Goal: Task Accomplishment & Management: Complete application form

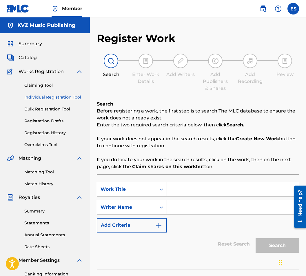
paste input "LYUBOVTA SE VRUSHTA"
type input "LYUBOVTA SE VRUSHTA"
click at [204, 207] on input "Search Form" at bounding box center [233, 207] width 132 height 14
click at [175, 187] on input "LYUBOVTA SE VRUSHTA" at bounding box center [233, 189] width 132 height 14
click at [172, 187] on input "LYUBOVTA SE VRUSHTA" at bounding box center [233, 189] width 132 height 14
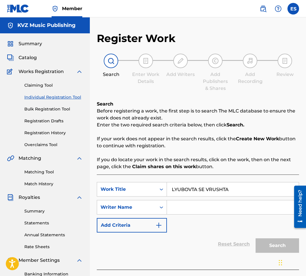
click at [182, 209] on input "Search Form" at bounding box center [233, 207] width 132 height 14
paste input "[PERSON_NAME]"
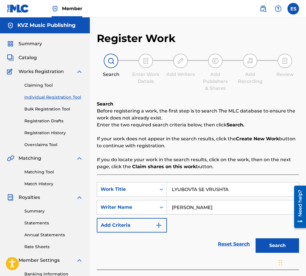
type input "[PERSON_NAME]"
click at [173, 184] on input "LYUBOVTA SE VRUSHTA" at bounding box center [233, 189] width 132 height 14
click at [172, 203] on input "[PERSON_NAME]" at bounding box center [233, 207] width 132 height 14
click at [268, 251] on button "Search" at bounding box center [276, 245] width 43 height 14
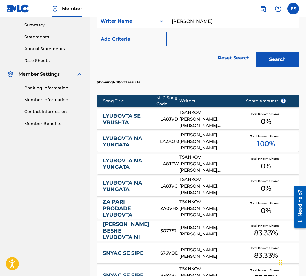
scroll to position [187, 0]
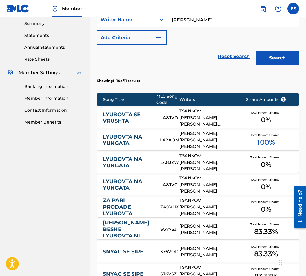
click at [130, 115] on link "LYUBOVTA SE VRUSHTA" at bounding box center [128, 117] width 50 height 13
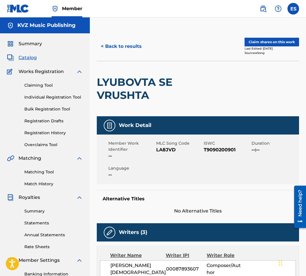
click at [110, 45] on button "< Back to results" at bounding box center [121, 46] width 49 height 14
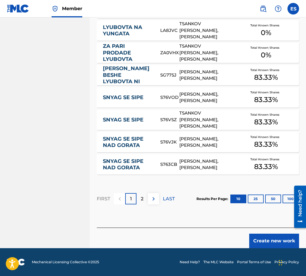
click at [264, 236] on button "Create new work" at bounding box center [274, 240] width 50 height 14
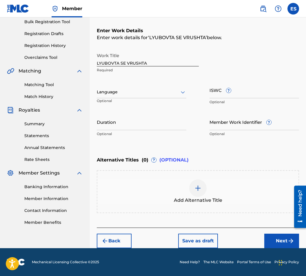
click at [163, 99] on div "Language Optional" at bounding box center [142, 95] width 90 height 26
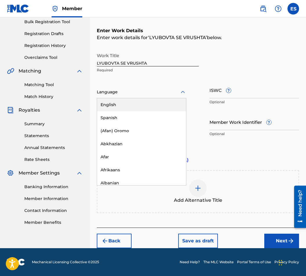
click at [163, 96] on div "Language" at bounding box center [142, 92] width 90 height 12
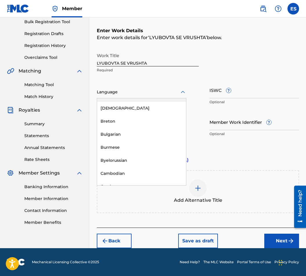
scroll to position [232, 0]
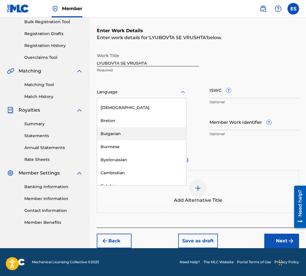
click at [159, 131] on div "Bulgarian" at bounding box center [141, 133] width 89 height 13
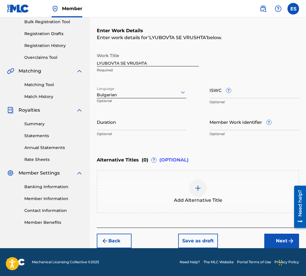
click at [159, 135] on p "Optional" at bounding box center [142, 133] width 90 height 5
click at [163, 125] on input "Duration" at bounding box center [142, 122] width 90 height 17
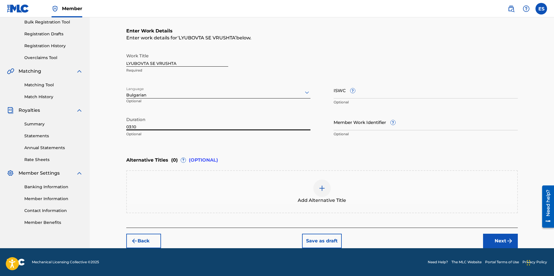
type input "03:10"
click at [283, 183] on div "Add Alternative Title" at bounding box center [322, 192] width 390 height 24
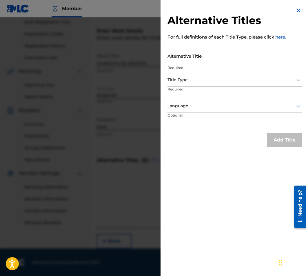
drag, startPoint x: 244, startPoint y: 73, endPoint x: 237, endPoint y: 55, distance: 19.6
paste input "ЛЮБОВТА СЕ ВРЪЩА"
type input "ЛЮБОВТА СЕ ВРЪЩА"
click at [200, 84] on div "Title Type" at bounding box center [234, 80] width 134 height 13
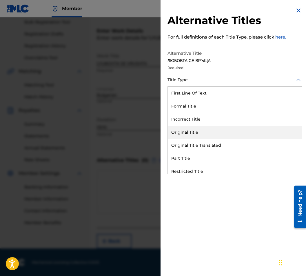
click at [205, 138] on div "Original Title" at bounding box center [235, 132] width 134 height 13
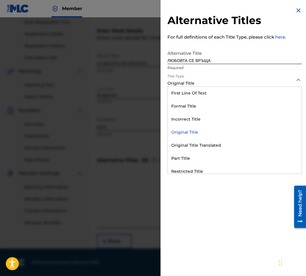
click at [199, 77] on div at bounding box center [234, 79] width 134 height 7
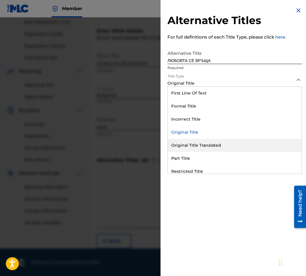
click at [201, 147] on div "Original Title Translated" at bounding box center [235, 145] width 134 height 13
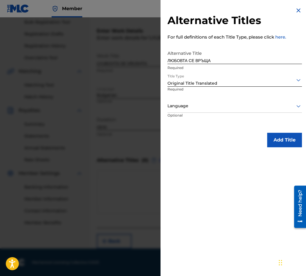
click at [199, 100] on div "Language" at bounding box center [234, 106] width 134 height 13
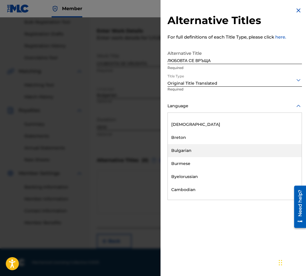
scroll to position [232, 0]
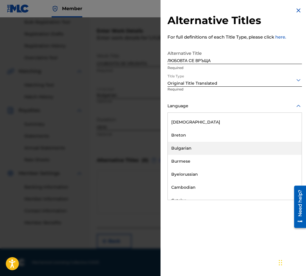
click at [209, 148] on div "Bulgarian" at bounding box center [235, 148] width 134 height 13
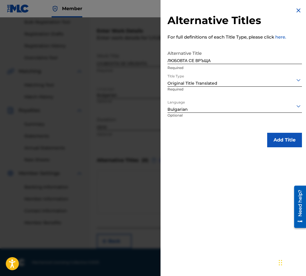
click at [270, 146] on button "Add Title" at bounding box center [284, 140] width 35 height 14
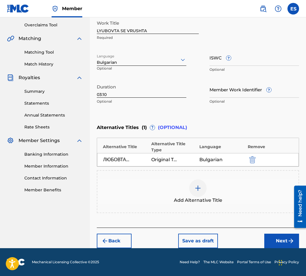
click at [291, 234] on button "Next" at bounding box center [281, 240] width 35 height 14
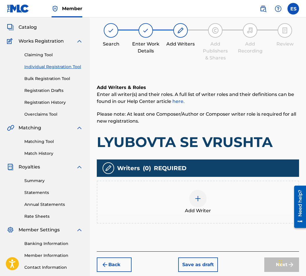
scroll to position [26, 0]
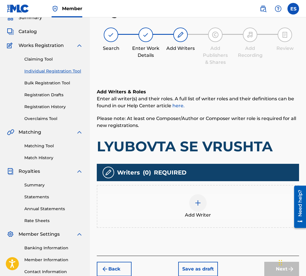
click at [204, 219] on div "Add Writer" at bounding box center [198, 206] width 202 height 43
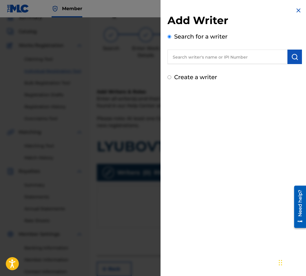
drag, startPoint x: 199, startPoint y: 67, endPoint x: 201, endPoint y: 59, distance: 8.2
paste input "00087889792"
type input "00087889792"
click at [294, 59] on img "submit" at bounding box center [294, 56] width 7 height 7
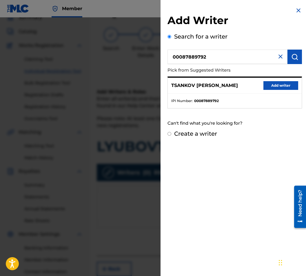
click at [274, 86] on button "Add writer" at bounding box center [280, 85] width 35 height 9
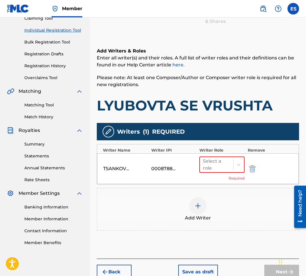
scroll to position [98, 0]
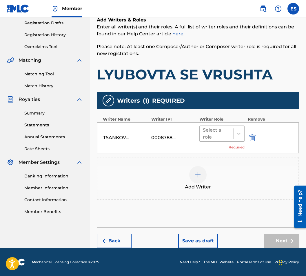
click at [219, 133] on div at bounding box center [217, 133] width 28 height 8
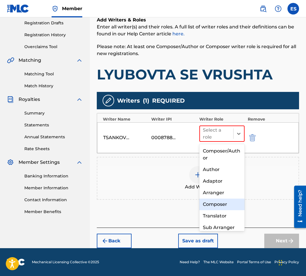
click at [220, 199] on div "Composer" at bounding box center [221, 204] width 45 height 12
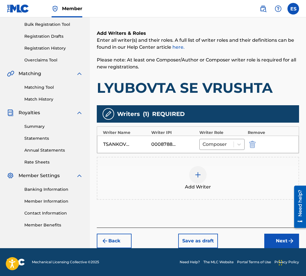
click at [200, 175] on img at bounding box center [197, 174] width 7 height 7
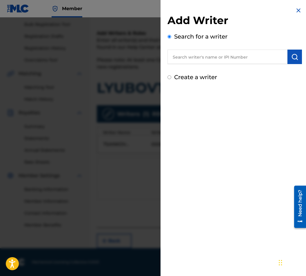
paste input "00087 89 36 07"
click at [196, 59] on input "00087 89 36 07" at bounding box center [227, 57] width 120 height 14
click at [203, 57] on input "00087 8936 07" at bounding box center [227, 57] width 120 height 14
click at [191, 55] on input "00087 893607" at bounding box center [227, 57] width 120 height 14
click at [190, 53] on input "00087 893607" at bounding box center [227, 57] width 120 height 14
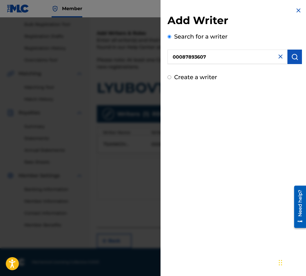
type input "00087893607"
click at [291, 60] on button "submit" at bounding box center [294, 57] width 14 height 14
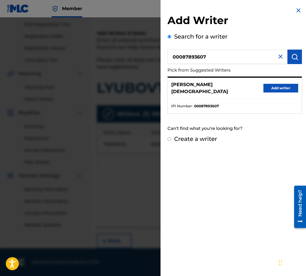
click at [276, 85] on button "Add writer" at bounding box center [280, 88] width 35 height 9
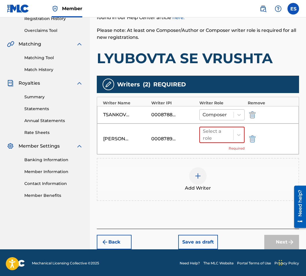
scroll to position [115, 0]
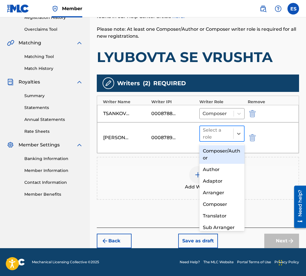
click at [207, 130] on div at bounding box center [217, 133] width 28 height 8
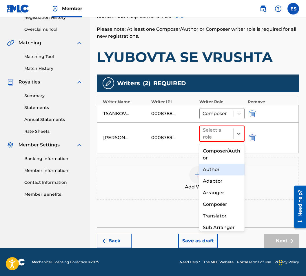
click at [218, 166] on div "Author" at bounding box center [221, 170] width 45 height 12
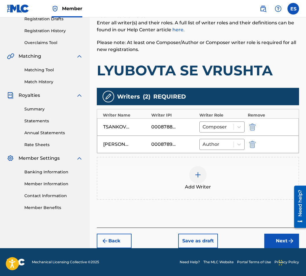
click at [207, 163] on div "Add Writer" at bounding box center [198, 178] width 202 height 43
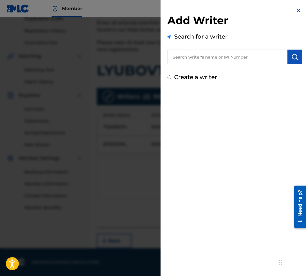
drag, startPoint x: 275, startPoint y: 67, endPoint x: 259, endPoint y: 59, distance: 18.4
paste input "00088 95 00 33"
click at [191, 51] on input "00088 95 00 33" at bounding box center [227, 57] width 120 height 14
click at [195, 52] on input "0008895 00 33" at bounding box center [227, 57] width 120 height 14
click at [202, 56] on input "000889500 33" at bounding box center [227, 57] width 120 height 14
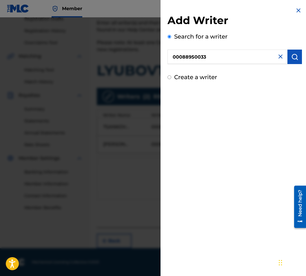
click at [174, 53] on input "00088950033" at bounding box center [227, 57] width 120 height 14
drag, startPoint x: 170, startPoint y: 55, endPoint x: 167, endPoint y: 56, distance: 3.1
click at [167, 56] on div "Add Writer Search for a writer 00088950033 Create a writer" at bounding box center [234, 44] width 148 height 88
type input "00088950033"
click at [298, 59] on button "submit" at bounding box center [294, 57] width 14 height 14
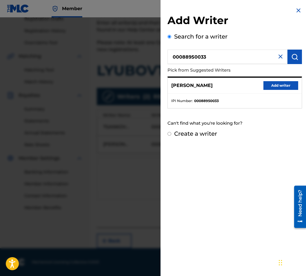
click at [288, 84] on button "Add writer" at bounding box center [280, 85] width 35 height 9
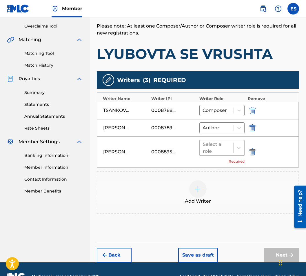
scroll to position [133, 0]
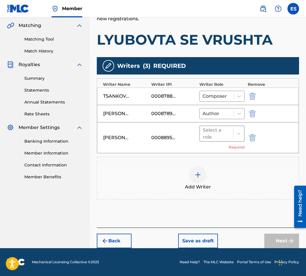
click at [226, 138] on div "Select a role" at bounding box center [217, 134] width 28 height 14
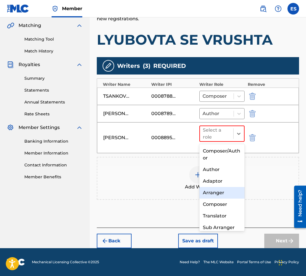
click at [235, 191] on div "Arranger" at bounding box center [221, 193] width 45 height 12
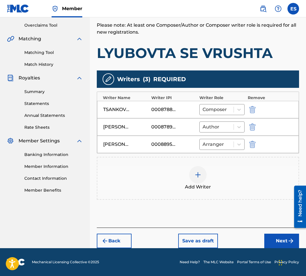
scroll to position [119, 0]
click at [269, 244] on button "Next" at bounding box center [281, 240] width 35 height 14
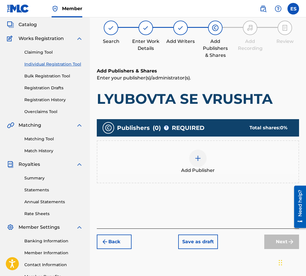
scroll to position [26, 0]
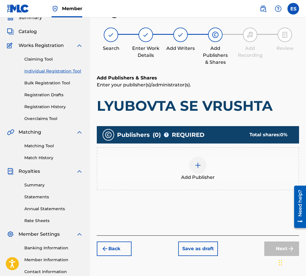
click at [186, 186] on div "Add Publisher" at bounding box center [198, 168] width 202 height 43
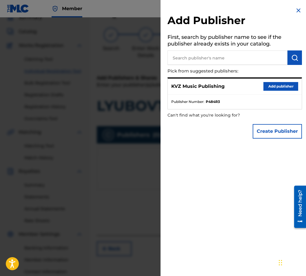
click at [269, 82] on button "Add publisher" at bounding box center [280, 86] width 35 height 9
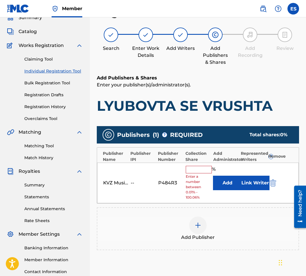
click at [199, 171] on input "text" at bounding box center [199, 170] width 26 height 8
type input "50"
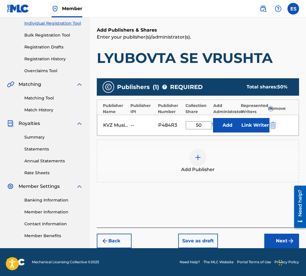
click at [268, 238] on button "Next" at bounding box center [281, 240] width 35 height 14
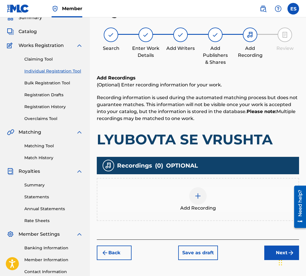
click at [196, 197] on img at bounding box center [197, 195] width 7 height 7
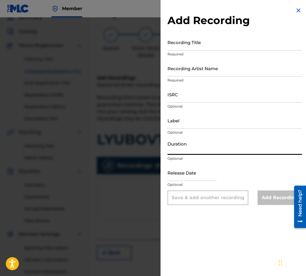
click at [199, 145] on input "Duration" at bounding box center [234, 146] width 134 height 17
click at [175, 150] on input "03:00" at bounding box center [234, 146] width 134 height 17
type input "03:10"
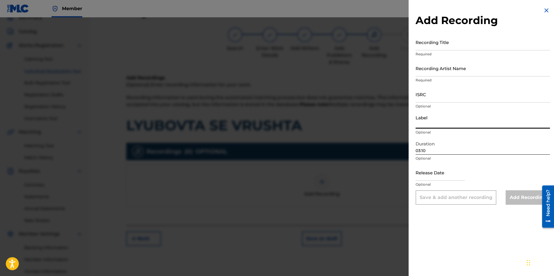
click at [306, 114] on input "Label" at bounding box center [483, 120] width 134 height 17
type input "BALKANTON AD"
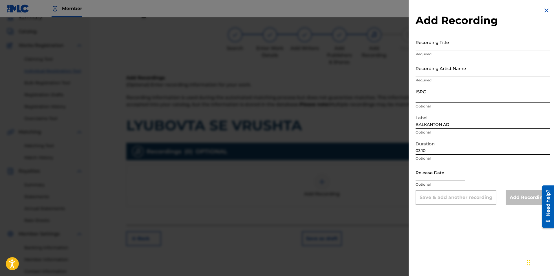
drag, startPoint x: 438, startPoint y: 104, endPoint x: 435, endPoint y: 100, distance: 4.6
paste input "BGA672064001"
type input "BGA672064001"
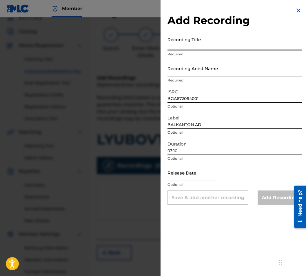
paste input "LYUBOVTA SE VRUSHTA"
type input "LYUBOVTA SE VRUSHTA"
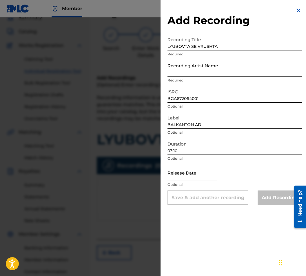
paste input "MIHAIL BELCHEV"
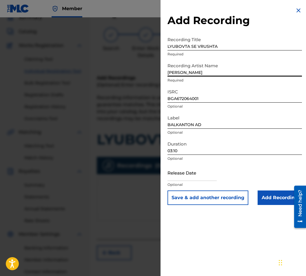
drag, startPoint x: 192, startPoint y: 71, endPoint x: 185, endPoint y: 72, distance: 7.0
click at [185, 72] on input "MIHAIL BELCHEV" at bounding box center [234, 68] width 134 height 17
type input "[PERSON_NAME]"
click at [266, 205] on input "Add Recording" at bounding box center [280, 197] width 44 height 14
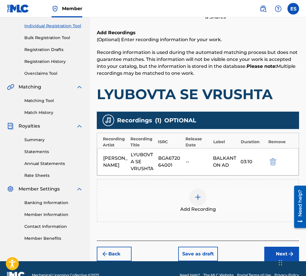
scroll to position [84, 0]
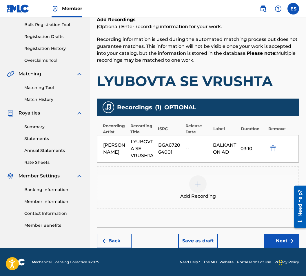
click at [271, 240] on button "Next" at bounding box center [281, 240] width 35 height 14
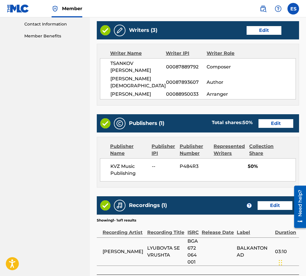
scroll to position [327, 0]
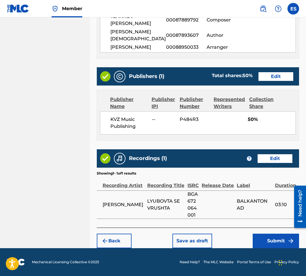
click at [189, 235] on button "Save as draft" at bounding box center [192, 240] width 40 height 14
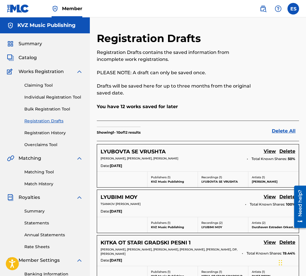
click at [52, 98] on link "Individual Registration Tool" at bounding box center [53, 97] width 59 height 6
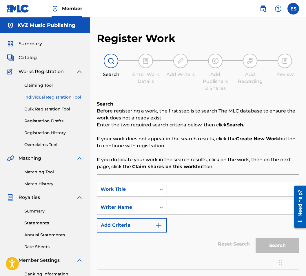
paste input "MAYCHINO SURTSE"
type input "MAYCHINO SURTSE"
paste input "[PERSON_NAME]"
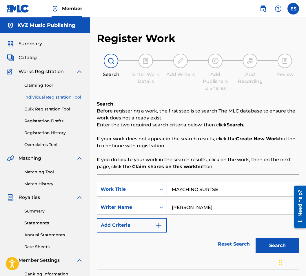
type input "[PERSON_NAME]"
click at [266, 240] on button "Search" at bounding box center [276, 245] width 43 height 14
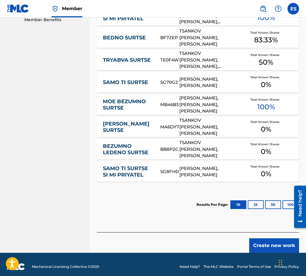
scroll to position [294, 0]
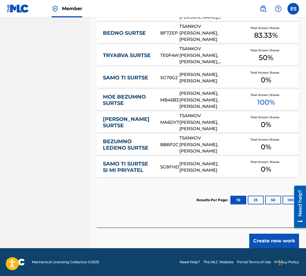
click at [262, 236] on button "Create new work" at bounding box center [274, 240] width 50 height 14
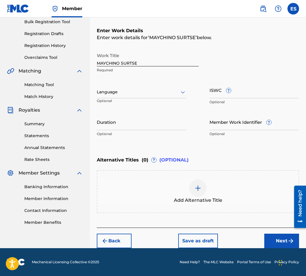
scroll to position [87, 0]
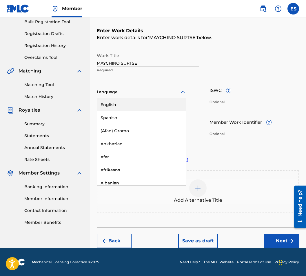
click at [140, 91] on div at bounding box center [142, 91] width 90 height 7
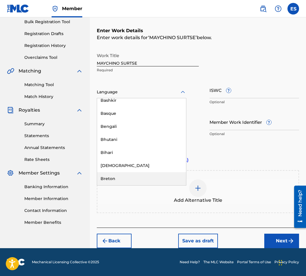
scroll to position [203, 0]
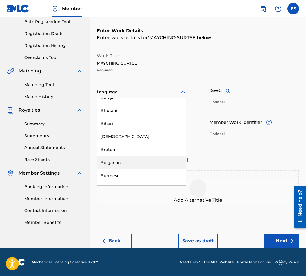
click at [149, 160] on div "Bulgarian" at bounding box center [141, 162] width 89 height 13
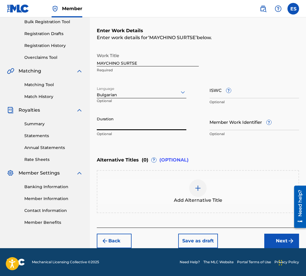
click at [150, 118] on input "Duration" at bounding box center [142, 122] width 90 height 17
type input "02:53"
click at [248, 185] on div "Add Alternative Title" at bounding box center [197, 191] width 201 height 24
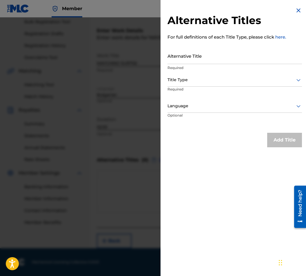
drag, startPoint x: 237, startPoint y: 66, endPoint x: 221, endPoint y: 59, distance: 17.2
paste input "МАЙЧИНО СЪРЦЕ"
type input "МАЙЧИНО СЪРЦЕ"
click at [194, 84] on div "Title Type" at bounding box center [234, 80] width 134 height 13
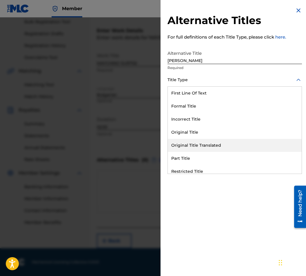
click at [210, 145] on div "Original Title Translated" at bounding box center [235, 145] width 134 height 13
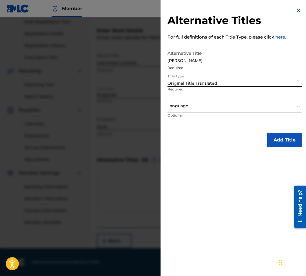
click at [200, 90] on p "Required" at bounding box center [185, 93] width 37 height 13
click at [199, 105] on div at bounding box center [234, 105] width 134 height 7
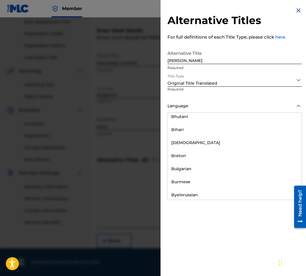
scroll to position [232, 0]
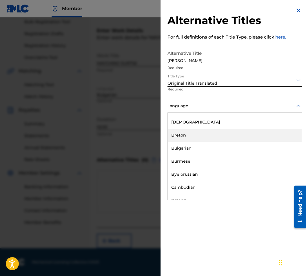
click at [207, 139] on div "Breton" at bounding box center [235, 135] width 134 height 13
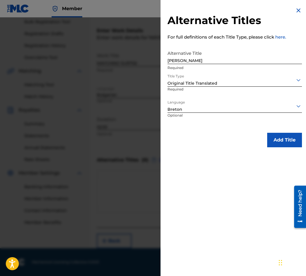
click at [202, 106] on div at bounding box center [234, 105] width 134 height 7
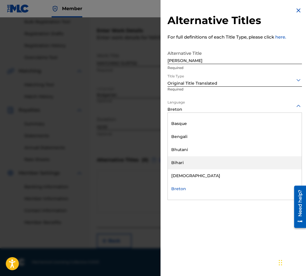
scroll to position [236, 0]
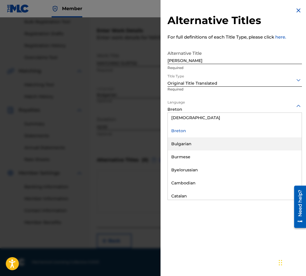
click at [196, 140] on div "Bulgarian" at bounding box center [235, 143] width 134 height 13
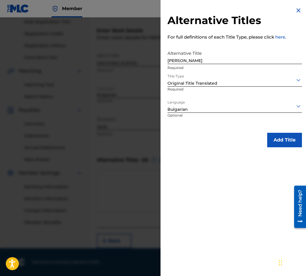
click at [275, 134] on button "Add Title" at bounding box center [284, 140] width 35 height 14
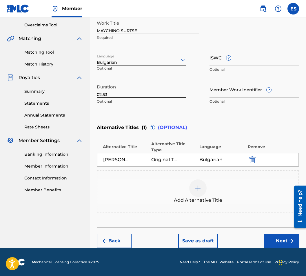
click at [280, 240] on button "Next" at bounding box center [281, 240] width 35 height 14
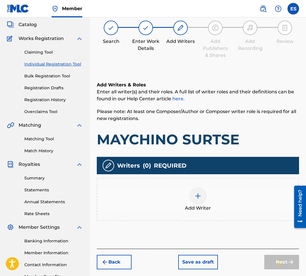
scroll to position [26, 0]
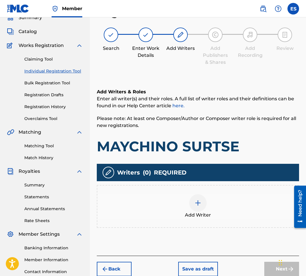
click at [178, 205] on div "Add Writer" at bounding box center [197, 206] width 201 height 24
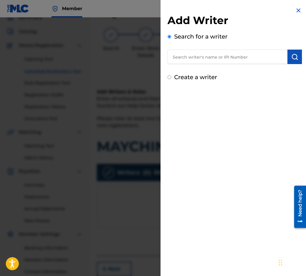
paste input "00087889792"
type input "00087889792"
click at [287, 58] on button "submit" at bounding box center [294, 57] width 14 height 14
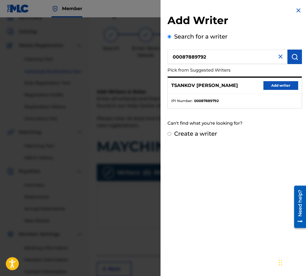
click at [284, 86] on button "Add writer" at bounding box center [280, 85] width 35 height 9
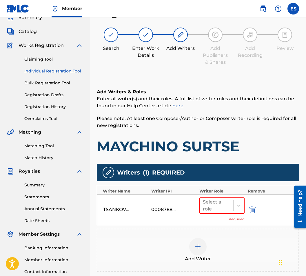
scroll to position [98, 0]
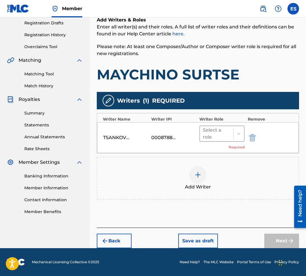
click at [223, 138] on div "Select a role" at bounding box center [217, 134] width 28 height 14
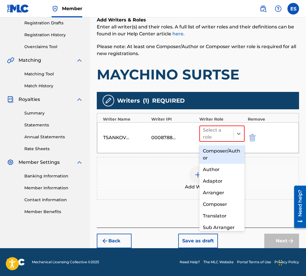
click at [223, 157] on div "Composer/Author" at bounding box center [221, 154] width 45 height 19
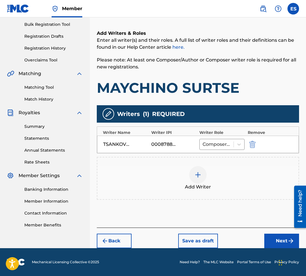
click at [287, 244] on button "Next" at bounding box center [281, 240] width 35 height 14
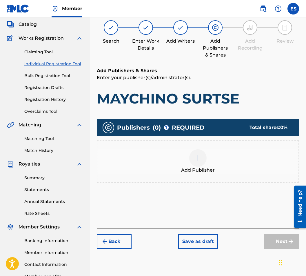
scroll to position [26, 0]
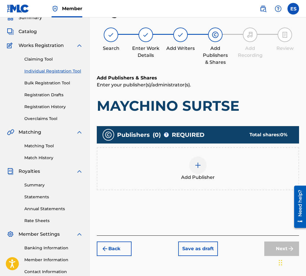
click at [161, 171] on div "Add Publisher" at bounding box center [197, 168] width 201 height 24
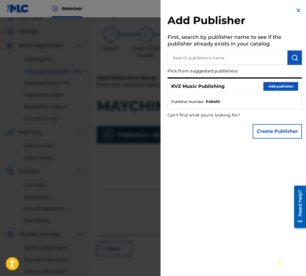
click at [263, 82] on button "Add publisher" at bounding box center [280, 86] width 35 height 9
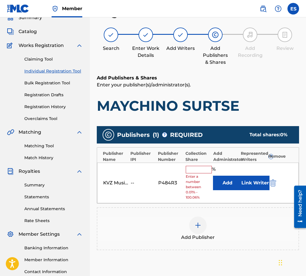
click at [199, 173] on input "text" at bounding box center [199, 170] width 26 height 8
type input "100"
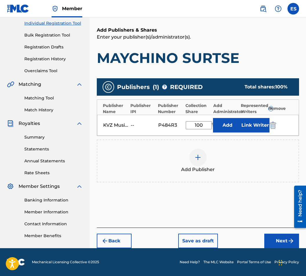
click at [278, 241] on button "Next" at bounding box center [281, 240] width 35 height 14
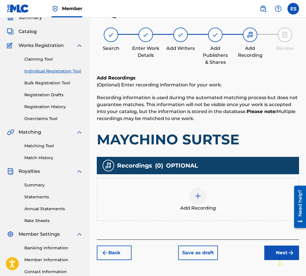
click at [185, 195] on div "Add Recording" at bounding box center [197, 199] width 201 height 24
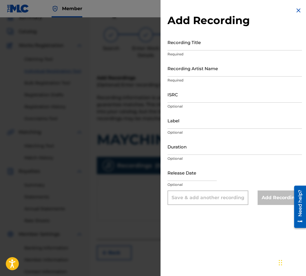
drag, startPoint x: 233, startPoint y: 58, endPoint x: 205, endPoint y: 72, distance: 31.2
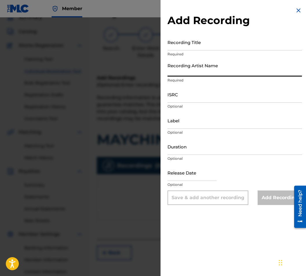
paste input "LILI & GOSHO PRAKOVI"
type input "LILI & GOSHO PRAKOVI"
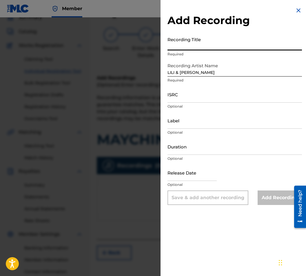
drag, startPoint x: 245, startPoint y: 59, endPoint x: 219, endPoint y: 39, distance: 32.6
paste input "MAYCHINO SURTSE"
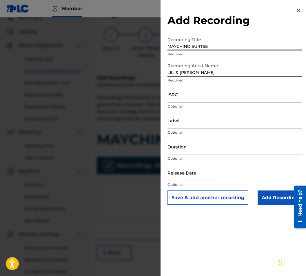
type input "MAYCHINO SURTSE"
click at [220, 147] on input "Duration" at bounding box center [234, 146] width 134 height 17
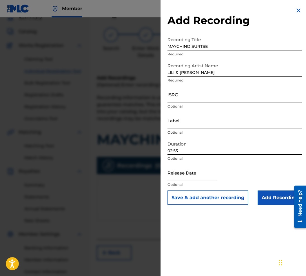
type input "02:53"
click at [262, 196] on input "Add Recording" at bounding box center [280, 197] width 44 height 14
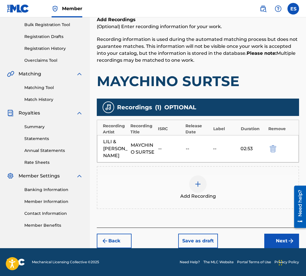
click at [270, 238] on button "Next" at bounding box center [281, 240] width 35 height 14
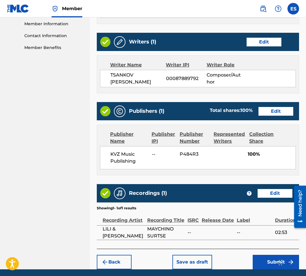
scroll to position [283, 0]
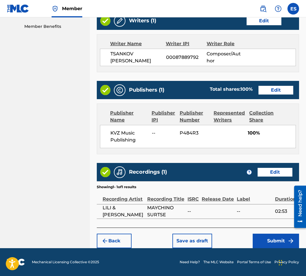
click at [280, 237] on button "Submit" at bounding box center [276, 240] width 46 height 14
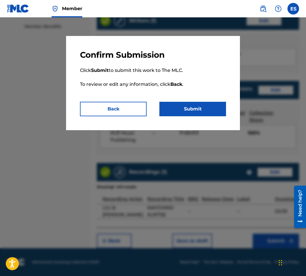
click at [169, 118] on div "Confirm Submission Click Submit to submit this work to The MLC. To review or ed…" at bounding box center [153, 83] width 174 height 94
click at [173, 115] on button "Submit" at bounding box center [192, 109] width 67 height 14
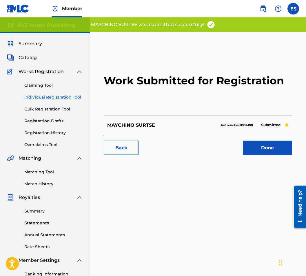
click at [61, 96] on link "Individual Registration Tool" at bounding box center [53, 97] width 59 height 6
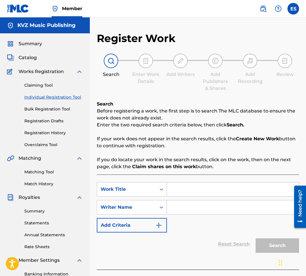
paste input "MECHTA"
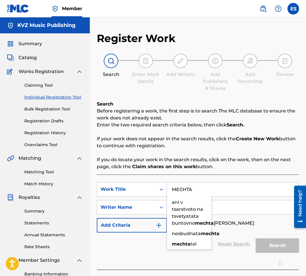
type input "MECHTA"
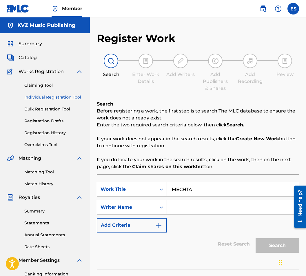
drag, startPoint x: 205, startPoint y: 214, endPoint x: 200, endPoint y: 211, distance: 5.3
paste input "[PERSON_NAME]"
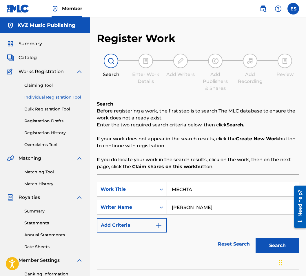
type input "[PERSON_NAME]"
click at [270, 238] on button "Search" at bounding box center [276, 245] width 43 height 14
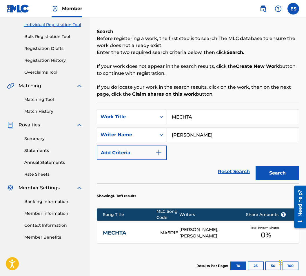
scroll to position [138, 0]
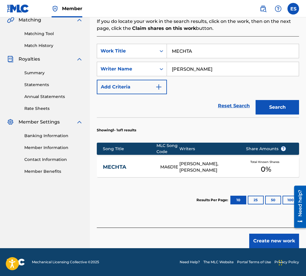
click at [141, 182] on div "Showing 1 - 1 of 1 results Song Title MLC Song Code Writers Share Amounts ? MEC…" at bounding box center [198, 165] width 202 height 96
click at [141, 161] on div "MECHTA MA6D1E DIMITAR HRISTOV VASSILEV, TSANKOV YOSIF IVANOV Total Known Shares…" at bounding box center [198, 167] width 202 height 20
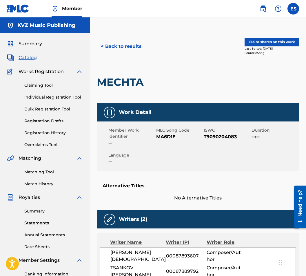
click at [116, 55] on div "< Back to results Claim shares on this work Last Edited: December 24, 2024 Sour…" at bounding box center [198, 46] width 202 height 29
click at [115, 53] on button "< Back to results" at bounding box center [121, 46] width 49 height 14
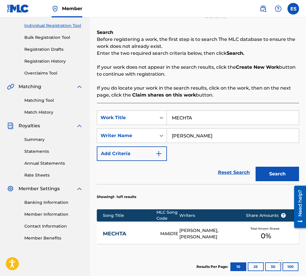
scroll to position [138, 0]
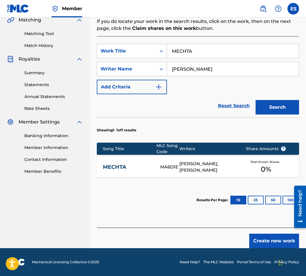
click at [280, 225] on div "SearchWithCriteriaa825d31f-0b9b-4d18-a685-719c5fccfe04 Work Title MECHTA Search…" at bounding box center [198, 131] width 202 height 191
click at [271, 238] on button "Create new work" at bounding box center [274, 240] width 50 height 14
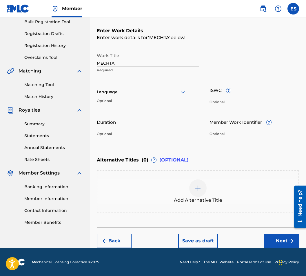
scroll to position [87, 0]
paste input "04:20"
type input "04:20"
click at [130, 96] on div "Language" at bounding box center [142, 92] width 90 height 12
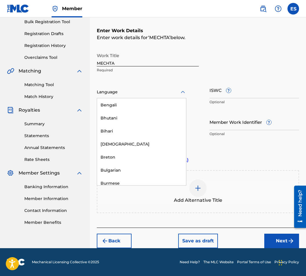
scroll to position [203, 0]
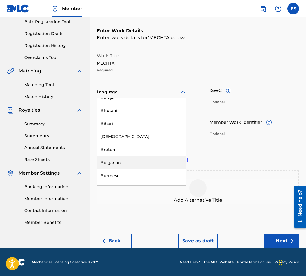
click at [131, 164] on div "Bulgarian" at bounding box center [141, 162] width 89 height 13
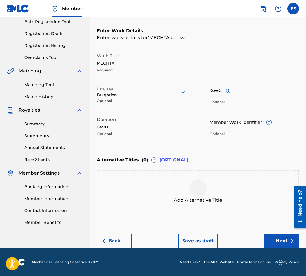
click at [214, 181] on div "Add Alternative Title" at bounding box center [197, 191] width 201 height 24
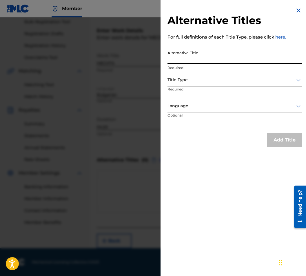
paste input "МЕЧТА"
type input "МЕЧТА"
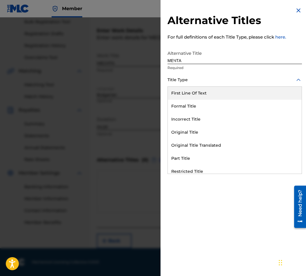
click at [187, 80] on div at bounding box center [234, 79] width 134 height 7
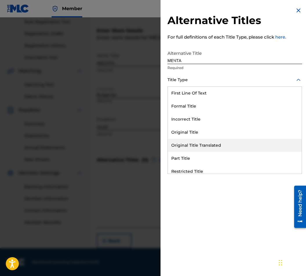
click at [197, 149] on div "Original Title Translated" at bounding box center [235, 145] width 134 height 13
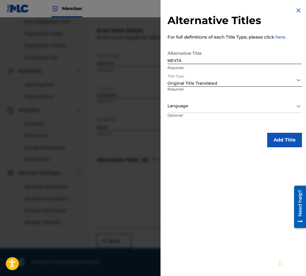
click at [190, 105] on div at bounding box center [234, 105] width 134 height 7
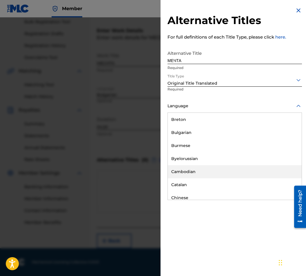
scroll to position [261, 0]
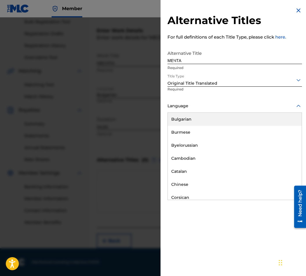
click at [201, 118] on div "Bulgarian" at bounding box center [235, 119] width 134 height 13
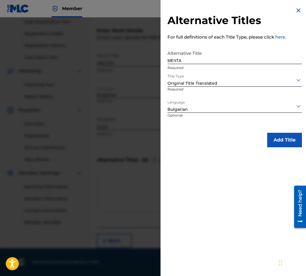
click at [271, 135] on button "Add Title" at bounding box center [284, 140] width 35 height 14
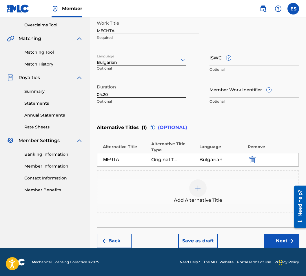
click at [280, 241] on button "Next" at bounding box center [281, 240] width 35 height 14
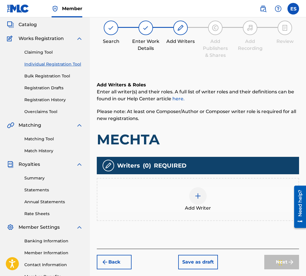
scroll to position [26, 0]
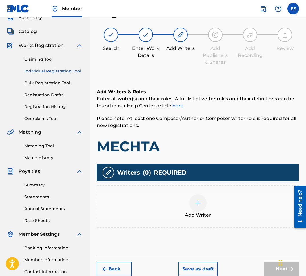
click at [208, 210] on div "Add Writer" at bounding box center [197, 206] width 201 height 24
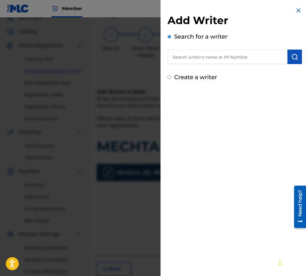
paste input "00087889792"
type input "00087889792"
click at [287, 60] on button "submit" at bounding box center [294, 57] width 14 height 14
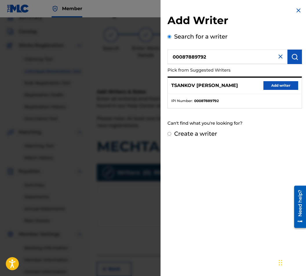
click at [271, 83] on button "Add writer" at bounding box center [280, 85] width 35 height 9
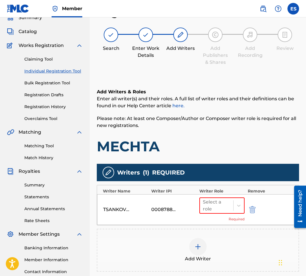
scroll to position [98, 0]
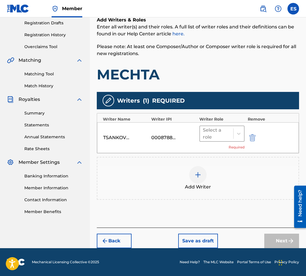
click at [220, 138] on div "Select a role" at bounding box center [217, 134] width 28 height 14
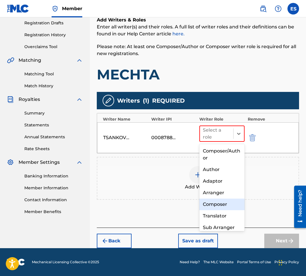
click at [238, 206] on div "Composer" at bounding box center [221, 204] width 45 height 12
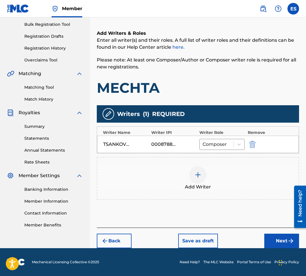
scroll to position [85, 0]
click at [203, 183] on div "Add Writer" at bounding box center [197, 178] width 201 height 24
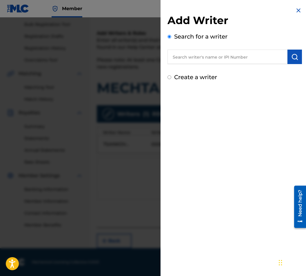
paste input "00087 89 36 07"
click at [198, 58] on input "00087 89 36 07" at bounding box center [227, 57] width 120 height 14
click at [189, 56] on input "00087 8936 07" at bounding box center [227, 57] width 120 height 14
click at [201, 54] on input "000878936 07" at bounding box center [227, 57] width 120 height 14
type input "00087893607"
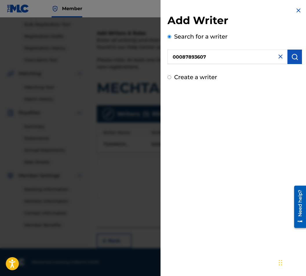
click at [297, 53] on button "submit" at bounding box center [294, 57] width 14 height 14
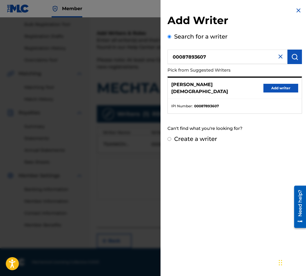
click at [278, 86] on button "Add writer" at bounding box center [280, 88] width 35 height 9
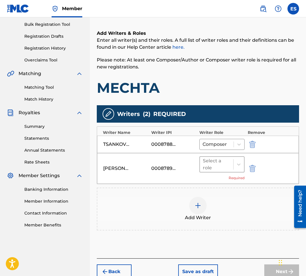
click at [221, 163] on div at bounding box center [217, 164] width 28 height 8
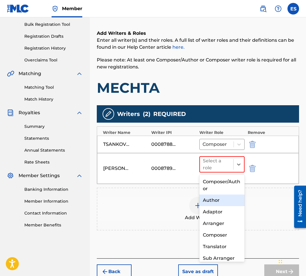
click at [224, 195] on div "Author" at bounding box center [221, 200] width 45 height 12
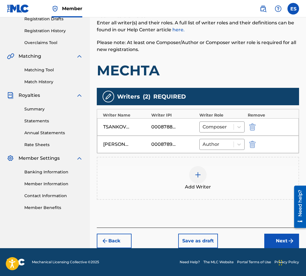
click at [273, 237] on button "Next" at bounding box center [281, 240] width 35 height 14
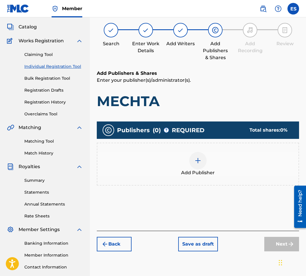
scroll to position [26, 0]
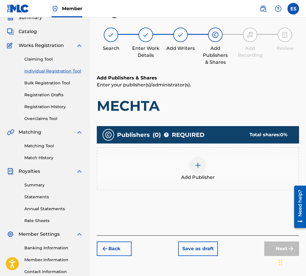
click at [201, 174] on div "Add Publisher" at bounding box center [197, 168] width 201 height 24
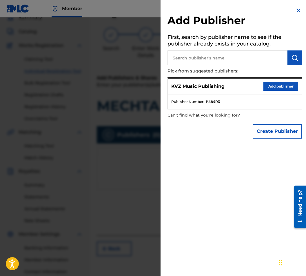
click at [294, 87] on button "Add publisher" at bounding box center [280, 86] width 35 height 9
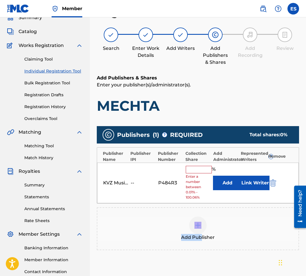
click at [192, 171] on input "text" at bounding box center [199, 170] width 26 height 8
type input "66.67"
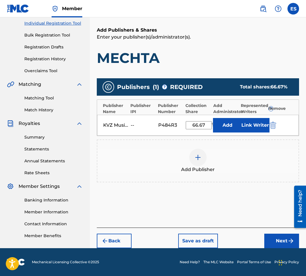
click at [291, 242] on img "submit" at bounding box center [290, 240] width 7 height 7
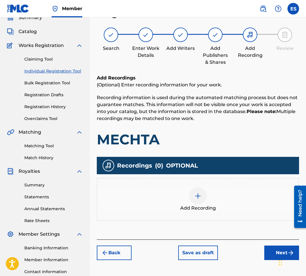
click at [190, 199] on div at bounding box center [197, 195] width 17 height 17
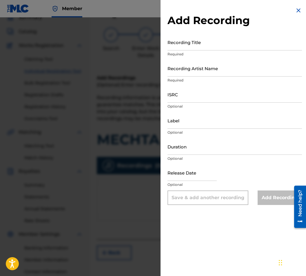
click at [193, 143] on input "Duration" at bounding box center [234, 146] width 134 height 17
paste input "04:20"
type input "04:20"
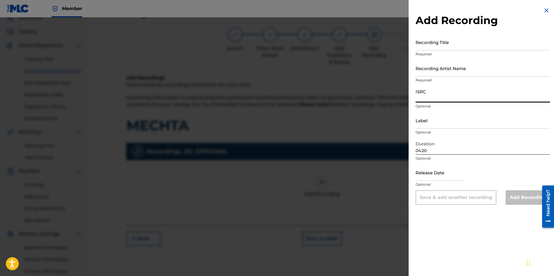
paste input "BGA262358803"
type input "BGA262358803"
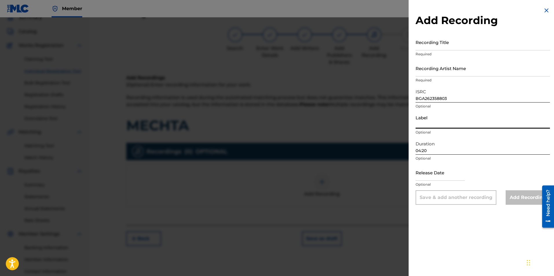
paste input "MIK BALKANTON AD"
type input "MIK BALKANTON AD"
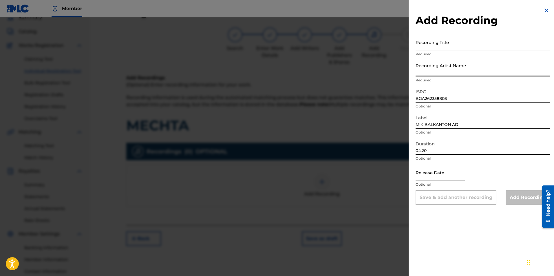
paste input "Margret Nikolova/Orkestar s dirigent Raycho Lyubenov"
click at [306, 75] on input "Margret Nikolova/Orkestar s dirigent Raycho Lyubenov" at bounding box center [483, 68] width 134 height 17
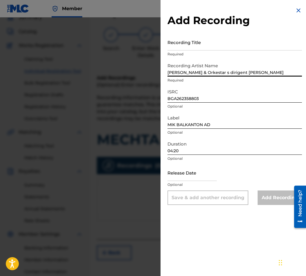
type input "Margret Nikolova & Orkestar s dirigent Raycho Lyubenov"
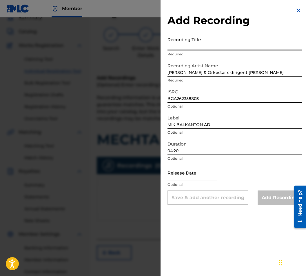
paste input "MECHTA"
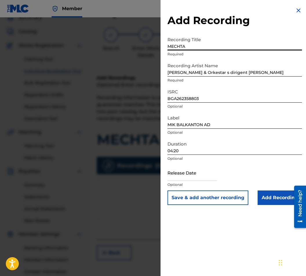
type input "MECHTA"
click at [169, 70] on input "Margret Nikolova & Orkestar s dirigent Raycho Lyubenov" at bounding box center [234, 68] width 134 height 17
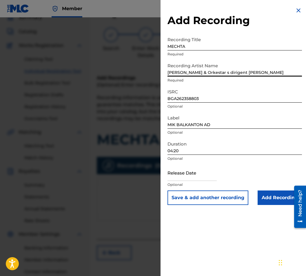
type input "Margret Nikolova & Orkestar s dirigent Raycho Lyubenov"
click at [274, 196] on input "Add Recording" at bounding box center [280, 197] width 44 height 14
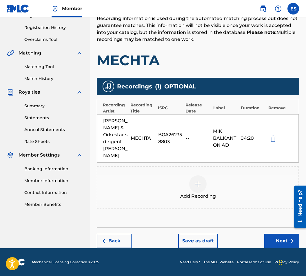
scroll to position [112, 0]
click at [277, 233] on div "Back Save as draft Next" at bounding box center [198, 237] width 202 height 21
click at [279, 238] on button "Next" at bounding box center [281, 240] width 35 height 14
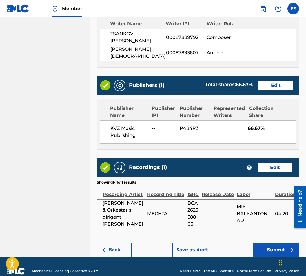
scroll to position [312, 0]
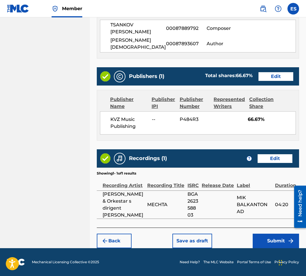
click at [263, 240] on button "Submit" at bounding box center [276, 240] width 46 height 14
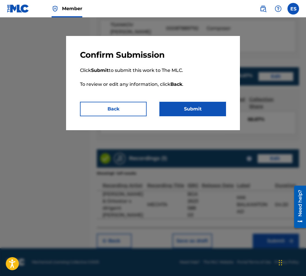
click at [170, 108] on button "Submit" at bounding box center [192, 109] width 67 height 14
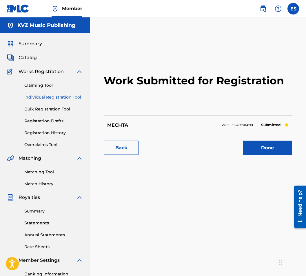
click at [25, 99] on link "Individual Registration Tool" at bounding box center [53, 97] width 59 height 6
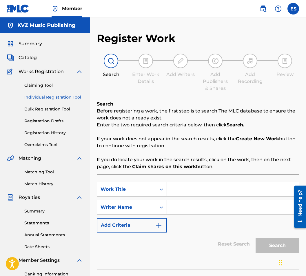
paste input "MLADEJKO TANGO"
type input "MLADEJKO TANGO"
click at [207, 205] on input "Search Form" at bounding box center [233, 207] width 132 height 14
click at [171, 191] on input "MLADEJKO TANGO" at bounding box center [233, 189] width 132 height 14
paste input "[PERSON_NAME]"
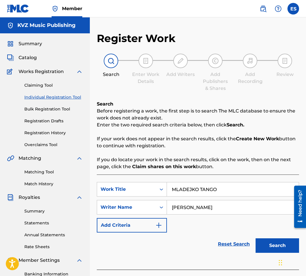
click at [170, 204] on input "[PERSON_NAME]" at bounding box center [233, 207] width 132 height 14
type input "[PERSON_NAME]"
click at [172, 187] on input "MLADEJKO TANGO" at bounding box center [233, 189] width 132 height 14
click at [275, 242] on button "Search" at bounding box center [276, 245] width 43 height 14
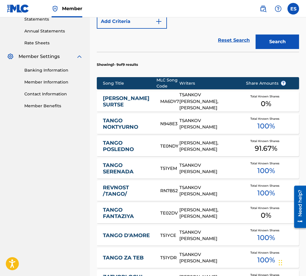
scroll to position [253, 0]
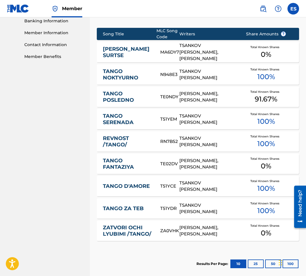
click at [145, 53] on link "[PERSON_NAME] SURTSE" at bounding box center [128, 52] width 50 height 13
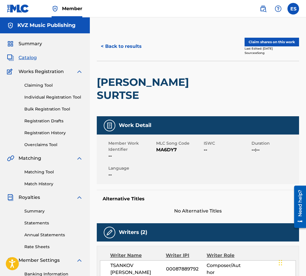
click at [113, 42] on button "< Back to results" at bounding box center [121, 46] width 49 height 14
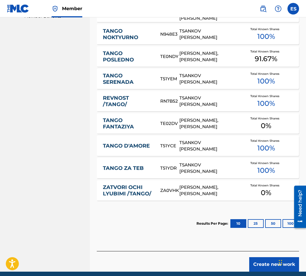
scroll to position [317, 0]
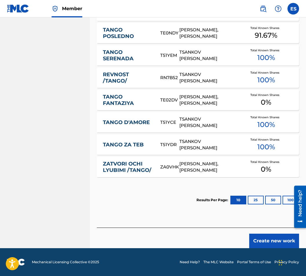
click at [265, 231] on div "Create new work" at bounding box center [198, 237] width 202 height 21
click at [262, 235] on button "Create new work" at bounding box center [274, 240] width 50 height 14
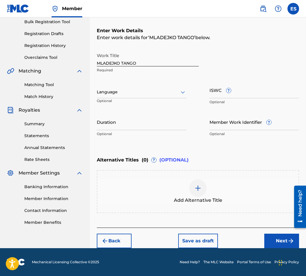
scroll to position [87, 0]
click at [132, 117] on input "Duration" at bounding box center [142, 122] width 90 height 17
type input "03:04"
click at [171, 209] on div "Add Alternative Title" at bounding box center [198, 191] width 202 height 43
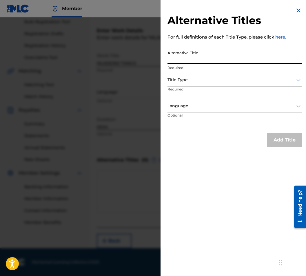
paste input "МЛАДЕЖКО ТАНГО"
type input "МЛАДЕЖКО ТАНГО"
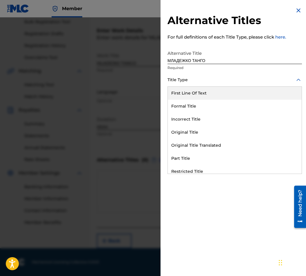
click at [202, 84] on div "Title Type" at bounding box center [234, 80] width 134 height 13
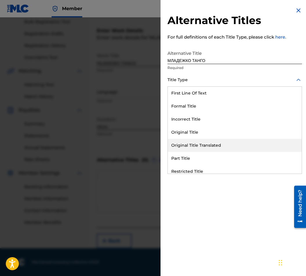
click at [218, 143] on div "Original Title Translated" at bounding box center [235, 145] width 134 height 13
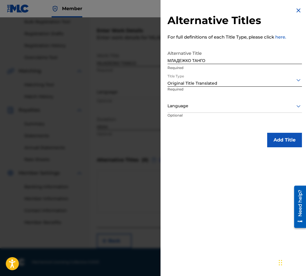
click at [212, 107] on div at bounding box center [234, 105] width 134 height 7
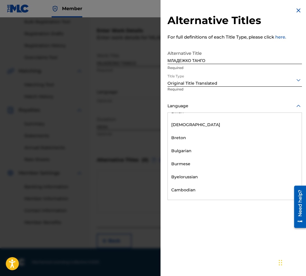
scroll to position [232, 0]
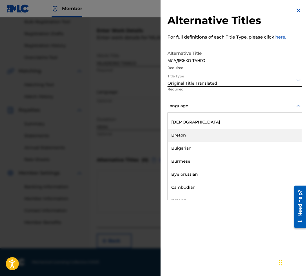
click at [213, 144] on div "Bulgarian" at bounding box center [235, 148] width 134 height 13
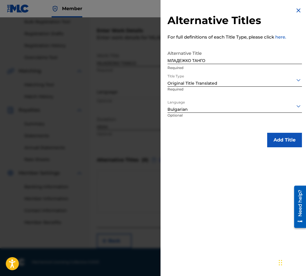
click at [276, 142] on button "Add Title" at bounding box center [284, 140] width 35 height 14
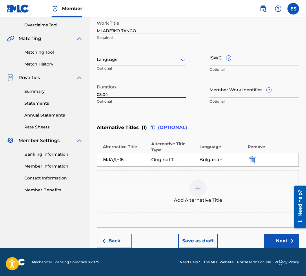
click at [278, 239] on button "Next" at bounding box center [281, 240] width 35 height 14
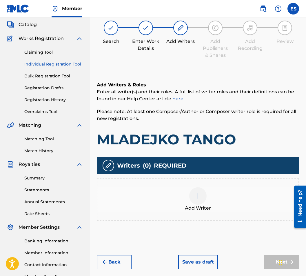
scroll to position [26, 0]
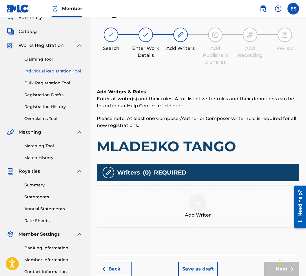
click at [194, 200] on div at bounding box center [197, 202] width 17 height 17
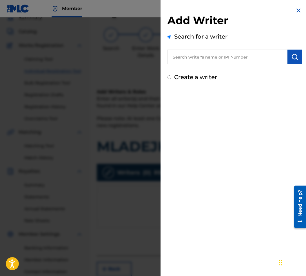
paste input "00087889792"
type input "00087889792"
click at [297, 56] on button "submit" at bounding box center [294, 57] width 14 height 14
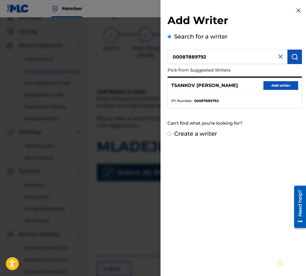
click at [283, 86] on button "Add writer" at bounding box center [280, 85] width 35 height 9
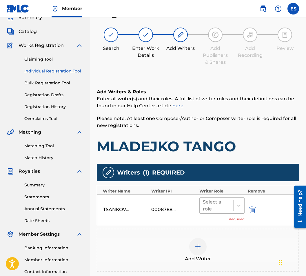
click at [231, 210] on div "Select a role" at bounding box center [216, 205] width 33 height 15
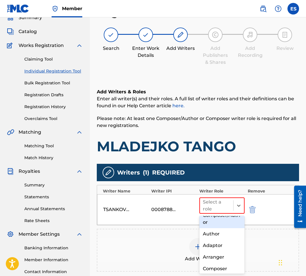
scroll to position [29, 0]
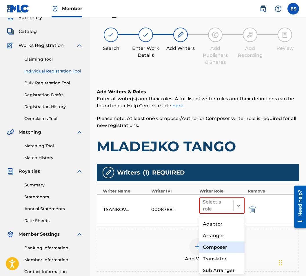
click at [217, 244] on div "Composer" at bounding box center [221, 247] width 45 height 12
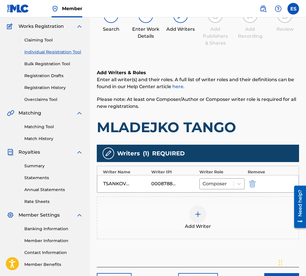
scroll to position [85, 0]
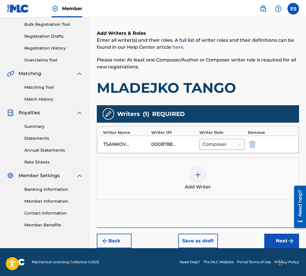
click at [284, 241] on button "Next" at bounding box center [281, 240] width 35 height 14
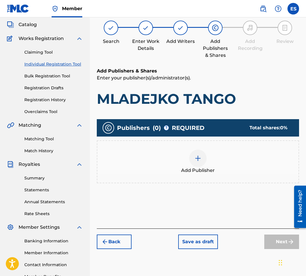
scroll to position [26, 0]
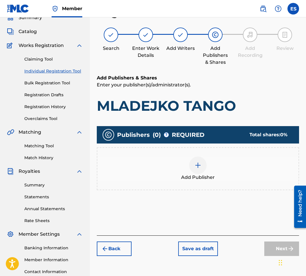
click at [191, 173] on div "Add Publisher" at bounding box center [197, 168] width 201 height 24
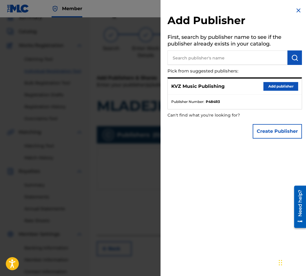
click at [255, 81] on div "KVZ Music Publishing Add publisher" at bounding box center [235, 86] width 134 height 16
click at [263, 82] on button "Add publisher" at bounding box center [280, 86] width 35 height 9
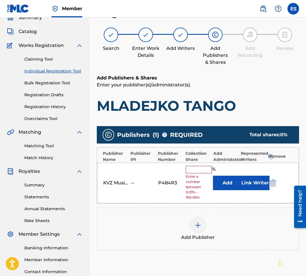
click at [196, 176] on span "Enter a number between 0.01% - 100.06%" at bounding box center [198, 187] width 25 height 26
click at [197, 173] on input "text" at bounding box center [199, 170] width 26 height 8
type input "100"
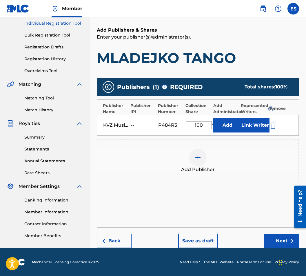
click at [279, 235] on button "Next" at bounding box center [281, 240] width 35 height 14
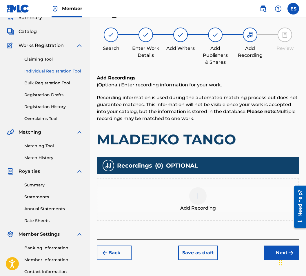
click at [196, 182] on div "Add Recording" at bounding box center [198, 199] width 202 height 43
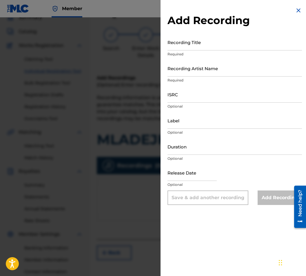
click at [196, 155] on div "Duration Optional" at bounding box center [234, 151] width 134 height 26
click at [200, 145] on input "Duration" at bounding box center [234, 146] width 134 height 17
type input "03:04"
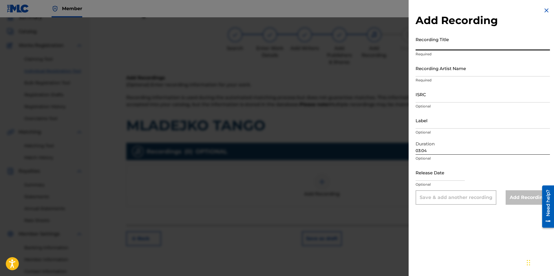
paste input "Mladezhko tango"
type input "Mladezhko tango"
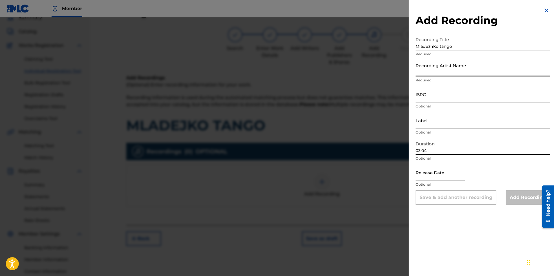
paste input "Bulgarian National Radio Orchestra"
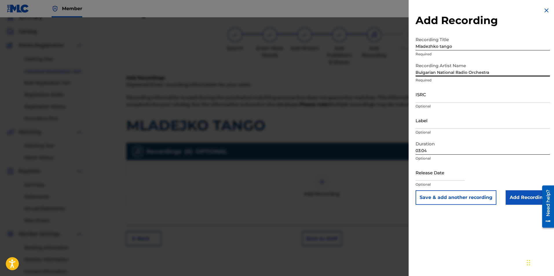
type input "Bulgarian National Radio Orchestra"
drag, startPoint x: 450, startPoint y: 105, endPoint x: 449, endPoint y: 95, distance: 10.0
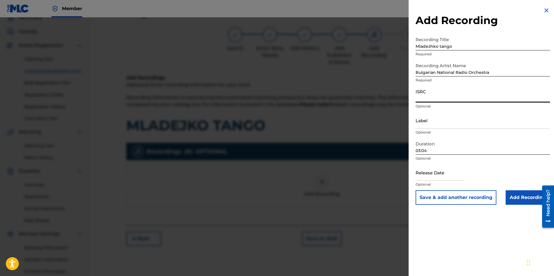
paste input "BGA591102935"
type input "BGA591102935"
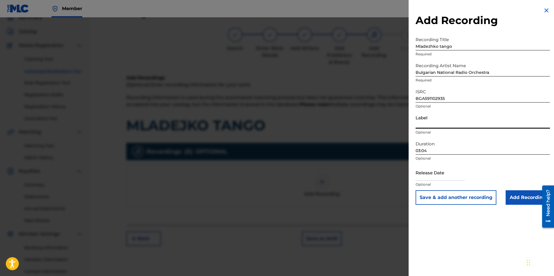
paste input "Bulgarian National Radio"
type input "Bulgarian National Radio"
click at [306, 198] on input "Add Recording" at bounding box center [528, 197] width 44 height 14
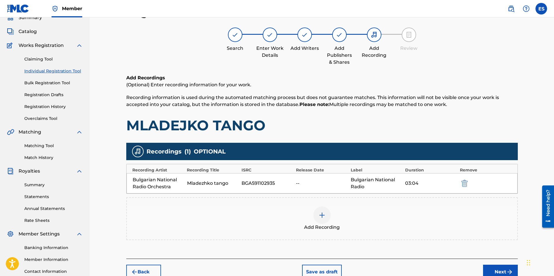
click at [306, 243] on div "Add Recordings (Optional) Enter recording information for your work. Recording …" at bounding box center [322, 166] width 392 height 184
click at [306, 228] on span "Add Recording" at bounding box center [322, 227] width 36 height 7
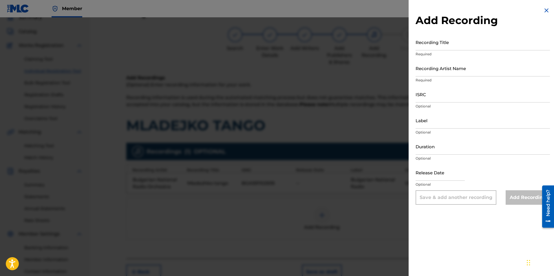
drag, startPoint x: 434, startPoint y: 106, endPoint x: 435, endPoint y: 104, distance: 3.1
drag, startPoint x: 435, startPoint y: 104, endPoint x: 436, endPoint y: 100, distance: 4.1
paste input "QM7281819135"
type input "QM7281819135"
paste input "Bulgarian National Radio"
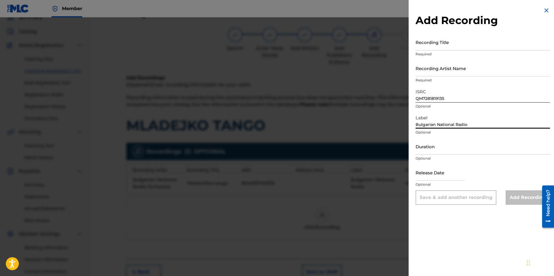
type input "Bulgarian National Radio"
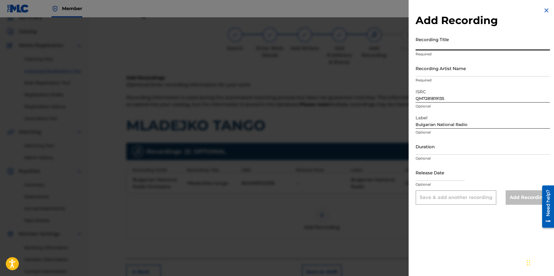
drag, startPoint x: 465, startPoint y: 52, endPoint x: 461, endPoint y: 45, distance: 9.2
paste input "Mladezhko tango"
type input "Mladezhko tango"
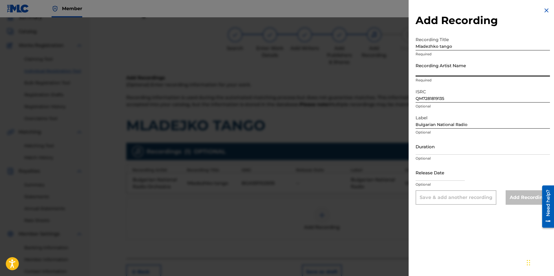
drag, startPoint x: 526, startPoint y: 85, endPoint x: 483, endPoint y: 73, distance: 44.2
paste input "Bulgarian National Radio Orchestra"
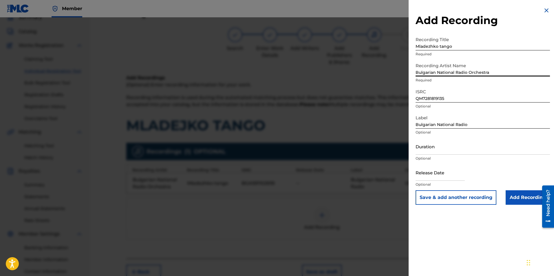
drag, startPoint x: 417, startPoint y: 74, endPoint x: 403, endPoint y: 65, distance: 16.3
click at [306, 71] on div "Add Recording Recording Title Mladezhko tango Required Recording Artist Name Bu…" at bounding box center [277, 146] width 554 height 259
type input "Bulgarian National Radio Orchestra"
drag, startPoint x: 417, startPoint y: 50, endPoint x: 410, endPoint y: 50, distance: 7.0
click at [306, 50] on div "Add Recording Recording Title Mladezhko tango Required Recording Artist Name Bu…" at bounding box center [483, 106] width 148 height 212
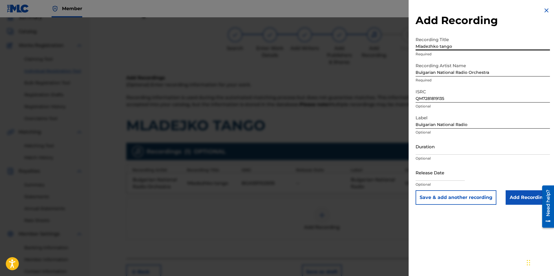
click at [306, 147] on input "Duration" at bounding box center [483, 146] width 134 height 17
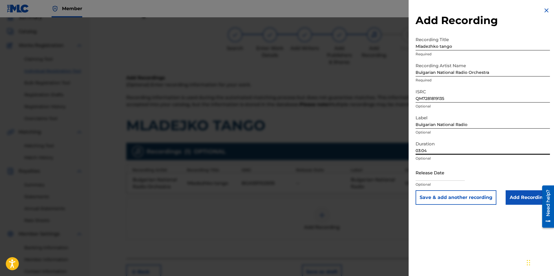
type input "03:04"
click at [306, 202] on input "Add Recording" at bounding box center [528, 197] width 44 height 14
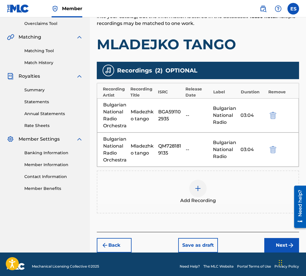
scroll to position [125, 0]
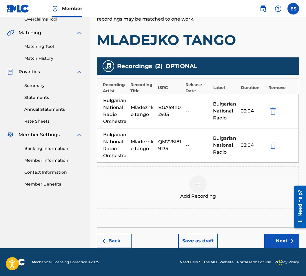
click at [172, 108] on div "BGA591102935" at bounding box center [170, 111] width 25 height 14
click at [280, 230] on div "Back Save as draft Next" at bounding box center [198, 237] width 202 height 21
click at [282, 238] on button "Next" at bounding box center [281, 240] width 35 height 14
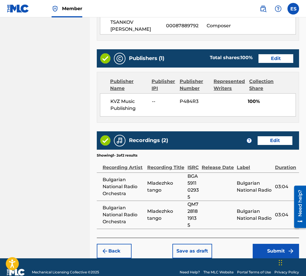
scroll to position [325, 0]
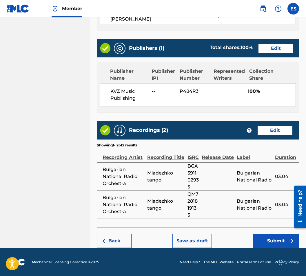
click at [263, 241] on button "Submit" at bounding box center [276, 240] width 46 height 14
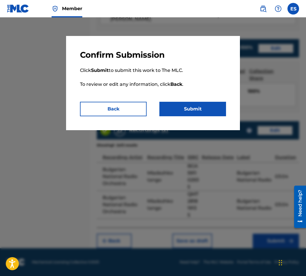
click at [126, 115] on button "Back" at bounding box center [113, 109] width 67 height 14
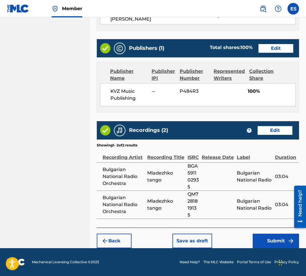
click at [267, 240] on button "Submit" at bounding box center [276, 240] width 46 height 14
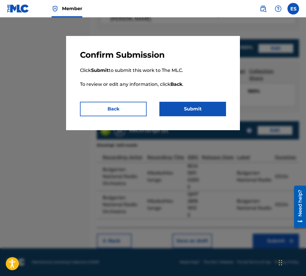
click at [165, 111] on button "Submit" at bounding box center [192, 109] width 67 height 14
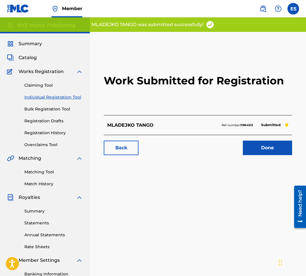
click at [46, 97] on link "Individual Registration Tool" at bounding box center [53, 97] width 59 height 6
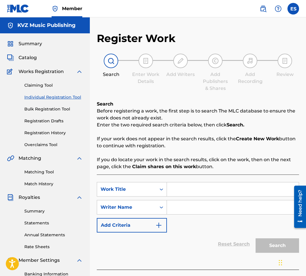
paste input "MOE BEZUMNO SURTSE"
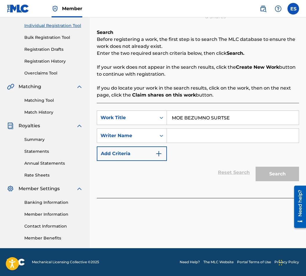
type input "MOE BEZUMNO SURTSE"
drag, startPoint x: 172, startPoint y: 119, endPoint x: 151, endPoint y: 123, distance: 21.8
click at [151, 123] on div "SearchWithCriteriaa825d31f-0b9b-4d18-a685-719c5fccfe04 Work Title MOE BEZUMNO S…" at bounding box center [198, 117] width 202 height 14
paste input "[PERSON_NAME]"
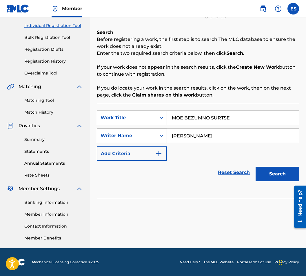
drag, startPoint x: 170, startPoint y: 139, endPoint x: 163, endPoint y: 142, distance: 7.3
click at [164, 141] on div "SearchWithCriteria38fc0886-caba-45b3-92c2-41f3974e65d7 Writer Name YOSIF TSANKOV" at bounding box center [198, 135] width 202 height 14
type input "[PERSON_NAME]"
click at [267, 167] on button "Search" at bounding box center [276, 174] width 43 height 14
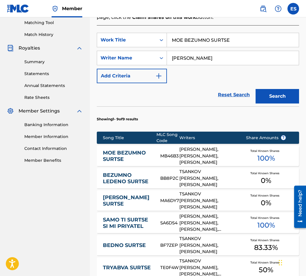
scroll to position [158, 0]
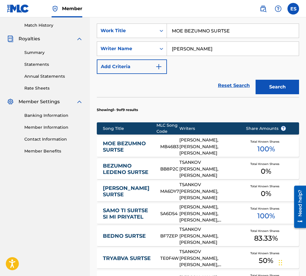
click at [133, 146] on link "MOE BEZUMNO SURTSE" at bounding box center [128, 146] width 50 height 13
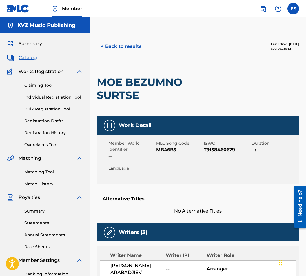
click at [110, 46] on button "< Back to results" at bounding box center [121, 46] width 49 height 14
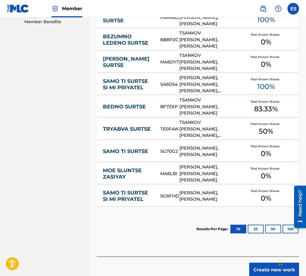
scroll to position [317, 0]
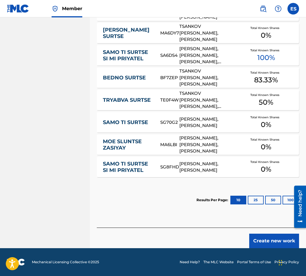
click at [266, 241] on button "Create new work" at bounding box center [274, 240] width 50 height 14
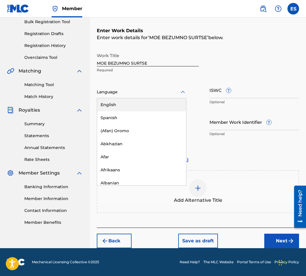
click at [135, 97] on div "Language" at bounding box center [142, 92] width 90 height 12
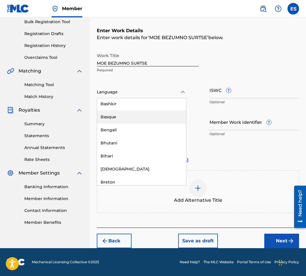
scroll to position [203, 0]
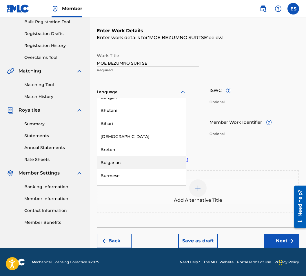
click at [129, 160] on div "Bulgarian" at bounding box center [141, 162] width 89 height 13
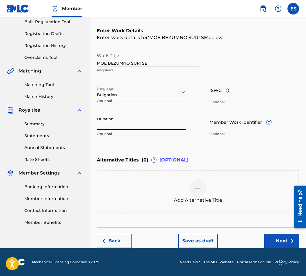
paste input "03:15"
type input "03:15"
click at [172, 188] on div "Add Alternative Title" at bounding box center [197, 191] width 201 height 24
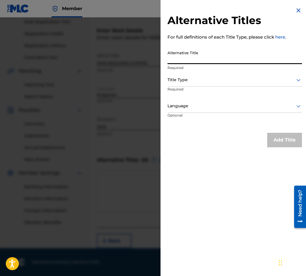
paste input "МОЕ БЕЗУМНО СЪРЦЕ"
type input "МОЕ БЕЗУМНО СЪРЦЕ"
click at [201, 78] on div at bounding box center [234, 79] width 134 height 7
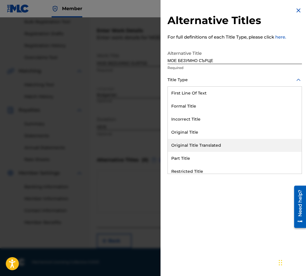
click at [214, 145] on div "Original Title Translated" at bounding box center [235, 145] width 134 height 13
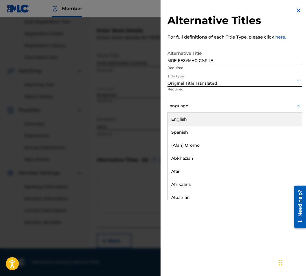
click at [204, 106] on div at bounding box center [234, 105] width 134 height 7
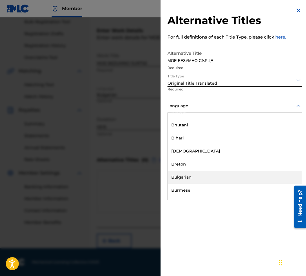
click at [183, 178] on div "Bulgarian" at bounding box center [235, 177] width 134 height 13
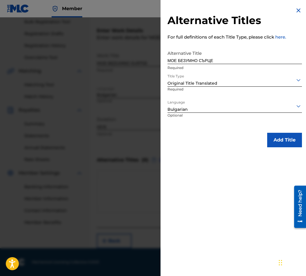
drag, startPoint x: 273, startPoint y: 140, endPoint x: 279, endPoint y: 138, distance: 6.0
click at [276, 139] on button "Add Title" at bounding box center [284, 140] width 35 height 14
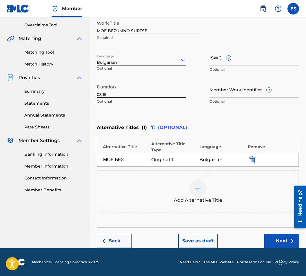
click at [270, 236] on button "Next" at bounding box center [281, 240] width 35 height 14
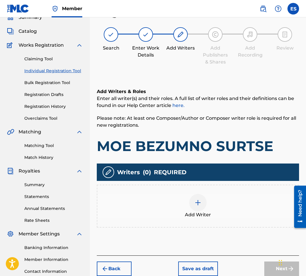
scroll to position [26, 0]
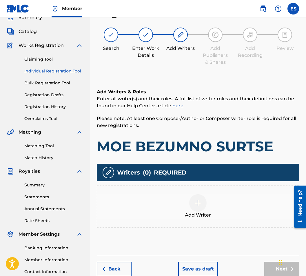
click at [217, 202] on div "Add Writer" at bounding box center [197, 206] width 201 height 24
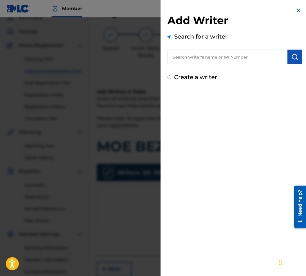
paste input "00087889792"
type input "00087889792"
click at [289, 62] on button "submit" at bounding box center [294, 57] width 14 height 14
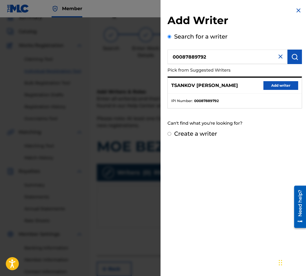
click at [280, 86] on button "Add writer" at bounding box center [280, 85] width 35 height 9
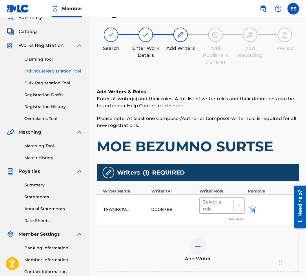
click at [223, 198] on div "Select a role" at bounding box center [217, 205] width 28 height 14
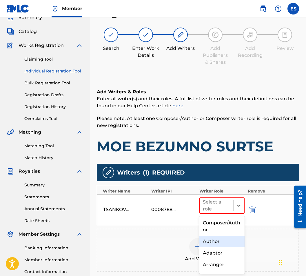
scroll to position [29, 0]
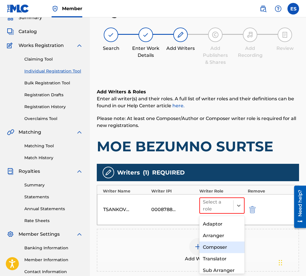
click at [211, 247] on div "Composer" at bounding box center [221, 247] width 45 height 12
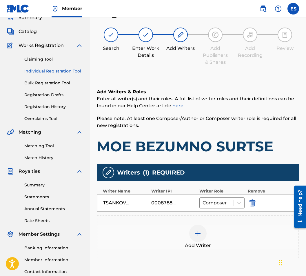
click at [206, 241] on div "Add Writer" at bounding box center [197, 236] width 201 height 24
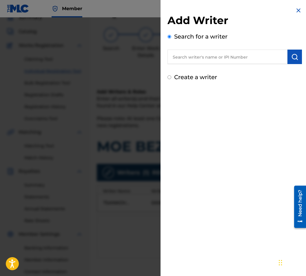
paste input "00087 89 36 07"
click at [188, 57] on input "00087 89 36 07" at bounding box center [227, 57] width 120 height 14
click at [191, 56] on input "00087 89 36 07" at bounding box center [227, 57] width 120 height 14
click at [189, 57] on input "00087 89 36 07" at bounding box center [227, 57] width 120 height 14
click at [196, 56] on input "0008789 36 07" at bounding box center [227, 57] width 120 height 14
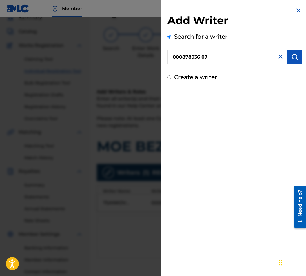
click at [202, 57] on input "000878936 07" at bounding box center [227, 57] width 120 height 14
type input "00087893607"
click at [287, 60] on button "submit" at bounding box center [294, 57] width 14 height 14
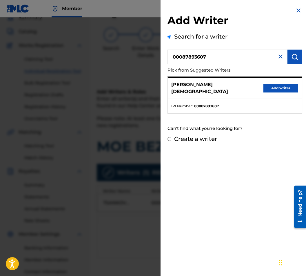
click at [272, 87] on button "Add writer" at bounding box center [280, 88] width 35 height 9
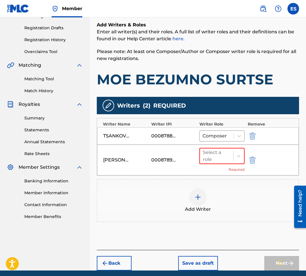
scroll to position [115, 0]
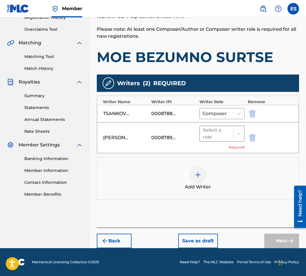
click at [215, 132] on div at bounding box center [217, 133] width 28 height 8
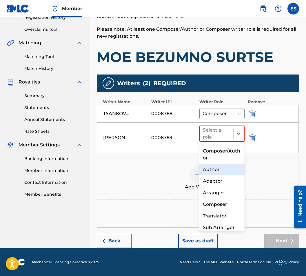
click at [214, 164] on div "Author" at bounding box center [221, 170] width 45 height 12
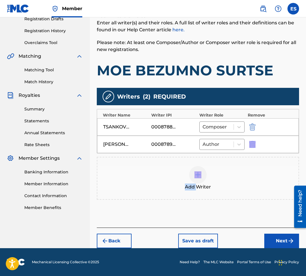
click at [214, 164] on div "Add Writer" at bounding box center [198, 178] width 202 height 43
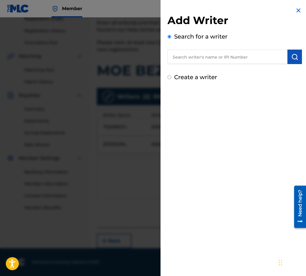
paste input "90001 15 79 42"
click at [195, 56] on input "90001 15 79 42" at bounding box center [227, 57] width 120 height 14
click at [189, 56] on input "90001 1579 42" at bounding box center [227, 57] width 120 height 14
click at [199, 56] on input "900011579 42" at bounding box center [227, 57] width 120 height 14
type input "90001157942"
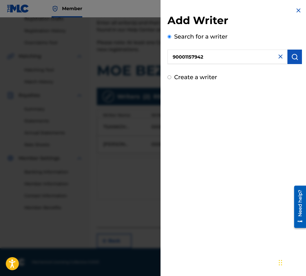
click at [295, 55] on img "submit" at bounding box center [294, 56] width 7 height 7
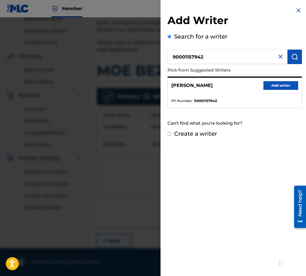
click at [275, 85] on button "Add writer" at bounding box center [280, 85] width 35 height 9
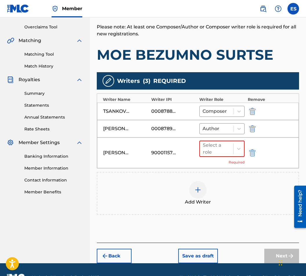
scroll to position [133, 0]
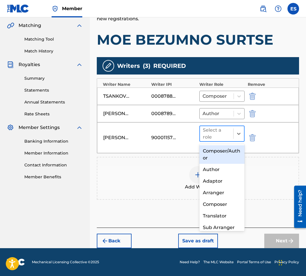
click at [212, 129] on div at bounding box center [217, 133] width 28 height 8
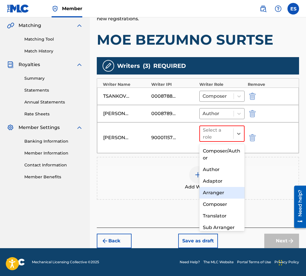
click at [220, 191] on div "Arranger" at bounding box center [221, 193] width 45 height 12
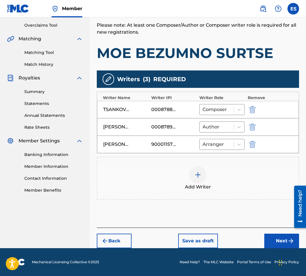
click at [281, 239] on button "Next" at bounding box center [281, 240] width 35 height 14
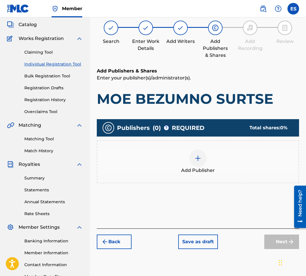
scroll to position [26, 0]
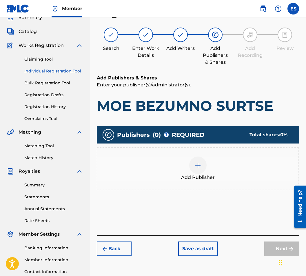
click at [150, 176] on div "Add Publisher" at bounding box center [197, 168] width 201 height 24
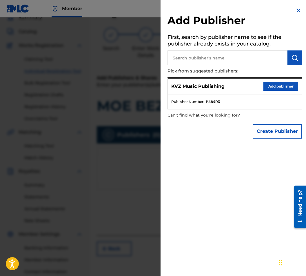
click at [268, 86] on button "Add publisher" at bounding box center [280, 86] width 35 height 9
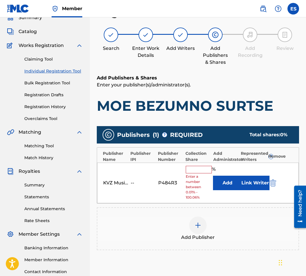
click at [205, 165] on div "KVZ Music Publishing -- P484R3 % Enter a number between 0.01% - 100.06% Add Lin…" at bounding box center [198, 183] width 202 height 41
click at [202, 169] on input "text" at bounding box center [199, 170] width 26 height 8
type input "50"
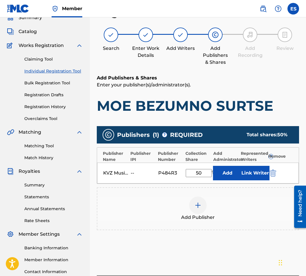
scroll to position [74, 0]
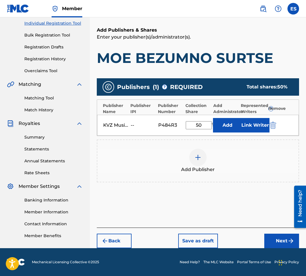
click at [289, 241] on img "submit" at bounding box center [290, 240] width 7 height 7
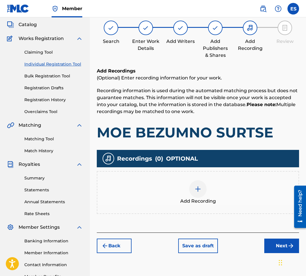
scroll to position [26, 0]
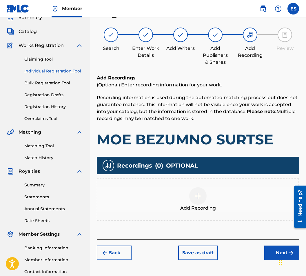
click at [183, 206] on span "Add Recording" at bounding box center [198, 208] width 36 height 7
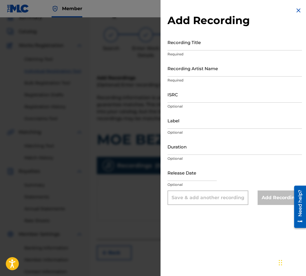
click at [297, 15] on h2 "Add Recording" at bounding box center [234, 20] width 134 height 13
click at [296, 12] on img at bounding box center [298, 10] width 7 height 7
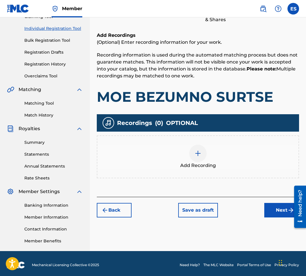
scroll to position [72, 0]
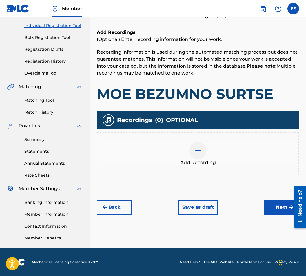
click at [207, 150] on div "Add Recording" at bounding box center [197, 154] width 201 height 24
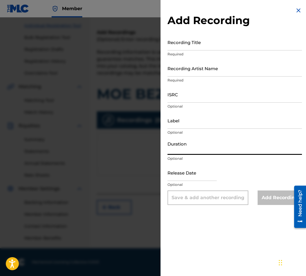
paste input "03:15"
type input "03:15"
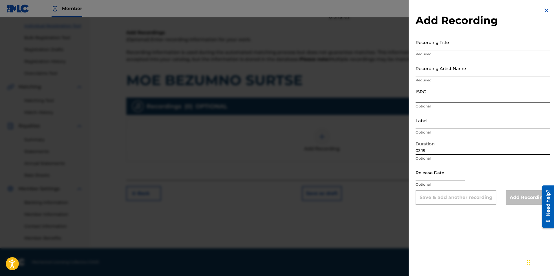
paste input "BGA672192803"
type input "BGA672192803"
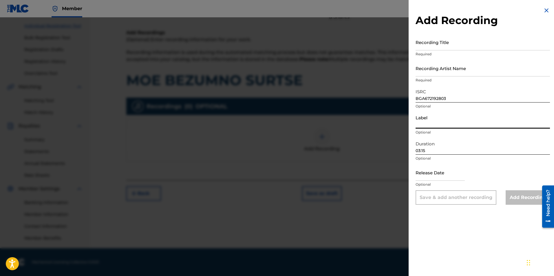
paste input "MIK BALKANTON AD"
type input "MIK BALKANTON AD"
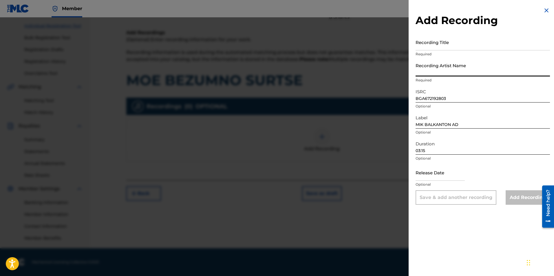
paste input "[PERSON_NAME]/Orkestar Balkanton"
click at [306, 134] on p "Optional" at bounding box center [483, 132] width 134 height 5
click at [306, 73] on input "[PERSON_NAME]/Orkestar Balkanton" at bounding box center [483, 68] width 134 height 17
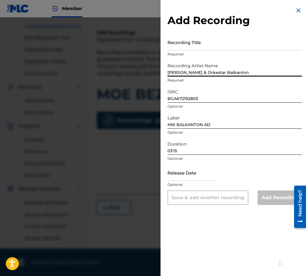
type input "[PERSON_NAME] & Orkestar Balkanton"
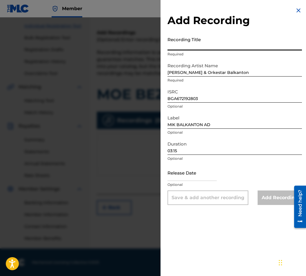
drag, startPoint x: 195, startPoint y: 56, endPoint x: 181, endPoint y: 46, distance: 17.0
paste input "MOE BEZUMNO SURTSE"
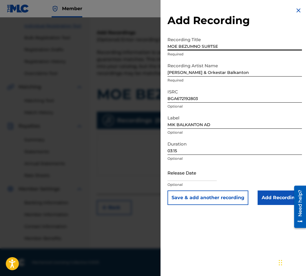
type input "MOE BEZUMNO SURTSE"
click at [273, 199] on input "Add Recording" at bounding box center [280, 197] width 44 height 14
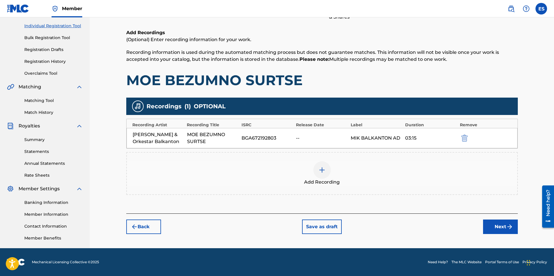
click at [306, 217] on div "Back Save as draft Next" at bounding box center [322, 223] width 392 height 21
click at [306, 192] on div "Add Recording" at bounding box center [322, 173] width 392 height 43
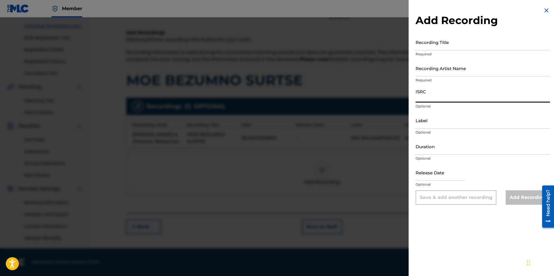
paste input "BGA262347947"
type input "BGA262347947"
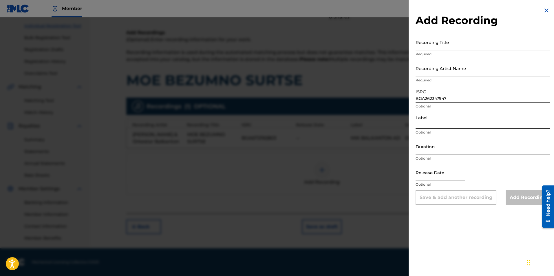
drag, startPoint x: 500, startPoint y: 129, endPoint x: 457, endPoint y: 123, distance: 43.8
paste input "MIK BALKANTON AD"
type input "MIK BALKANTON AD"
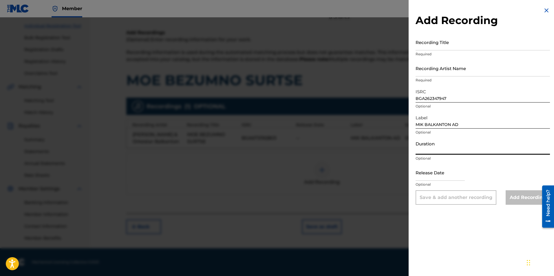
paste input "03:15"
type input "03:14"
drag, startPoint x: 433, startPoint y: 78, endPoint x: 432, endPoint y: 66, distance: 11.6
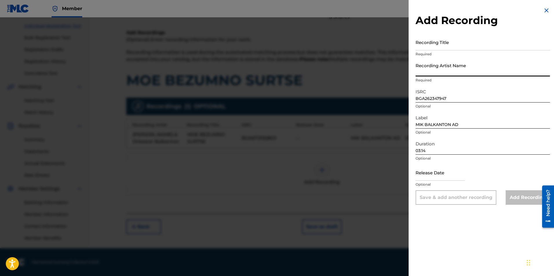
paste input "[PERSON_NAME]/Orkestar Balkanton"
click at [306, 72] on input "[PERSON_NAME]/Orkestar Balkanton" at bounding box center [483, 68] width 134 height 17
click at [306, 71] on input "[PERSON_NAME] & Orkestar Balkanton" at bounding box center [483, 68] width 134 height 17
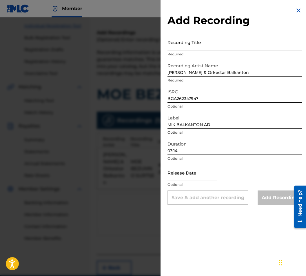
type input "[PERSON_NAME] & Orkestar Balkanton"
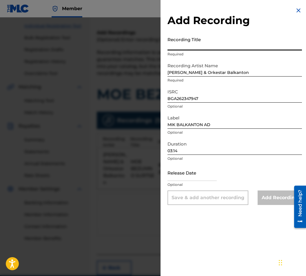
paste input "MOE BEZUMNO SURTSE"
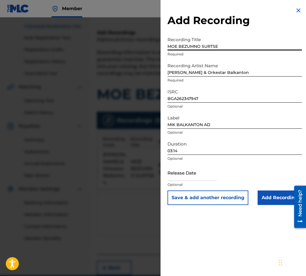
click at [167, 47] on input "MOE BEZUMNO SURTSE" at bounding box center [234, 42] width 134 height 17
type input "MOE BEZUMNO SURTSE"
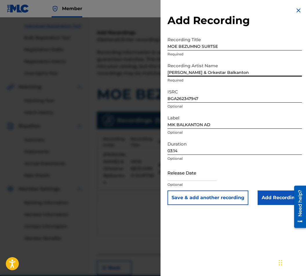
click at [168, 73] on input "[PERSON_NAME] & Orkestar Balkanton" at bounding box center [234, 68] width 134 height 17
click at [211, 97] on input "BGA262347947" at bounding box center [234, 94] width 134 height 17
click at [276, 200] on input "Add Recording" at bounding box center [280, 197] width 44 height 14
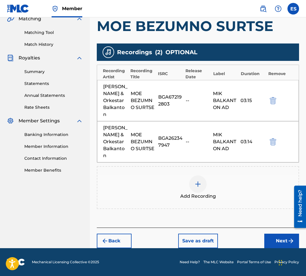
scroll to position [77, 0]
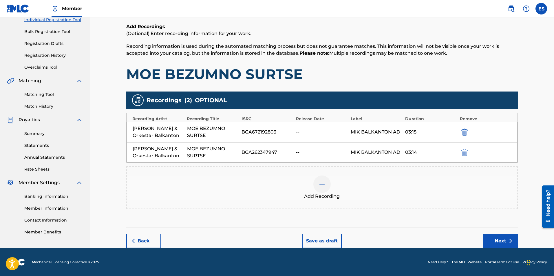
click at [306, 192] on div at bounding box center [321, 184] width 17 height 17
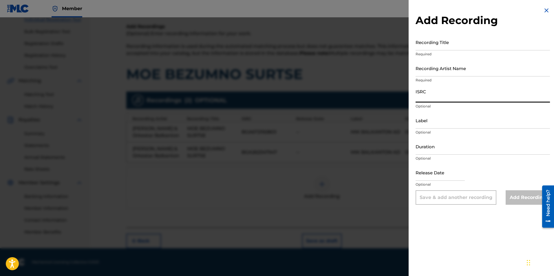
paste input "BGA672220809"
type input "BGA672220809"
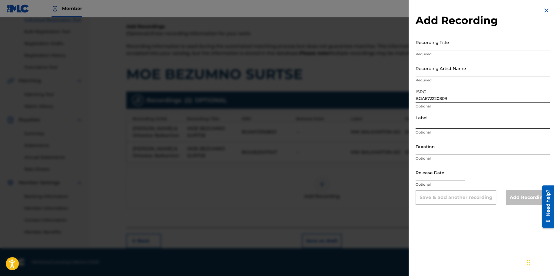
paste input "MIK BALKANTON"
type input "MIK BALKANTON"
click at [306, 148] on input "Duration" at bounding box center [483, 146] width 134 height 17
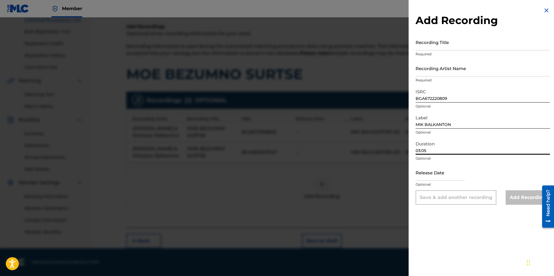
type input "03:05"
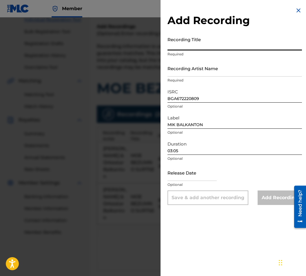
paste input "MOE BEZUMNO SURTSE"
type input "MOE BEZUMNO SURTSE"
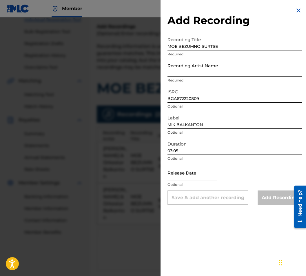
paste input "[PERSON_NAME]/Orkestar Balkanton"
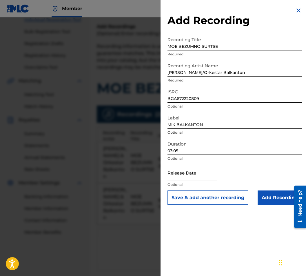
click at [209, 72] on input "[PERSON_NAME]/Orkestar Balkanton" at bounding box center [234, 68] width 134 height 17
type input "[PERSON_NAME] & Orkestar Balkanton"
click at [273, 196] on input "Add Recording" at bounding box center [280, 197] width 44 height 14
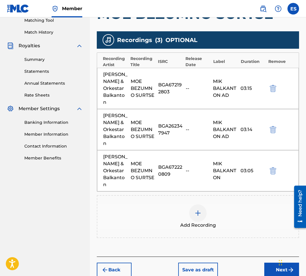
scroll to position [98, 0]
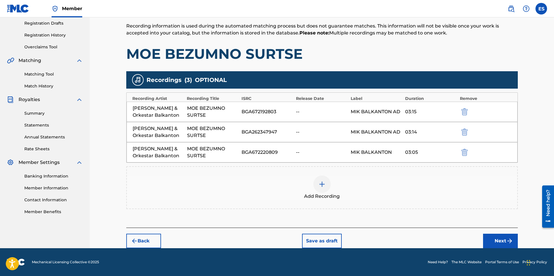
click at [306, 193] on div "Add Recording" at bounding box center [322, 188] width 390 height 24
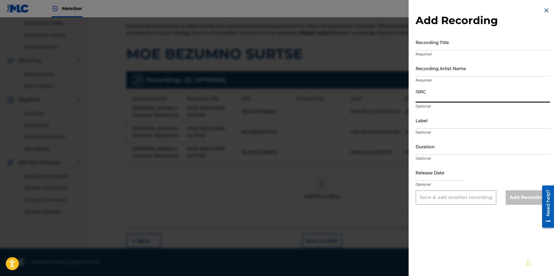
drag, startPoint x: 446, startPoint y: 121, endPoint x: 435, endPoint y: 99, distance: 24.6
paste input "BGA260925715"
type input "BGA260925715"
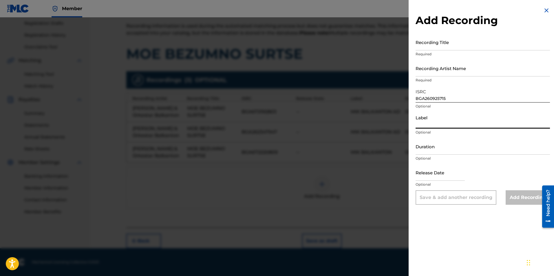
paste input "Balkanton"
type input "Balkanton"
click at [306, 151] on input "Duration" at bounding box center [483, 146] width 134 height 17
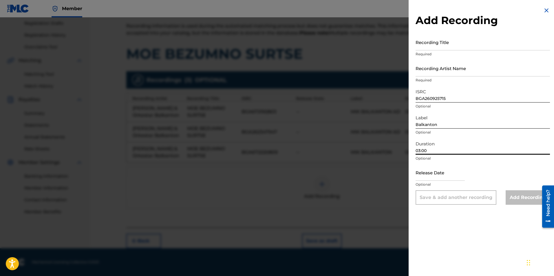
click at [306, 149] on input "03:00" at bounding box center [483, 146] width 134 height 17
drag, startPoint x: 426, startPoint y: 149, endPoint x: 423, endPoint y: 150, distance: 3.0
click at [306, 150] on input "03:00" at bounding box center [483, 146] width 134 height 17
type input "03:20"
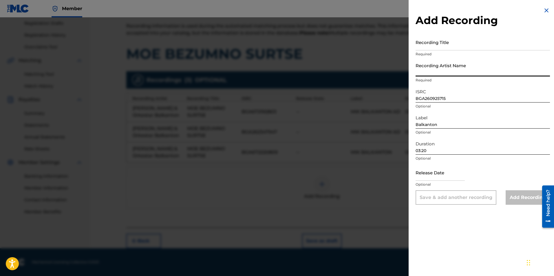
paste input "Margarita Dimitrova"
type input "Margarita Dimitrova"
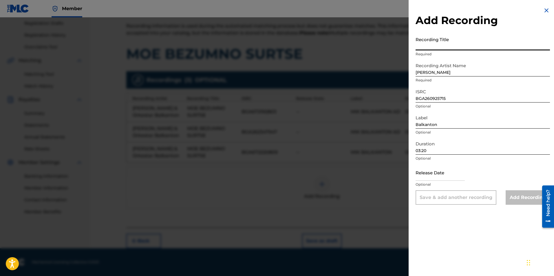
paste input "Moe Bezumno Surtse"
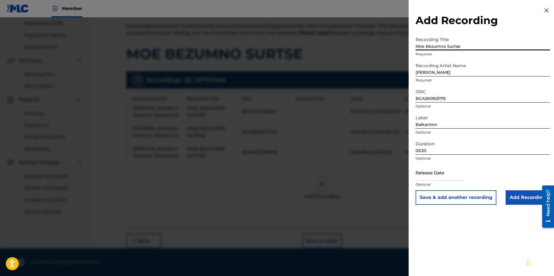
type input "Moe Bezumno Surtse"
click at [306, 194] on input "Add Recording" at bounding box center [528, 197] width 44 height 14
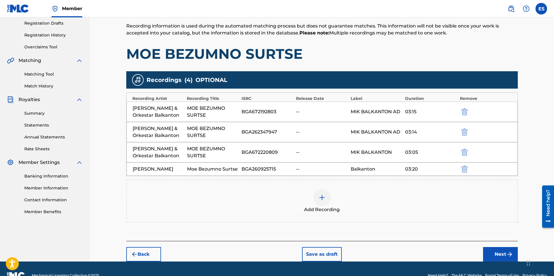
click at [306, 210] on span "Add Recording" at bounding box center [322, 209] width 36 height 7
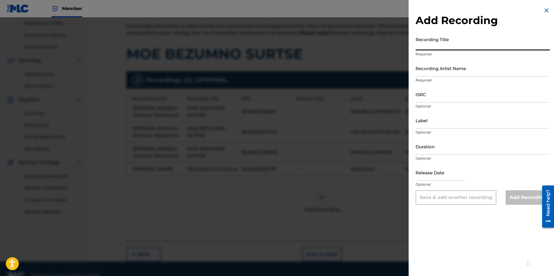
paste input "Moe Bezumno Surtse"
type input "Moe Bezumno Surtse"
click at [306, 148] on input "Duration" at bounding box center [483, 146] width 134 height 17
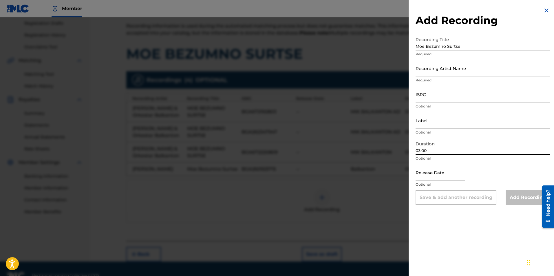
click at [306, 147] on input "03:00" at bounding box center [483, 146] width 134 height 17
type input "03:20"
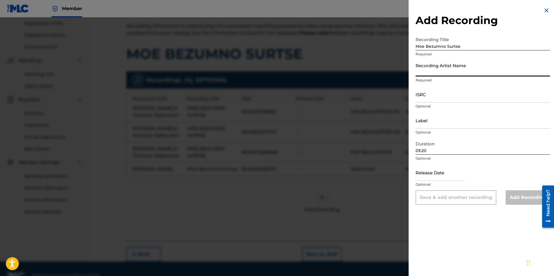
paste input "Margarita Dimitrova"
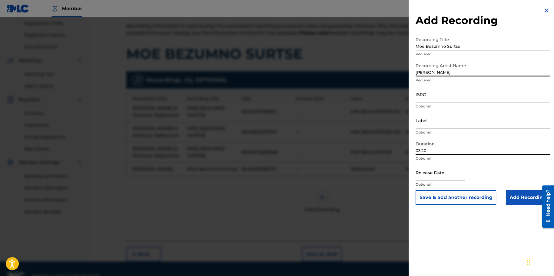
type input "Margarita Dimitrova"
paste input "Balkanton"
type input "Balkanton"
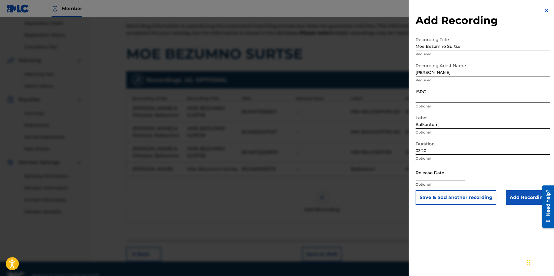
paste input "BGA672152515"
type input "BGA672152515"
click at [306, 196] on input "Add Recording" at bounding box center [528, 197] width 44 height 14
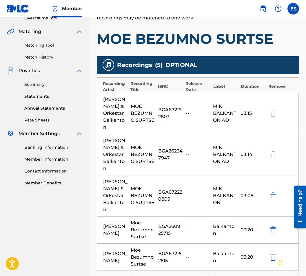
scroll to position [156, 0]
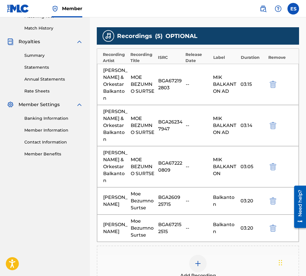
click at [154, 92] on div "MOE BEZUMNO SURTSE" at bounding box center [143, 84] width 25 height 21
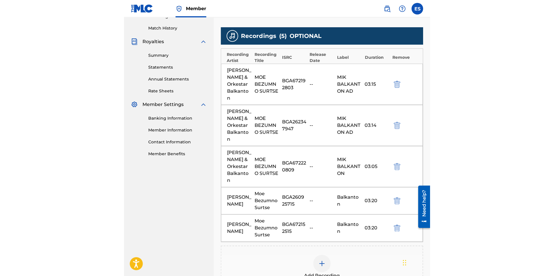
scroll to position [124, 0]
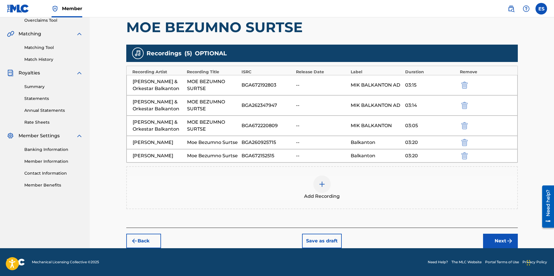
click at [306, 237] on button "Next" at bounding box center [500, 241] width 35 height 14
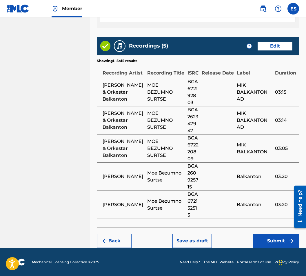
scroll to position [447, 0]
click at [199, 236] on button "Save as draft" at bounding box center [192, 240] width 40 height 14
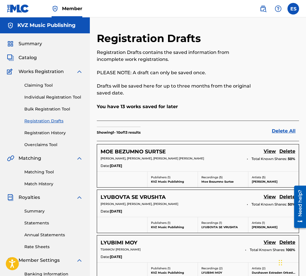
click at [72, 99] on link "Individual Registration Tool" at bounding box center [53, 97] width 59 height 6
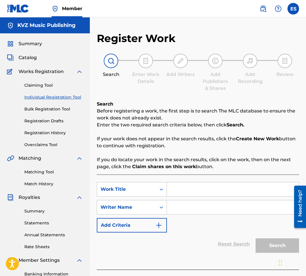
paste input "MOE BEZUMNO SURTSE"
click at [168, 187] on input "MOE BEZUMNO SURTSE" at bounding box center [233, 189] width 132 height 14
type input "MOE BEZUMNO SURTSE"
paste input "[PERSON_NAME]"
type input "[PERSON_NAME]"
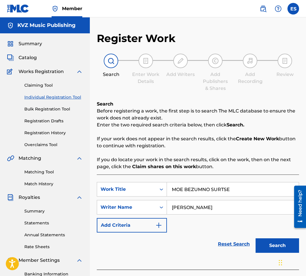
click at [193, 148] on p "If your work does not appear in the search results, click the Create New Work b…" at bounding box center [198, 142] width 202 height 14
click at [173, 199] on div "SearchWithCriteriaa825d31f-0b9b-4d18-a685-719c5fccfe04 Work Title MOE BEZUMNO S…" at bounding box center [198, 207] width 202 height 50
click at [171, 202] on input "[PERSON_NAME]" at bounding box center [233, 207] width 132 height 14
click at [176, 186] on input "MOE BEZUMNO SURTSE" at bounding box center [233, 189] width 132 height 14
click at [171, 187] on input "MOE BEZUMNO SURTSE" at bounding box center [233, 189] width 132 height 14
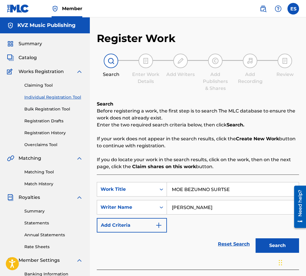
click at [268, 249] on button "Search" at bounding box center [276, 245] width 43 height 14
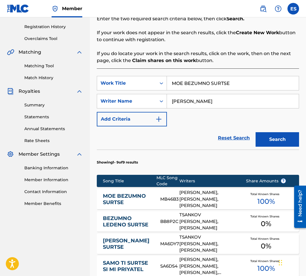
scroll to position [158, 0]
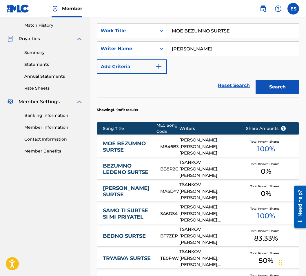
click at [135, 144] on link "MOE BEZUMNO SURTSE" at bounding box center [128, 146] width 50 height 13
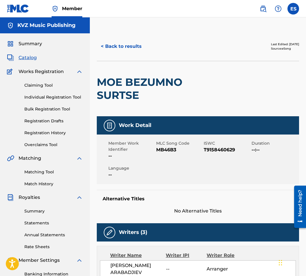
click at [114, 48] on button "< Back to results" at bounding box center [121, 46] width 49 height 14
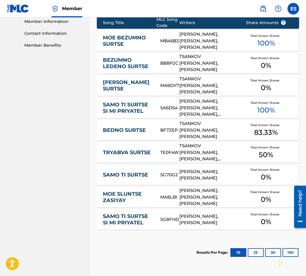
scroll to position [274, 0]
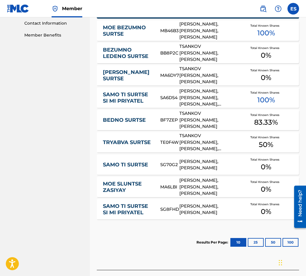
click at [132, 38] on div "MOE BEZUMNO SURTSE MB46B3 NIKOLAI ARABADJIEV ARABADJIEV, DIMITAR VASSILEV VASSI…" at bounding box center [198, 31] width 202 height 20
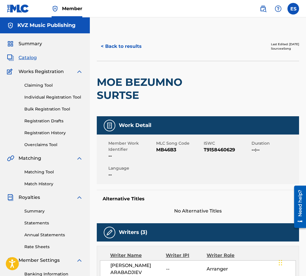
click at [127, 48] on button "< Back to results" at bounding box center [121, 46] width 49 height 14
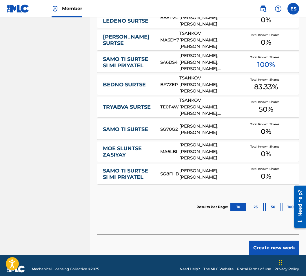
scroll to position [317, 0]
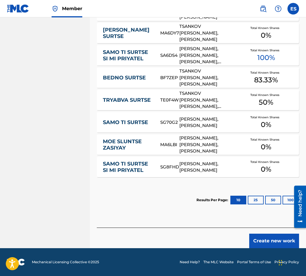
click at [266, 240] on button "Create new work" at bounding box center [274, 240] width 50 height 14
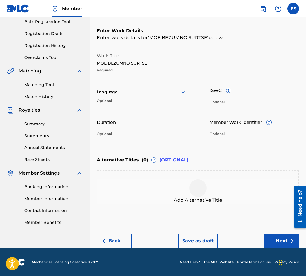
click at [143, 92] on div at bounding box center [142, 91] width 90 height 7
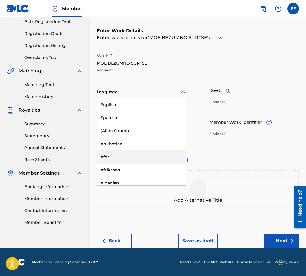
scroll to position [203, 0]
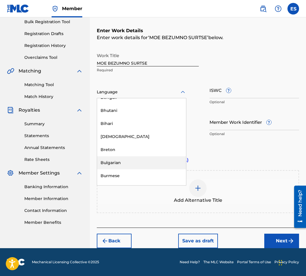
click at [135, 165] on div "Bulgarian" at bounding box center [141, 162] width 89 height 13
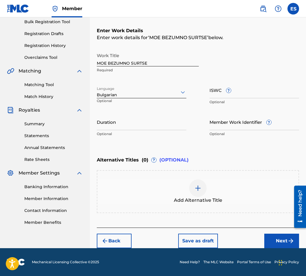
scroll to position [87, 0]
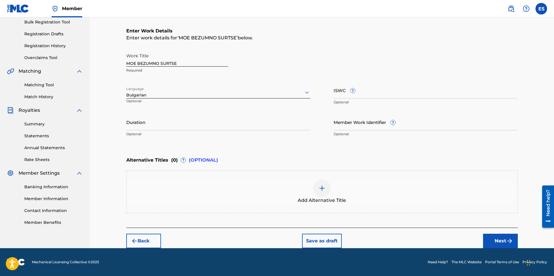
click at [197, 125] on input "Duration" at bounding box center [218, 122] width 184 height 17
type input "03:19"
click at [294, 205] on div "Add Alternative Title" at bounding box center [322, 191] width 392 height 43
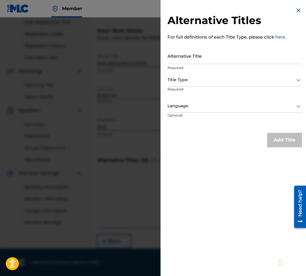
drag, startPoint x: 221, startPoint y: 66, endPoint x: 203, endPoint y: 49, distance: 24.4
paste input "МОЕ БЕЗУМНО СЪРЦЕ"
type input "МОЕ БЕЗУМНО СЪРЦЕ"
click at [202, 88] on p "Required" at bounding box center [189, 93] width 44 height 13
click at [200, 84] on div "Title Type" at bounding box center [234, 80] width 134 height 13
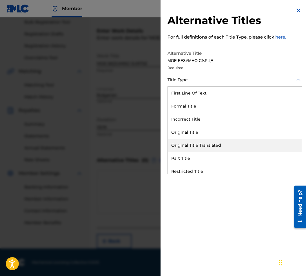
click at [198, 144] on div "Original Title Translated" at bounding box center [235, 145] width 134 height 13
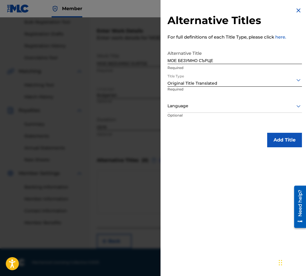
click at [201, 126] on div "Alternative Titles For full definitions of each Title Type, please click here. …" at bounding box center [234, 77] width 148 height 154
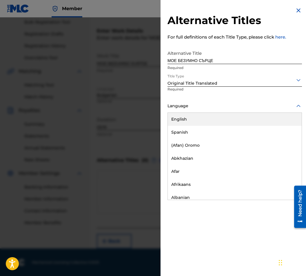
click at [201, 108] on div at bounding box center [234, 105] width 134 height 7
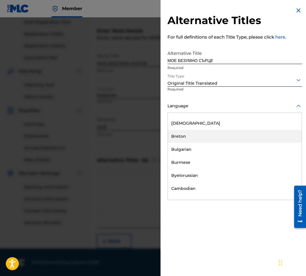
scroll to position [261, 0]
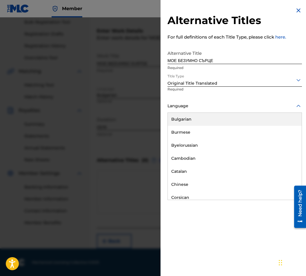
click at [209, 119] on div "Bulgarian" at bounding box center [235, 119] width 134 height 13
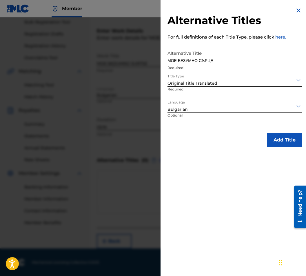
click at [278, 141] on button "Add Title" at bounding box center [284, 140] width 35 height 14
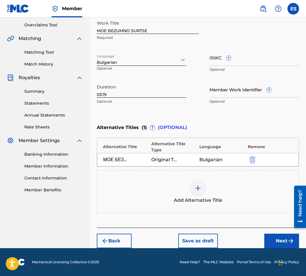
click at [269, 244] on button "Next" at bounding box center [281, 240] width 35 height 14
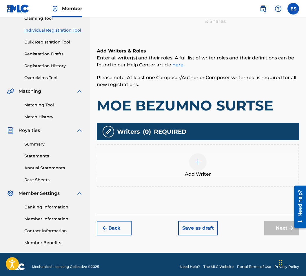
scroll to position [26, 0]
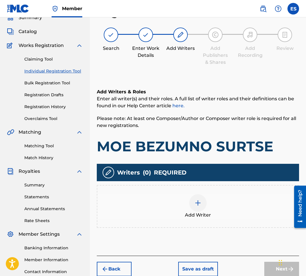
click at [179, 209] on div "Add Writer" at bounding box center [197, 206] width 201 height 24
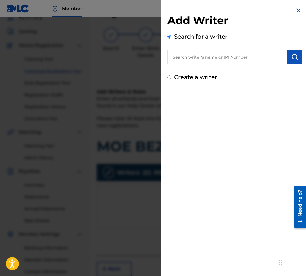
paste input "00087889792"
type input "00087889792"
click at [305, 53] on div "Add Writer Search for a writer 00087889792 Create a writer" at bounding box center [234, 44] width 148 height 88
click at [297, 56] on button "submit" at bounding box center [294, 57] width 14 height 14
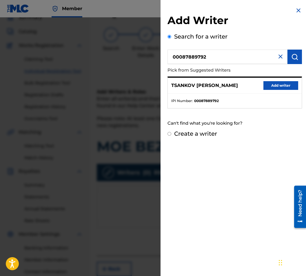
click at [279, 84] on button "Add writer" at bounding box center [280, 85] width 35 height 9
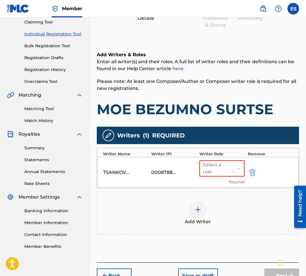
scroll to position [98, 0]
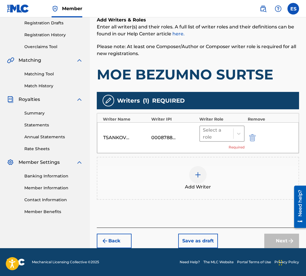
click at [225, 134] on div at bounding box center [217, 133] width 28 height 8
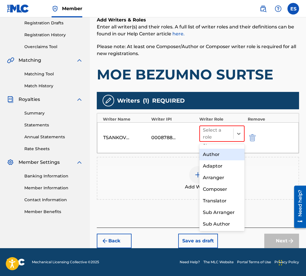
scroll to position [0, 0]
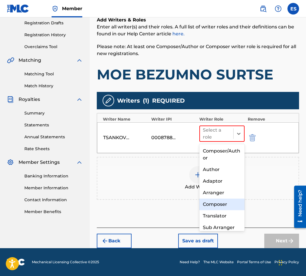
click at [223, 203] on div "Composer" at bounding box center [221, 204] width 45 height 12
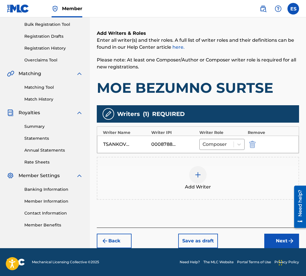
scroll to position [85, 0]
click at [204, 176] on div at bounding box center [197, 174] width 17 height 17
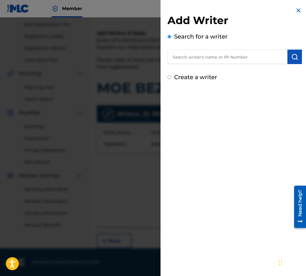
paste input "00087 89 36 07"
click at [190, 57] on input "00087 89 36 07" at bounding box center [227, 57] width 120 height 14
click at [193, 56] on input "0008789 36 07" at bounding box center [227, 57] width 120 height 14
click at [196, 55] on input "0008789 36 07" at bounding box center [227, 57] width 120 height 14
click at [200, 57] on input "000878936 07" at bounding box center [227, 57] width 120 height 14
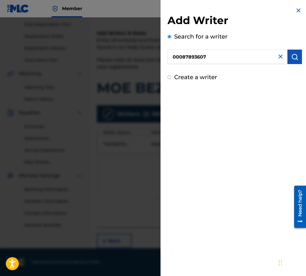
type input "00087893607"
click at [291, 60] on button "submit" at bounding box center [294, 57] width 14 height 14
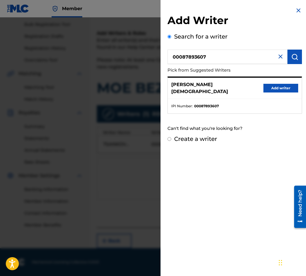
click at [288, 84] on button "Add writer" at bounding box center [280, 88] width 35 height 9
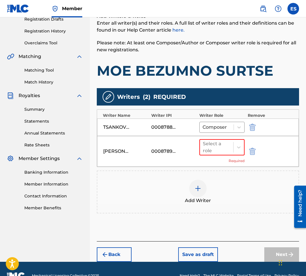
scroll to position [115, 0]
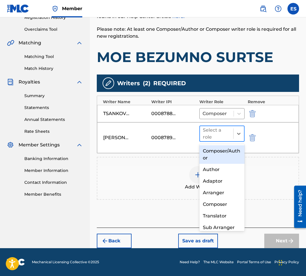
click at [211, 133] on div at bounding box center [217, 133] width 28 height 8
click at [219, 161] on div "Composer/Author" at bounding box center [221, 154] width 45 height 19
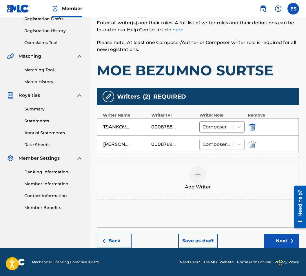
click at [221, 149] on div "Composer/Author" at bounding box center [217, 144] width 34 height 10
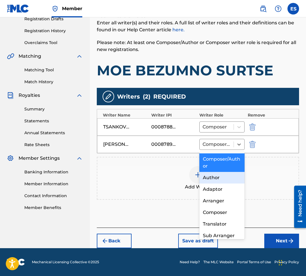
click at [222, 178] on div "Author" at bounding box center [221, 178] width 45 height 12
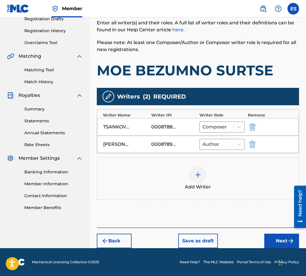
click at [278, 236] on button "Next" at bounding box center [281, 240] width 35 height 14
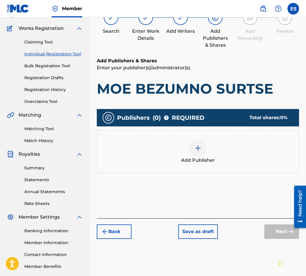
scroll to position [26, 0]
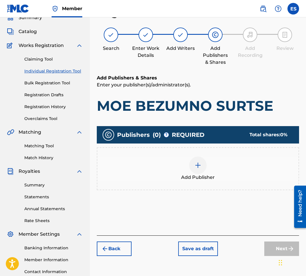
click at [206, 181] on div "Add Publisher" at bounding box center [198, 168] width 202 height 43
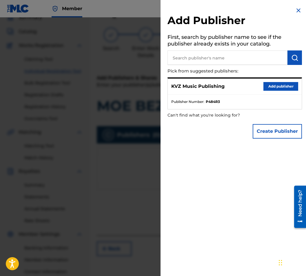
click at [282, 84] on button "Add publisher" at bounding box center [280, 86] width 35 height 9
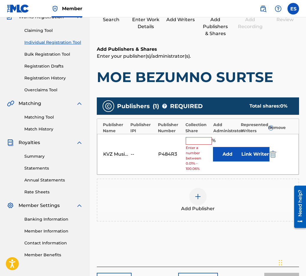
scroll to position [94, 0]
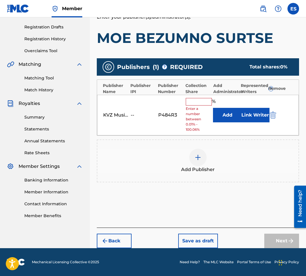
click at [206, 98] on input "text" at bounding box center [199, 102] width 26 height 8
type input "66.67"
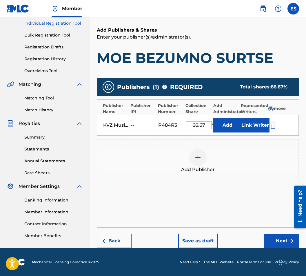
click at [279, 236] on button "Next" at bounding box center [281, 240] width 35 height 14
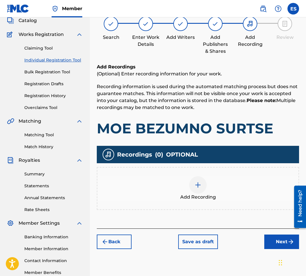
scroll to position [26, 0]
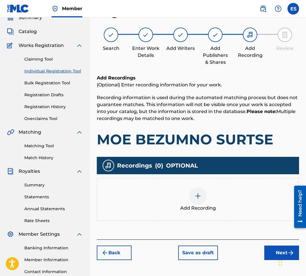
click at [222, 202] on div "Add Recording" at bounding box center [197, 199] width 201 height 24
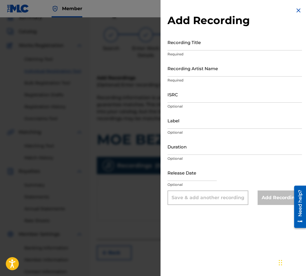
click at [237, 47] on input "Recording Title" at bounding box center [234, 42] width 134 height 17
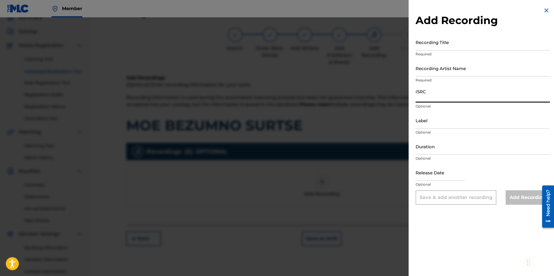
paste input "BGA672130051"
type input "BGA672130051"
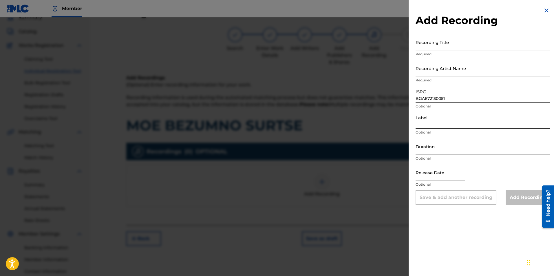
paste input "MIK BALKANTON AD"
type input "MIK BALKANTON AD"
click at [306, 152] on input "Duration" at bounding box center [483, 146] width 134 height 17
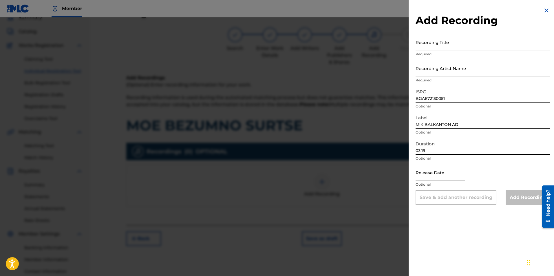
type input "03:19"
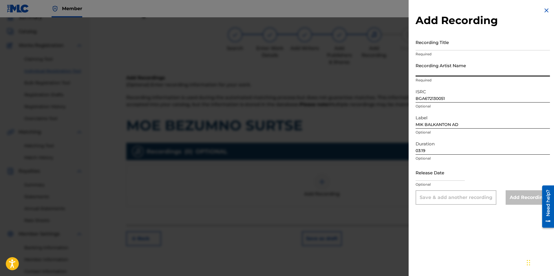
paste input "Emil Dimitrov/Orkestar Balkanton"
click at [306, 74] on input "Emil Dimitrov/Orkestar Balkanton" at bounding box center [483, 68] width 134 height 17
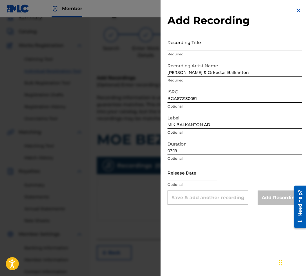
type input "[PERSON_NAME] & Orkestar Balkanton"
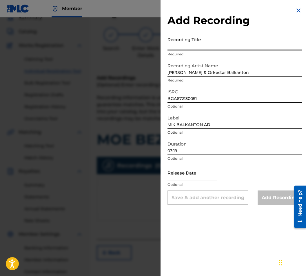
paste input "MOE BEZUMNO SURTSE"
type input "MOE BEZUMNO SURTSE"
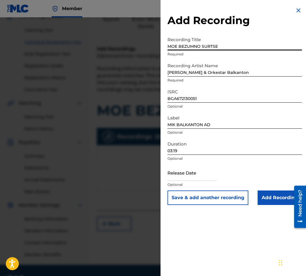
scroll to position [72, 0]
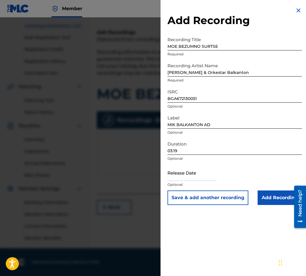
click at [267, 193] on input "Add Recording" at bounding box center [280, 197] width 44 height 14
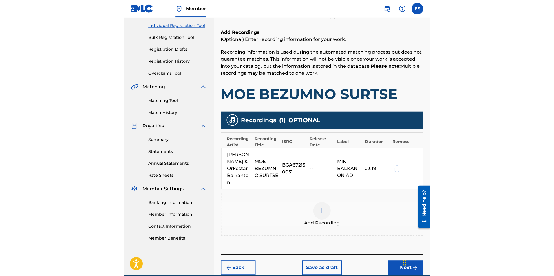
scroll to position [71, 0]
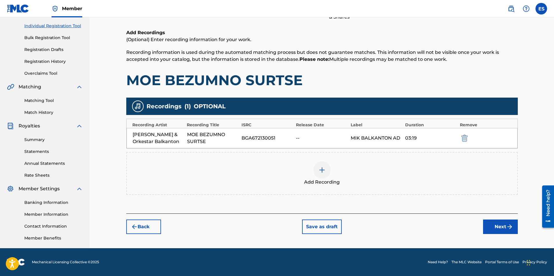
click at [306, 229] on button "Next" at bounding box center [500, 227] width 35 height 14
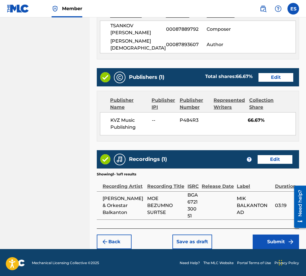
scroll to position [319, 0]
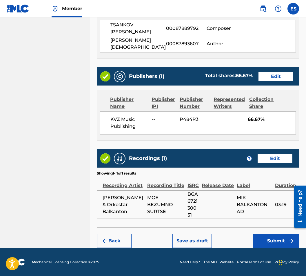
click at [199, 238] on button "Save as draft" at bounding box center [192, 240] width 40 height 14
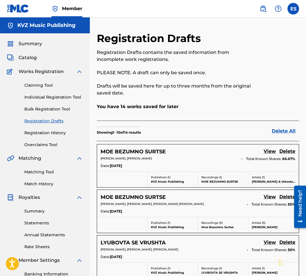
click at [69, 94] on link "Individual Registration Tool" at bounding box center [53, 97] width 59 height 6
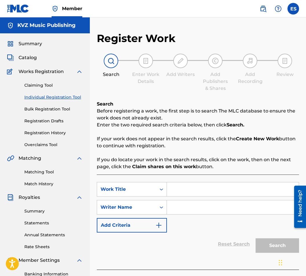
click at [50, 121] on link "Registration Drafts" at bounding box center [53, 121] width 59 height 6
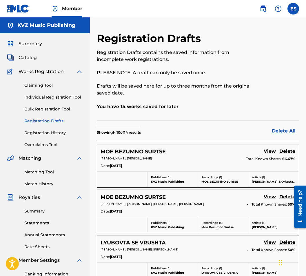
click at [267, 197] on link "View" at bounding box center [270, 197] width 12 height 8
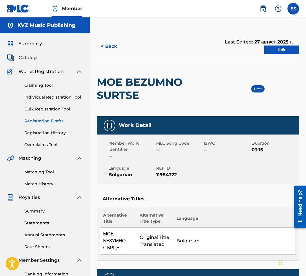
click at [276, 45] on div "Last Edited: 27 август 2025 г." at bounding box center [259, 42] width 68 height 7
click at [269, 52] on link "Edit" at bounding box center [281, 49] width 35 height 9
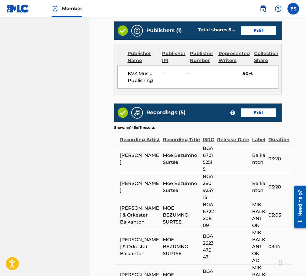
scroll to position [416, 0]
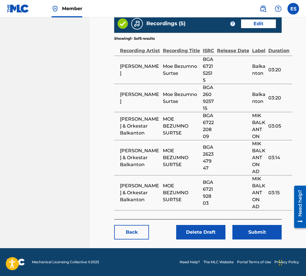
click at [247, 235] on button "Submit" at bounding box center [256, 232] width 49 height 14
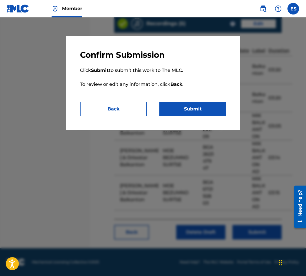
click at [182, 112] on button "Submit" at bounding box center [192, 109] width 67 height 14
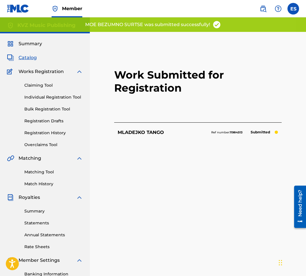
click at [54, 96] on link "Individual Registration Tool" at bounding box center [53, 97] width 59 height 6
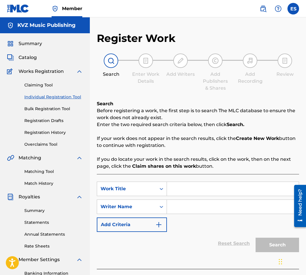
paste input "[PERSON_NAME] SURTSE"
type input "[PERSON_NAME] SURTSE"
paste input "[PERSON_NAME]"
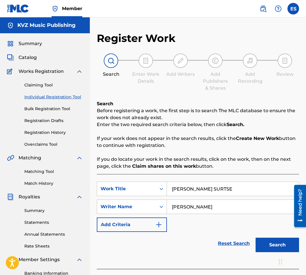
type input "[PERSON_NAME]"
click at [171, 186] on input "[PERSON_NAME] SURTSE" at bounding box center [233, 189] width 132 height 14
click at [170, 212] on input "[PERSON_NAME]" at bounding box center [233, 207] width 132 height 14
click at [266, 241] on button "Search" at bounding box center [276, 245] width 43 height 14
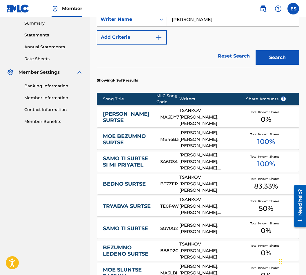
scroll to position [217, 0]
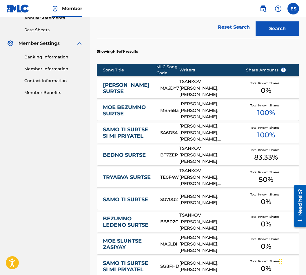
click at [134, 90] on link "[PERSON_NAME] SURTSE" at bounding box center [128, 88] width 50 height 13
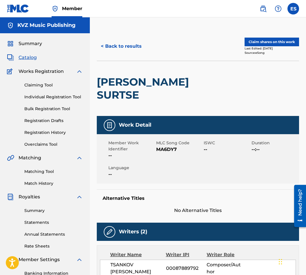
click at [110, 39] on button "< Back to results" at bounding box center [121, 46] width 49 height 14
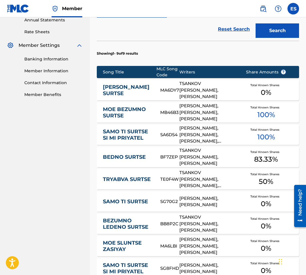
scroll to position [217, 0]
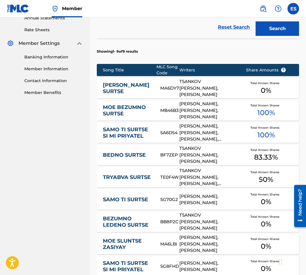
click at [135, 116] on link "MOE BEZUMNO SURTSE" at bounding box center [128, 110] width 50 height 13
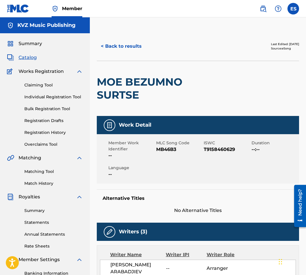
click at [118, 51] on button "< Back to results" at bounding box center [121, 46] width 49 height 14
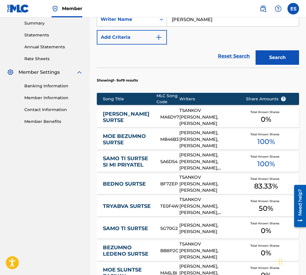
scroll to position [217, 0]
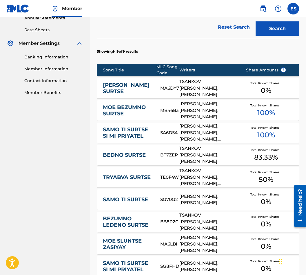
click at [129, 93] on link "[PERSON_NAME] SURTSE" at bounding box center [128, 88] width 50 height 13
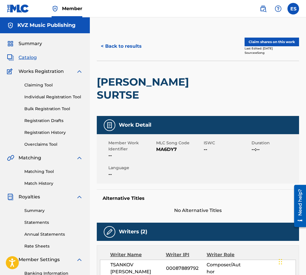
click at [116, 45] on button "< Back to results" at bounding box center [121, 46] width 49 height 14
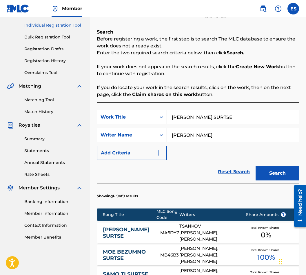
scroll to position [217, 0]
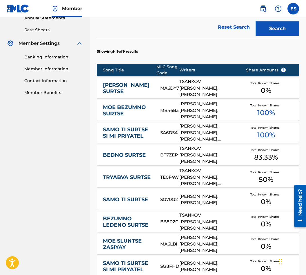
click at [136, 113] on link "MOE BEZUMNO SURTSE" at bounding box center [128, 110] width 50 height 13
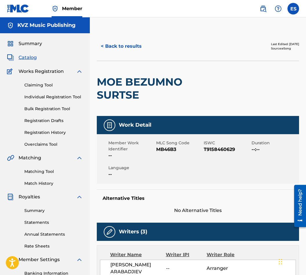
click at [118, 51] on button "< Back to results" at bounding box center [121, 46] width 49 height 14
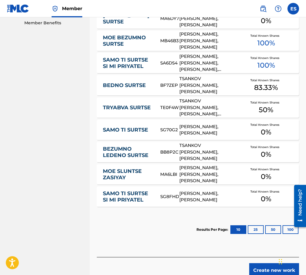
scroll to position [317, 0]
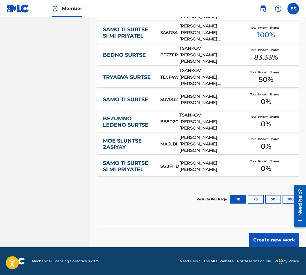
click at [273, 231] on div "Create new work" at bounding box center [198, 237] width 202 height 21
click at [273, 239] on button "Create new work" at bounding box center [274, 240] width 50 height 14
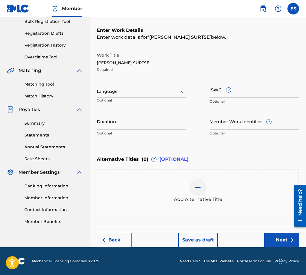
click at [151, 100] on div "Language Optional" at bounding box center [142, 94] width 90 height 26
click at [136, 88] on div at bounding box center [142, 91] width 90 height 7
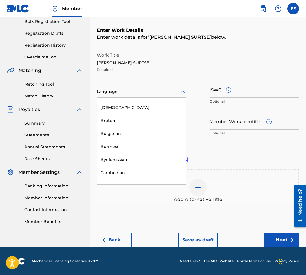
scroll to position [232, 0]
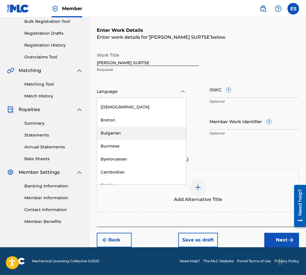
click at [140, 136] on div "Bulgarian" at bounding box center [141, 133] width 89 height 13
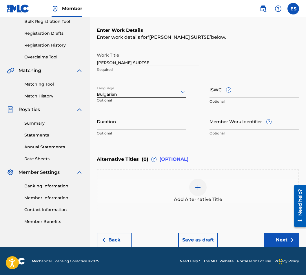
click at [142, 123] on input "Duration" at bounding box center [142, 121] width 90 height 17
type input "03:47"
click at [184, 182] on div "Add Alternative Title" at bounding box center [197, 191] width 201 height 24
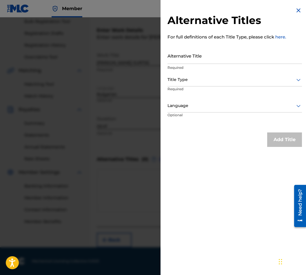
click at [295, 13] on img at bounding box center [298, 10] width 7 height 7
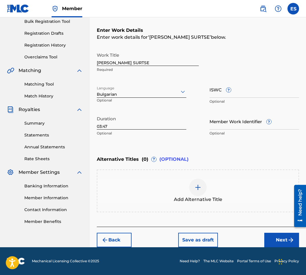
click at [175, 190] on div "Add Alternative Title" at bounding box center [197, 191] width 201 height 24
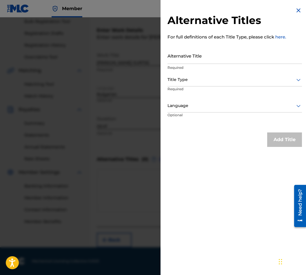
click at [295, 14] on img at bounding box center [298, 10] width 7 height 7
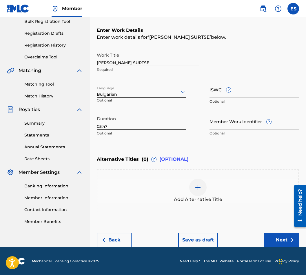
click at [224, 187] on div "Add Alternative Title" at bounding box center [197, 191] width 201 height 24
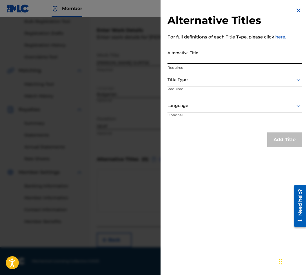
paste input "МОЕ МЛАДЕЖКО СЪРЦЕ"
type input "МОЕ МЛАДЕЖКО СЪРЦЕ"
click at [201, 80] on div at bounding box center [234, 79] width 134 height 7
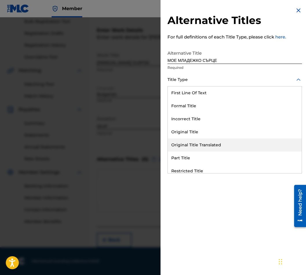
click at [207, 151] on div "Original Title Translated" at bounding box center [235, 145] width 134 height 13
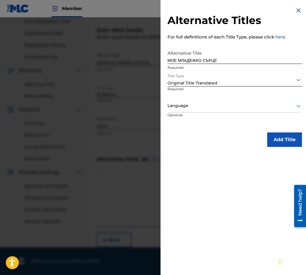
click at [202, 107] on div at bounding box center [234, 105] width 134 height 7
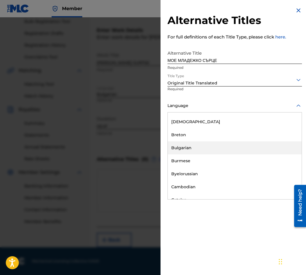
click at [207, 146] on div "Bulgarian" at bounding box center [235, 148] width 134 height 13
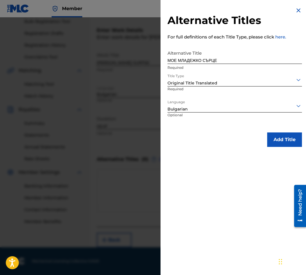
click at [271, 144] on button "Add Title" at bounding box center [284, 140] width 35 height 14
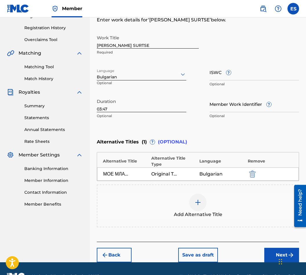
scroll to position [120, 0]
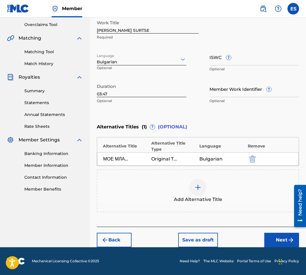
click at [272, 240] on button "Next" at bounding box center [281, 240] width 35 height 14
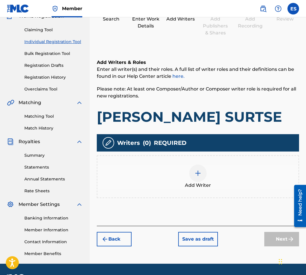
scroll to position [26, 0]
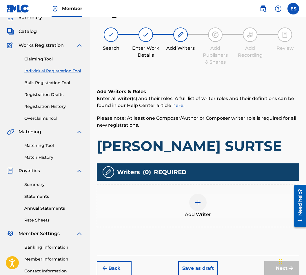
click at [196, 207] on div at bounding box center [197, 202] width 17 height 17
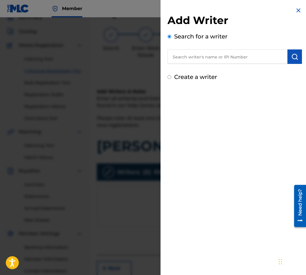
drag, startPoint x: 212, startPoint y: 49, endPoint x: 207, endPoint y: 55, distance: 8.6
paste input "00087889792"
click at [173, 62] on input "00087889792" at bounding box center [227, 57] width 120 height 14
click at [226, 55] on input "00087889792" at bounding box center [227, 57] width 120 height 14
type input "00087889792"
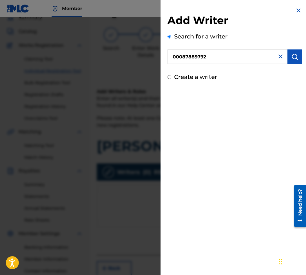
click at [292, 59] on img "submit" at bounding box center [294, 56] width 7 height 7
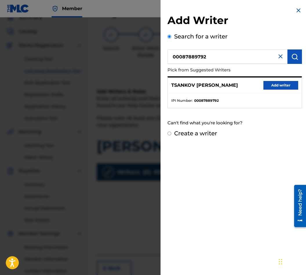
click at [273, 86] on button "Add writer" at bounding box center [280, 85] width 35 height 9
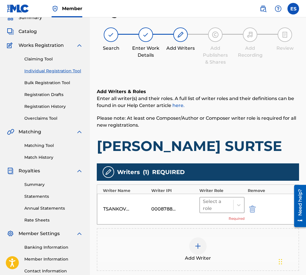
click at [208, 213] on div "Select a role" at bounding box center [216, 205] width 33 height 15
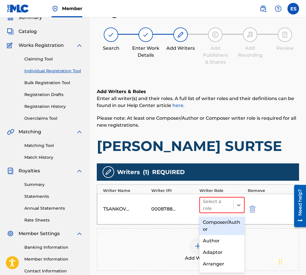
click at [211, 228] on div "Composer/Author" at bounding box center [221, 226] width 45 height 19
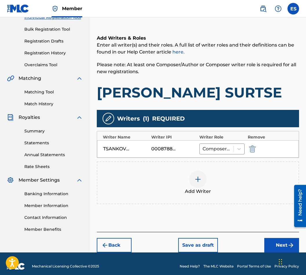
scroll to position [85, 0]
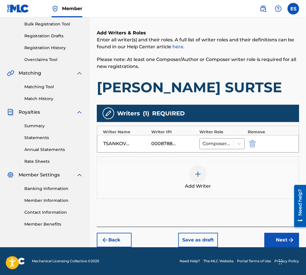
click at [200, 175] on img at bounding box center [197, 174] width 7 height 7
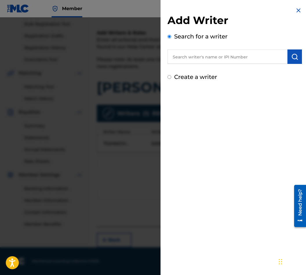
drag, startPoint x: 241, startPoint y: 66, endPoint x: 241, endPoint y: 58, distance: 8.4
paste input "90001 41 62 60"
click at [189, 59] on input "90001 41 62 60" at bounding box center [227, 57] width 120 height 14
click at [193, 56] on input "9000141 62 60" at bounding box center [227, 57] width 120 height 14
click at [199, 58] on input "900014162 60" at bounding box center [227, 57] width 120 height 14
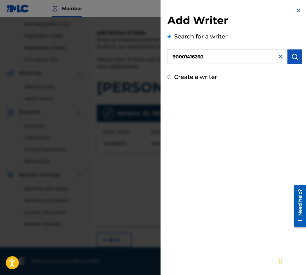
type input "90001416260"
click at [288, 59] on button "submit" at bounding box center [294, 57] width 14 height 14
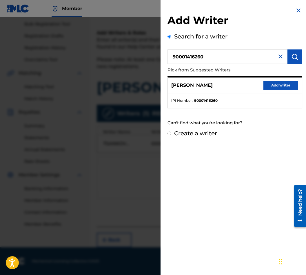
click at [273, 85] on button "Add writer" at bounding box center [280, 85] width 35 height 9
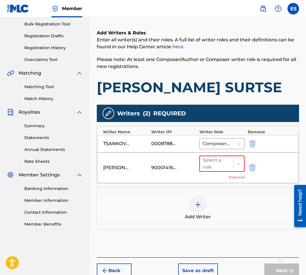
scroll to position [116, 0]
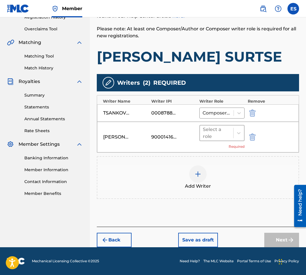
click at [225, 135] on div at bounding box center [217, 133] width 28 height 8
click at [212, 127] on div "Select a role" at bounding box center [217, 133] width 28 height 14
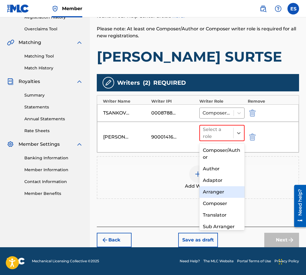
drag, startPoint x: 227, startPoint y: 190, endPoint x: 230, endPoint y: 189, distance: 3.1
click at [227, 191] on div "Arranger" at bounding box center [221, 193] width 45 height 12
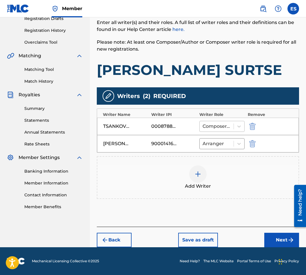
click at [221, 128] on div at bounding box center [216, 127] width 28 height 8
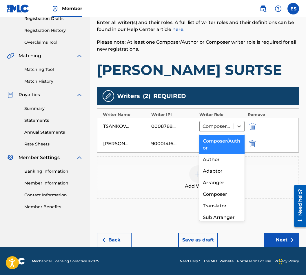
click at [226, 142] on div "Composer/Author" at bounding box center [221, 145] width 45 height 19
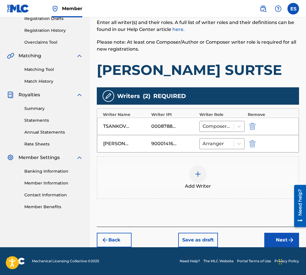
click at [284, 239] on button "Next" at bounding box center [281, 240] width 35 height 14
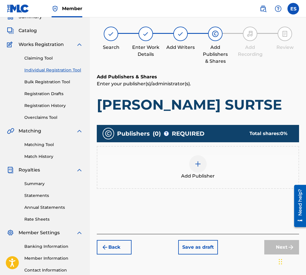
scroll to position [26, 0]
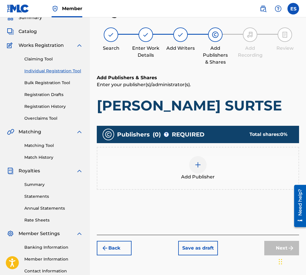
click at [198, 181] on div "Add Publisher" at bounding box center [198, 168] width 202 height 43
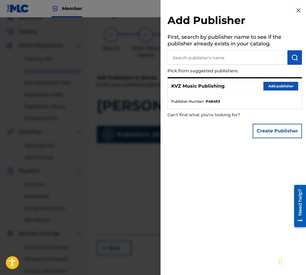
click at [285, 78] on div "KVZ Music Publishing Add publisher Publisher Number : P484R3" at bounding box center [234, 93] width 134 height 32
click at [285, 78] on div "KVZ Music Publishing Add publisher" at bounding box center [235, 86] width 134 height 16
click at [280, 86] on button "Add publisher" at bounding box center [280, 86] width 35 height 9
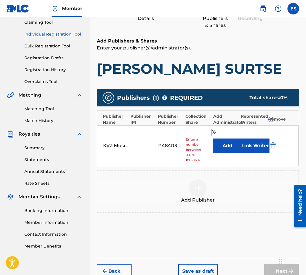
scroll to position [94, 0]
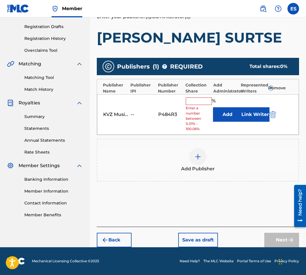
click at [122, 239] on button "Back" at bounding box center [114, 240] width 35 height 14
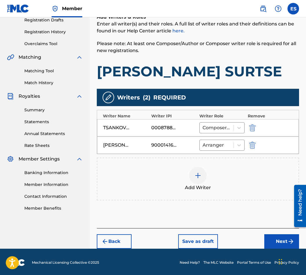
scroll to position [102, 0]
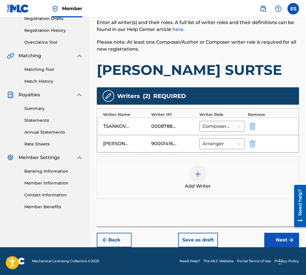
click at [290, 240] on img "submit" at bounding box center [290, 240] width 7 height 7
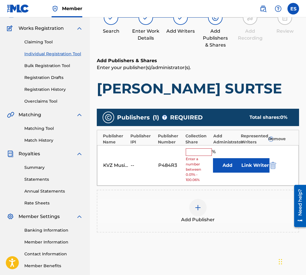
scroll to position [26, 0]
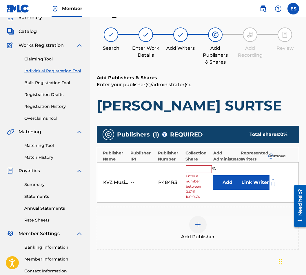
click at [203, 170] on input "text" at bounding box center [199, 170] width 26 height 8
type input "83.33"
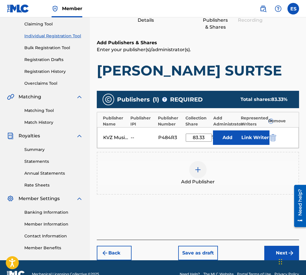
scroll to position [74, 0]
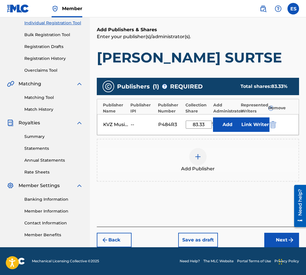
click at [272, 244] on button "Next" at bounding box center [281, 240] width 35 height 14
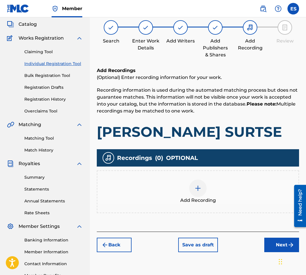
scroll to position [26, 0]
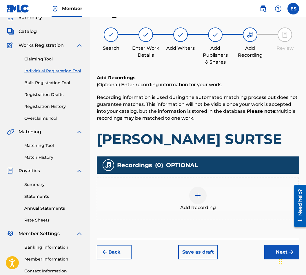
click at [216, 198] on div "Add Recording" at bounding box center [197, 199] width 201 height 24
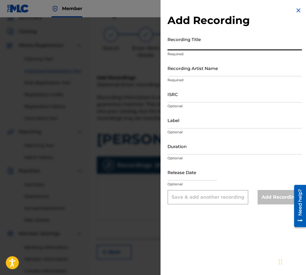
paste input "[PERSON_NAME] SURTSE"
type input "[PERSON_NAME] SURTSE"
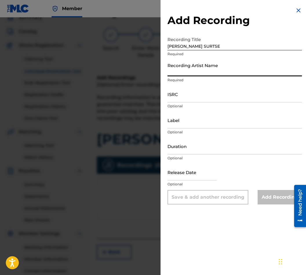
paste input "SHTASTLIVETSA - SOFIYA"
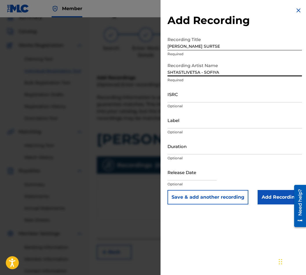
type input "SHTASTLIVETSA - SOFIYA"
click at [231, 146] on input "Duration" at bounding box center [234, 146] width 134 height 17
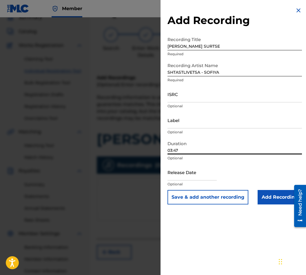
type input "03:47"
click at [281, 197] on input "Add Recording" at bounding box center [280, 197] width 44 height 14
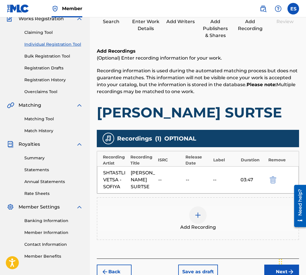
scroll to position [85, 0]
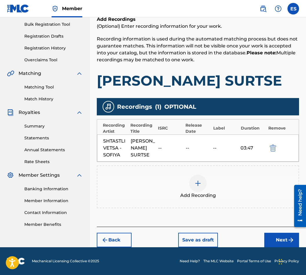
click at [279, 238] on button "Next" at bounding box center [281, 240] width 35 height 14
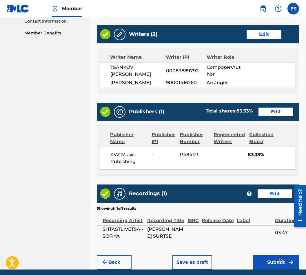
scroll to position [305, 0]
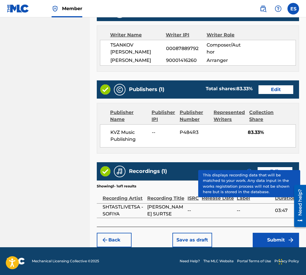
click at [268, 240] on button "Submit" at bounding box center [276, 240] width 46 height 14
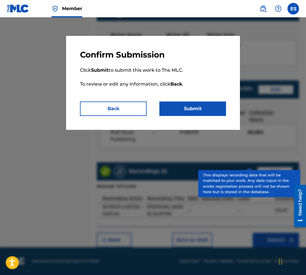
click at [210, 104] on button "Submit" at bounding box center [192, 109] width 67 height 14
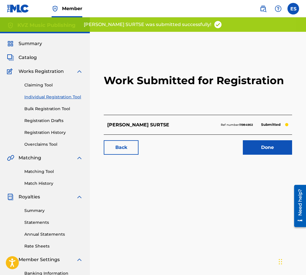
click at [46, 97] on link "Individual Registration Tool" at bounding box center [53, 97] width 59 height 6
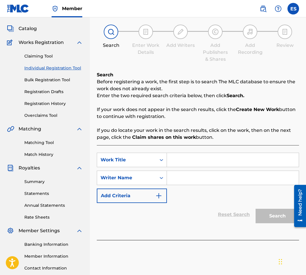
scroll to position [58, 0]
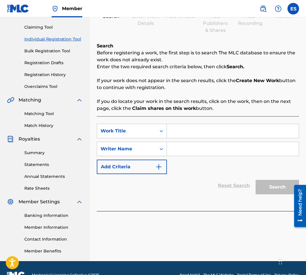
paste input "MOE SLUNTSE ZASIYAY"
click at [168, 133] on input "MOE SLUNTSE ZASIYAY" at bounding box center [233, 131] width 132 height 14
type input "MOE SLUNTSE ZASIYAY"
paste input "[PERSON_NAME]"
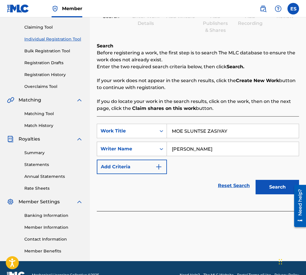
type input "[PERSON_NAME]"
click at [167, 149] on div "Writer Name" at bounding box center [132, 149] width 70 height 14
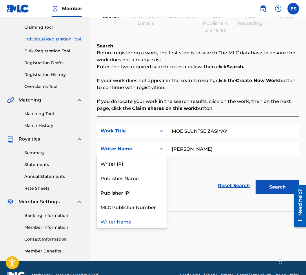
click at [170, 146] on input "[PERSON_NAME]" at bounding box center [233, 149] width 132 height 14
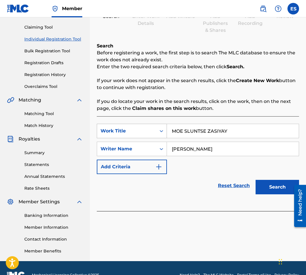
click at [166, 129] on div "Search Form" at bounding box center [161, 131] width 10 height 10
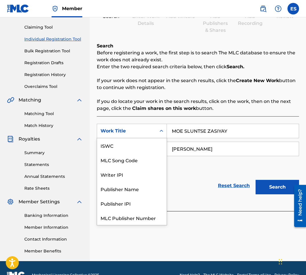
scroll to position [14, 0]
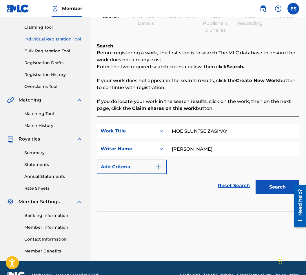
click at [169, 127] on input "MOE SLUNTSE ZASIYAY" at bounding box center [233, 131] width 132 height 14
click at [278, 184] on button "Search" at bounding box center [276, 187] width 43 height 14
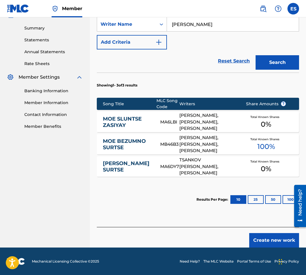
scroll to position [183, 0]
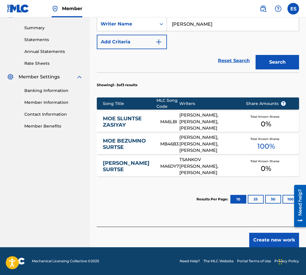
click at [127, 127] on link "MOE SLUNTSE ZASIYAY" at bounding box center [128, 122] width 50 height 13
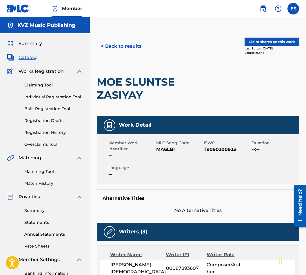
click at [127, 54] on div "< Back to results Claim shares on this work Last Edited: December 24, 2024 Sour…" at bounding box center [198, 46] width 202 height 29
click at [129, 50] on button "< Back to results" at bounding box center [121, 46] width 49 height 14
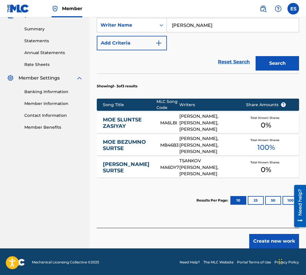
scroll to position [183, 0]
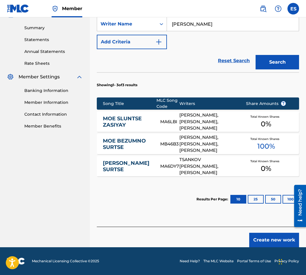
click at [266, 238] on button "Create new work" at bounding box center [274, 240] width 50 height 14
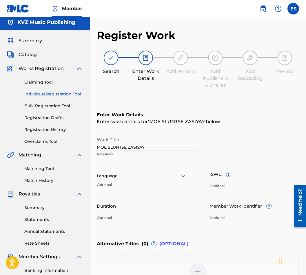
scroll to position [0, 0]
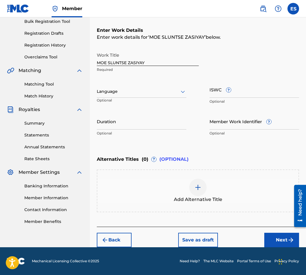
click at [127, 241] on button "Back" at bounding box center [114, 240] width 35 height 14
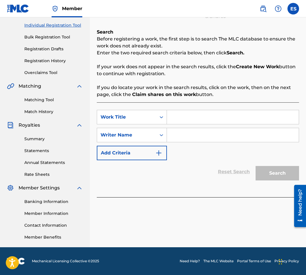
click at [54, 60] on link "Registration History" at bounding box center [53, 61] width 59 height 6
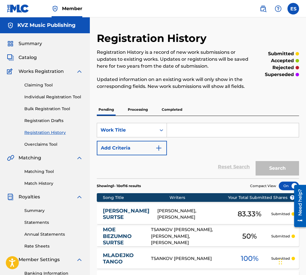
click at [60, 101] on div "Claiming Tool Individual Registration Tool Bulk Registration Tool Registration …" at bounding box center [45, 111] width 76 height 73
click at [61, 94] on div "Claiming Tool Individual Registration Tool Bulk Registration Tool Registration …" at bounding box center [45, 111] width 76 height 73
click at [69, 94] on link "Individual Registration Tool" at bounding box center [53, 97] width 59 height 6
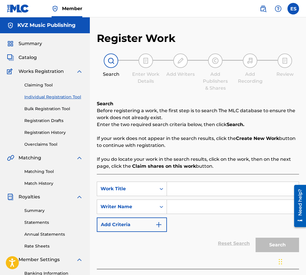
paste input "MOE SLUNTSE ZASIYAY"
type input "MOE SLUNTSE ZASIYAY"
click at [194, 220] on div "SearchWithCriteriaa825d31f-0b9b-4d18-a685-719c5fccfe04 Work Title MOE SLUNTSE Z…" at bounding box center [198, 207] width 202 height 50
click at [193, 207] on input "Search Form" at bounding box center [233, 207] width 132 height 14
click at [192, 207] on input "Search Form" at bounding box center [233, 207] width 132 height 14
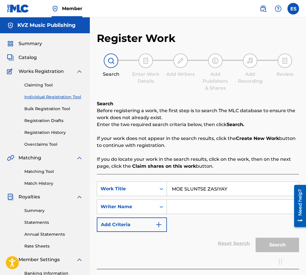
paste input "[PERSON_NAME]"
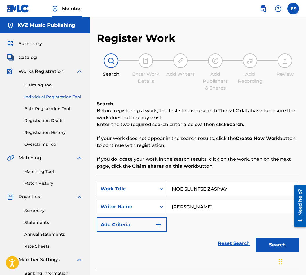
type input "[PERSON_NAME]"
click at [175, 185] on input "MOE SLUNTSE ZASIYAY" at bounding box center [233, 189] width 132 height 14
click at [171, 185] on input "MOE SLUNTSE ZASIYAY" at bounding box center [233, 189] width 132 height 14
click at [170, 207] on input "[PERSON_NAME]" at bounding box center [233, 207] width 132 height 14
click at [279, 244] on button "Search" at bounding box center [276, 245] width 43 height 14
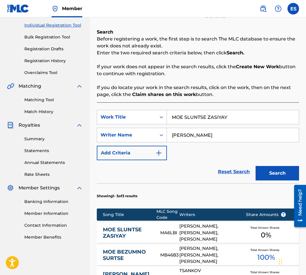
scroll to position [183, 0]
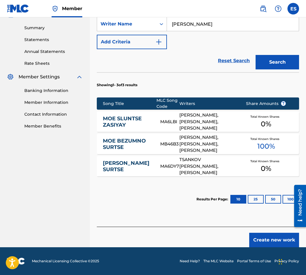
click at [133, 119] on link "MOE SLUNTSE ZASIYAY" at bounding box center [128, 122] width 50 height 13
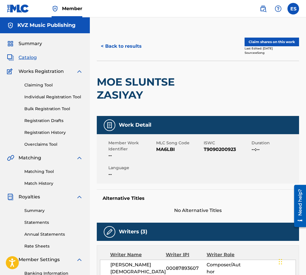
click at [121, 46] on button "< Back to results" at bounding box center [121, 46] width 49 height 14
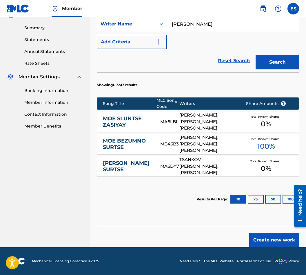
click at [265, 237] on button "Create new work" at bounding box center [274, 240] width 50 height 14
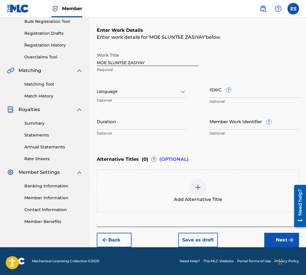
click at [138, 90] on div at bounding box center [142, 91] width 90 height 7
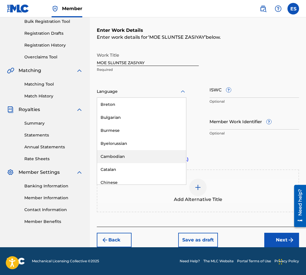
scroll to position [261, 0]
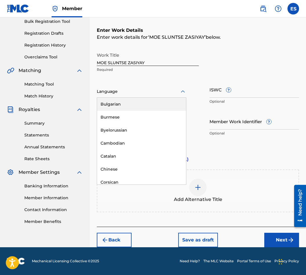
click at [135, 107] on div "Bulgarian" at bounding box center [141, 104] width 89 height 13
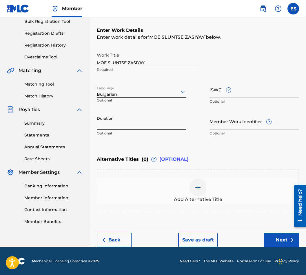
paste input "03:29"
type input "03:29"
click at [166, 189] on div "Add Alternative Title" at bounding box center [197, 191] width 201 height 24
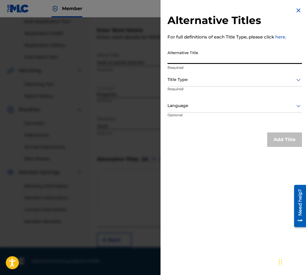
paste input "МОЕ СЛЪНЦЕ ЗАСИЯЙ"
type input "МОЕ СЛЪНЦЕ ЗАСИЯЙ"
click at [180, 76] on div at bounding box center [234, 79] width 134 height 7
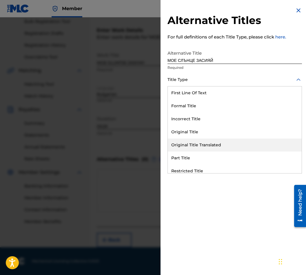
click at [198, 140] on div "Original Title Translated" at bounding box center [235, 145] width 134 height 13
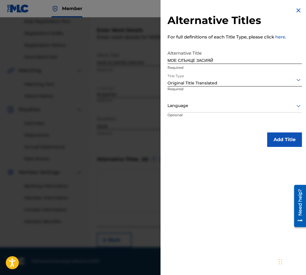
click at [195, 113] on p "Optional" at bounding box center [188, 119] width 43 height 13
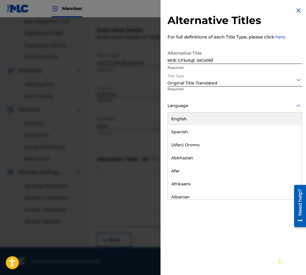
click at [197, 107] on div at bounding box center [234, 105] width 134 height 7
click at [194, 121] on div "Bulgarian" at bounding box center [235, 119] width 134 height 13
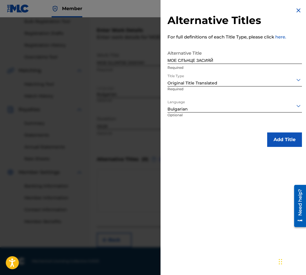
click at [274, 139] on button "Add Title" at bounding box center [284, 140] width 35 height 14
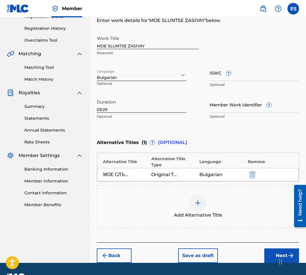
scroll to position [120, 0]
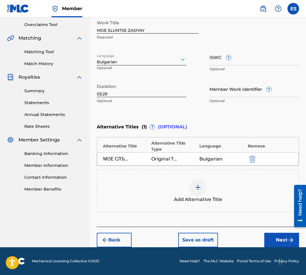
click at [278, 244] on button "Next" at bounding box center [281, 240] width 35 height 14
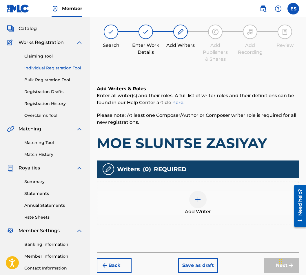
scroll to position [26, 0]
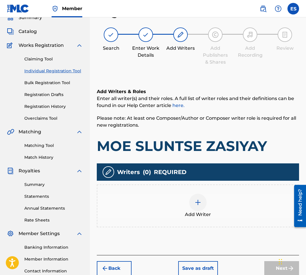
click at [170, 218] on div "Add Writer" at bounding box center [197, 206] width 201 height 24
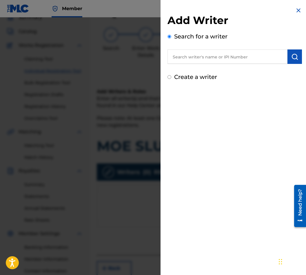
click at [295, 8] on img at bounding box center [298, 10] width 7 height 7
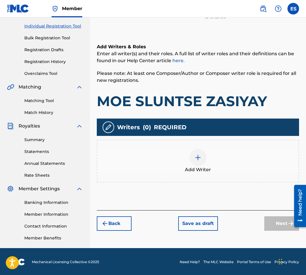
scroll to position [72, 0]
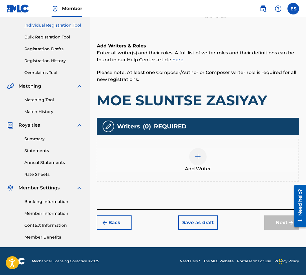
click at [218, 159] on div "Add Writer" at bounding box center [197, 160] width 201 height 24
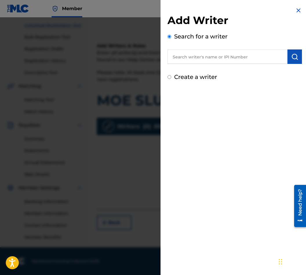
paste input "00087889792"
type input "00087889792"
click at [294, 64] on div "Add Writer Search for a writer 00087889792 Create a writer" at bounding box center [234, 47] width 134 height 67
click at [290, 63] on button "submit" at bounding box center [294, 57] width 14 height 14
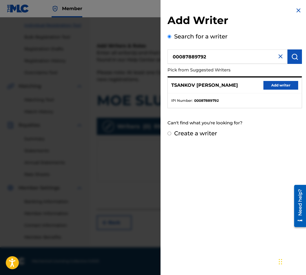
click at [284, 85] on button "Add writer" at bounding box center [280, 85] width 35 height 9
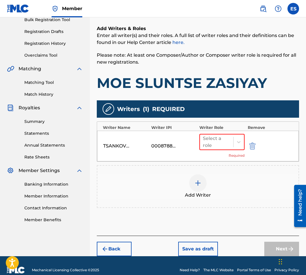
scroll to position [98, 0]
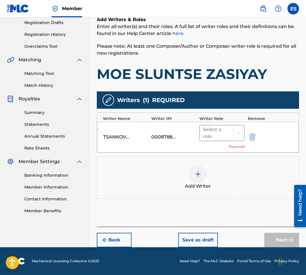
click at [214, 137] on div at bounding box center [217, 133] width 28 height 8
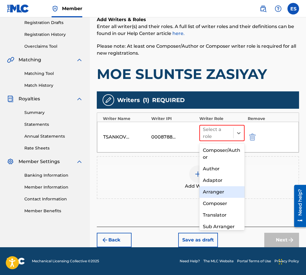
click at [218, 195] on div "Arranger" at bounding box center [221, 193] width 45 height 12
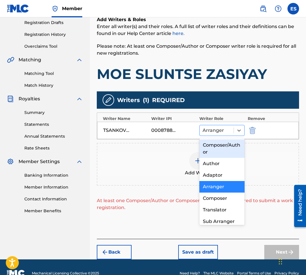
click at [219, 130] on div at bounding box center [216, 131] width 28 height 8
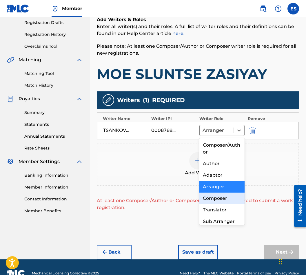
click at [222, 203] on div "Composer" at bounding box center [221, 199] width 45 height 12
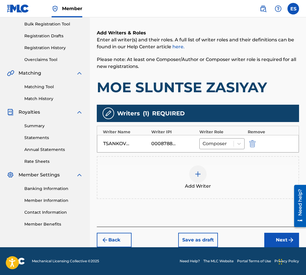
click at [211, 169] on div "Add Writer" at bounding box center [197, 178] width 201 height 24
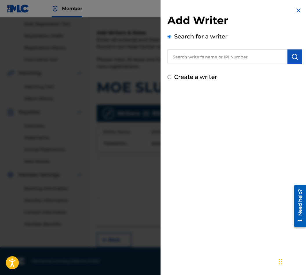
paste input "00087 89 36 07"
click at [197, 58] on input "00087 89 36 07" at bounding box center [227, 57] width 120 height 14
click at [189, 57] on input "00087 8936 07" at bounding box center [227, 57] width 120 height 14
click at [202, 56] on input "000878936 07" at bounding box center [227, 57] width 120 height 14
click at [199, 57] on input "000878936 07" at bounding box center [227, 57] width 120 height 14
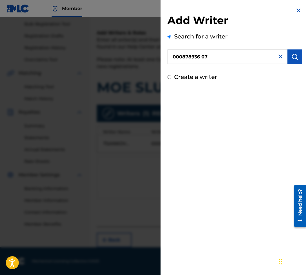
click at [201, 55] on input "000878936 07" at bounding box center [227, 57] width 120 height 14
type input "00087893607"
click at [291, 50] on button "submit" at bounding box center [294, 57] width 14 height 14
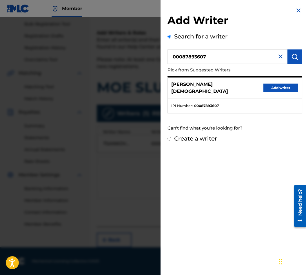
click at [278, 87] on button "Add writer" at bounding box center [280, 88] width 35 height 9
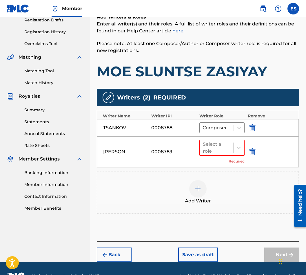
scroll to position [116, 0]
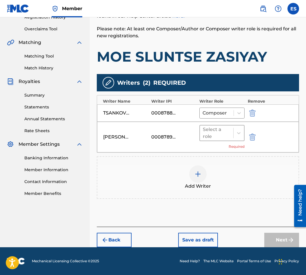
click at [227, 132] on div at bounding box center [217, 133] width 28 height 8
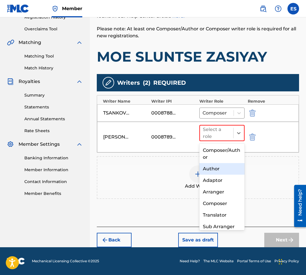
click at [234, 169] on div "Author" at bounding box center [221, 169] width 45 height 12
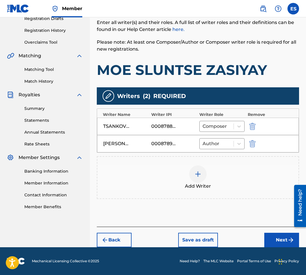
click at [193, 156] on div "Writers ( 2 ) REQUIRED Writer Name Writer IPI Writer Role Remove TSANKOV YOSIF …" at bounding box center [198, 143] width 202 height 112
click at [226, 181] on div "Add Writer" at bounding box center [197, 178] width 201 height 24
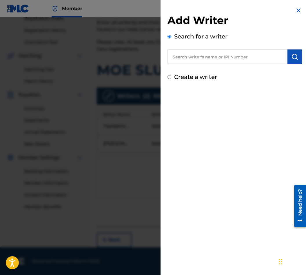
paste input "00089 19 20 45"
click at [195, 56] on input "00089 19 20 45" at bounding box center [227, 57] width 120 height 14
click at [188, 56] on input "00089 1920 45" at bounding box center [227, 57] width 120 height 14
click at [190, 59] on input "00089 1920 45" at bounding box center [227, 57] width 120 height 14
click at [200, 53] on input "000891920 45" at bounding box center [227, 57] width 120 height 14
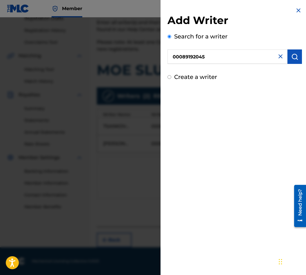
type input "00089192045"
click at [293, 59] on img "submit" at bounding box center [294, 56] width 7 height 7
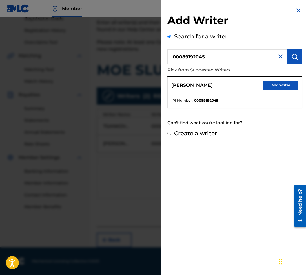
click at [284, 89] on button "Add writer" at bounding box center [280, 85] width 35 height 9
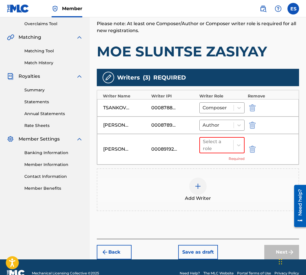
scroll to position [131, 0]
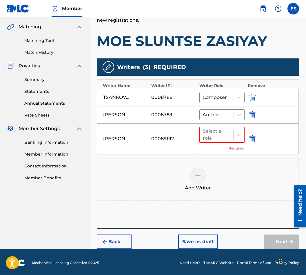
click at [216, 148] on div "Select a role Required" at bounding box center [221, 139] width 45 height 24
click at [214, 135] on div at bounding box center [217, 135] width 28 height 8
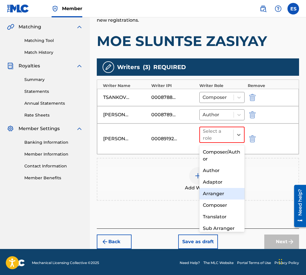
click at [215, 196] on div "Arranger" at bounding box center [221, 194] width 45 height 12
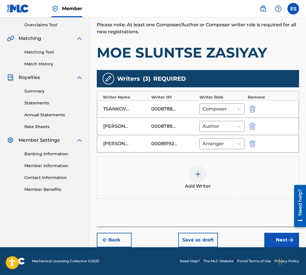
click at [273, 245] on button "Next" at bounding box center [281, 240] width 35 height 14
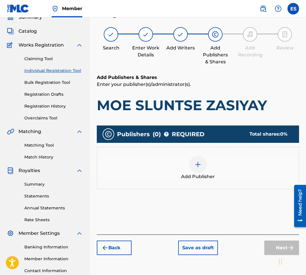
scroll to position [26, 0]
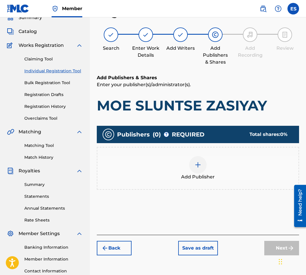
click at [164, 174] on div "Add Publisher" at bounding box center [197, 168] width 201 height 24
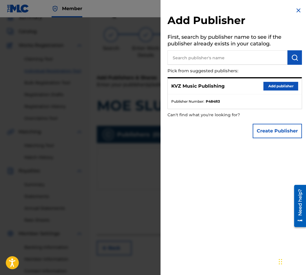
click at [269, 88] on button "Add publisher" at bounding box center [280, 86] width 35 height 9
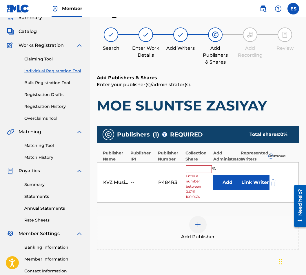
click at [199, 173] on input "text" at bounding box center [199, 170] width 26 height 8
type input "50"
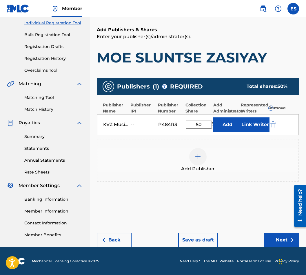
click at [271, 244] on button "Next" at bounding box center [281, 240] width 35 height 14
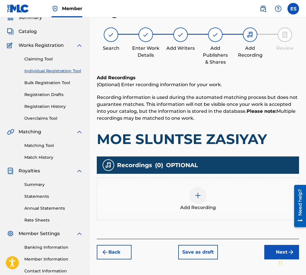
click at [186, 202] on div "Add Recording" at bounding box center [197, 199] width 201 height 24
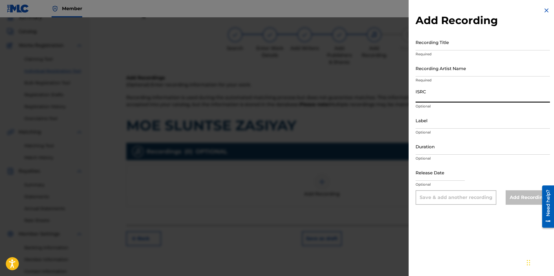
click at [306, 100] on input "ISRC" at bounding box center [483, 94] width 134 height 17
paste input "BGA262101202"
type input "BGA262101202"
click at [306, 115] on input "Label" at bounding box center [483, 120] width 134 height 17
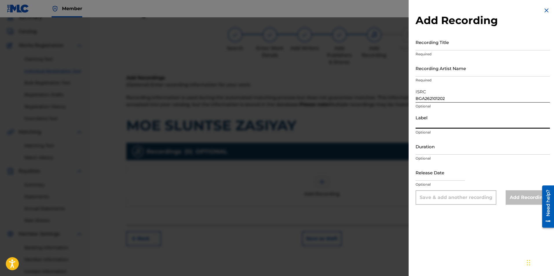
type input "BALKANTON AD"
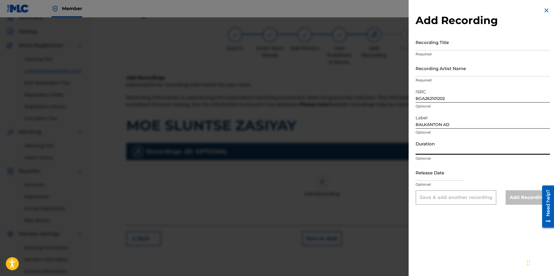
paste input "03:29"
type input "03:29"
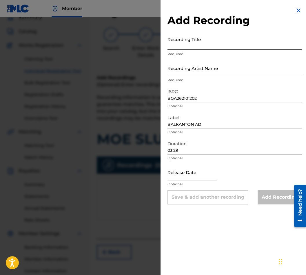
paste input "MOE SLUNTSE ZASIYAY"
click at [198, 47] on input "MOE SLUNTSE ZASIYAY" at bounding box center [234, 42] width 134 height 17
click at [197, 46] on input "MOE SLUNTSE ZASIYAY" at bounding box center [234, 42] width 134 height 17
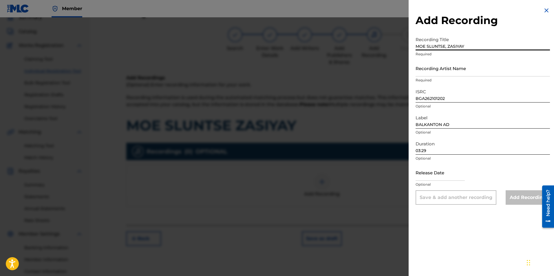
type input "MOE SLUNTSE, ZASIYAY"
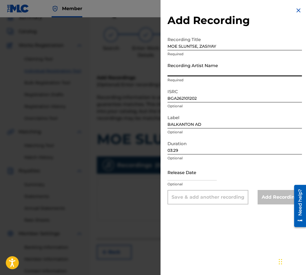
paste input "[PERSON_NAME]"
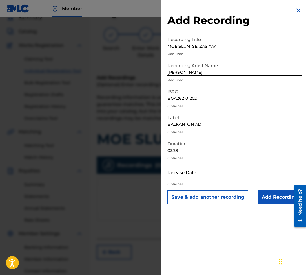
type input "[PERSON_NAME]"
click at [266, 198] on input "Add Recording" at bounding box center [280, 197] width 44 height 14
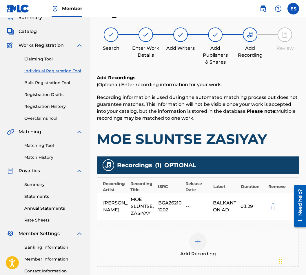
click at [196, 246] on img at bounding box center [197, 242] width 7 height 7
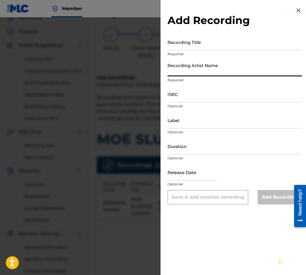
paste input "[PERSON_NAME]"
type input "[PERSON_NAME]"
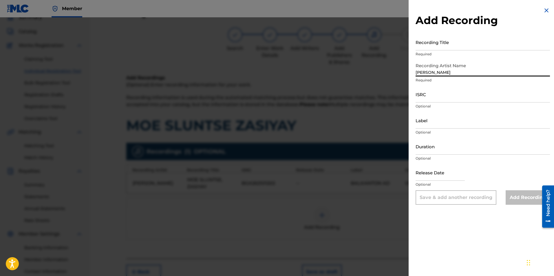
click at [306, 125] on input "Label" at bounding box center [483, 120] width 134 height 17
type input "BALKANTON AD"
drag, startPoint x: 408, startPoint y: 81, endPoint x: 443, endPoint y: 70, distance: 36.7
click at [306, 64] on input "[PERSON_NAME]" at bounding box center [483, 68] width 134 height 17
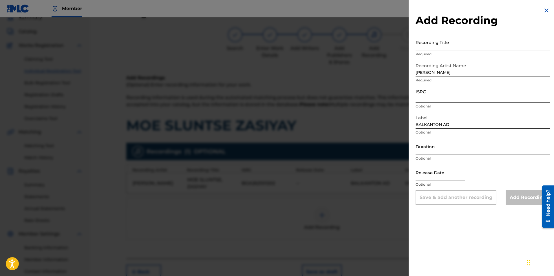
paste input "BGA262015005"
type input "BGA262015005"
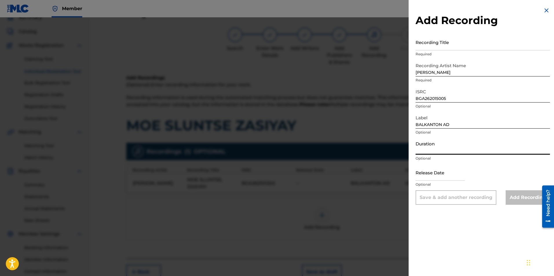
paste input "03:29"
type input "03:28"
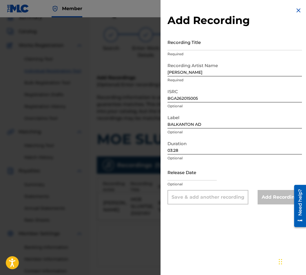
drag, startPoint x: 145, startPoint y: 45, endPoint x: 198, endPoint y: 38, distance: 53.7
paste input "MOE SLUNTSE ZASIYAY"
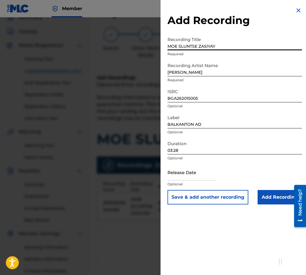
click at [196, 46] on input "MOE SLUNTSE ZASIYAY" at bounding box center [234, 42] width 134 height 17
click at [196, 45] on input "MOE SLUNTSE ZASIYAY" at bounding box center [234, 42] width 134 height 17
type input "MOE SLUNTSE, ZASIYAY"
click at [269, 200] on input "Add Recording" at bounding box center [280, 197] width 44 height 14
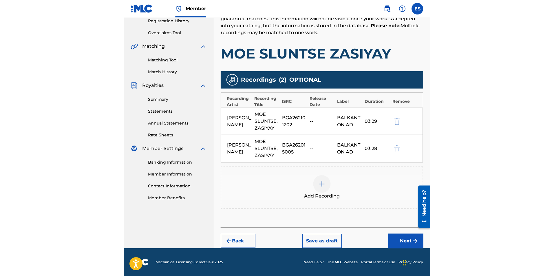
scroll to position [77, 0]
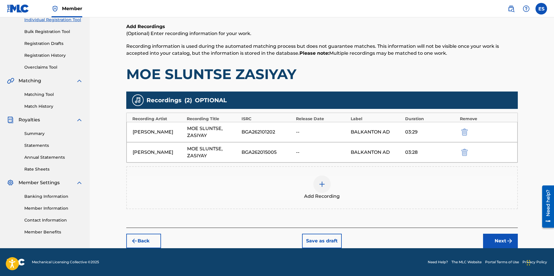
click at [266, 201] on div "Add Recording" at bounding box center [322, 187] width 392 height 43
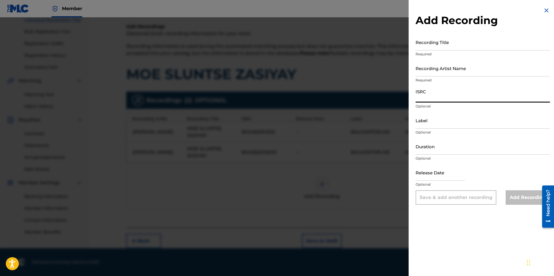
paste
type input "BGA672220705"
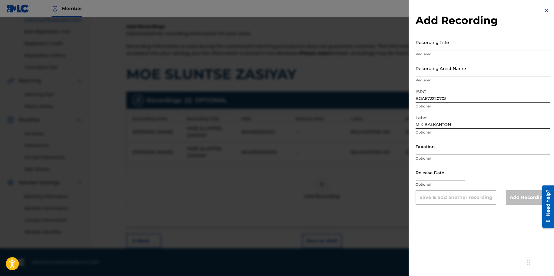
type input "MIK BALKANTON"
click at [306, 152] on input "Duration" at bounding box center [483, 146] width 134 height 17
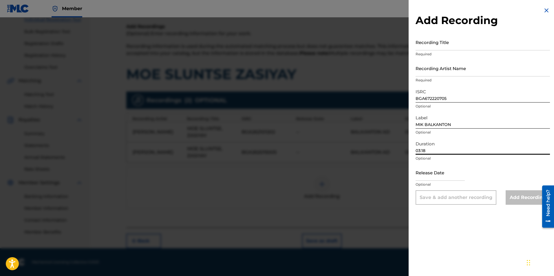
type input "03:18"
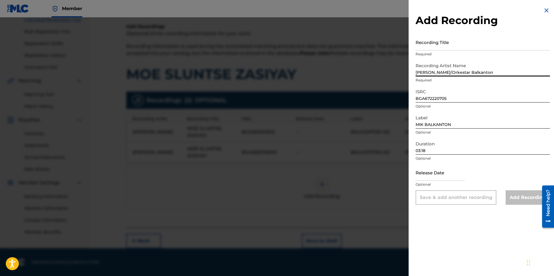
click at [306, 75] on input "[PERSON_NAME]/Orkestar Balkanton" at bounding box center [483, 68] width 134 height 17
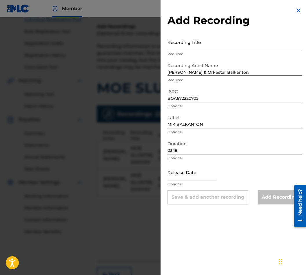
type input "[PERSON_NAME] & Orkestar Balkanton"
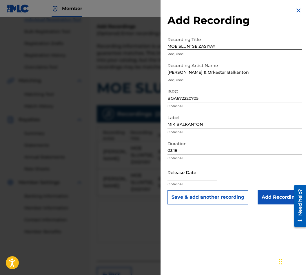
type input "MOE SLUNTSE ZASIYAY"
click at [273, 196] on input "Add Recording" at bounding box center [280, 197] width 44 height 14
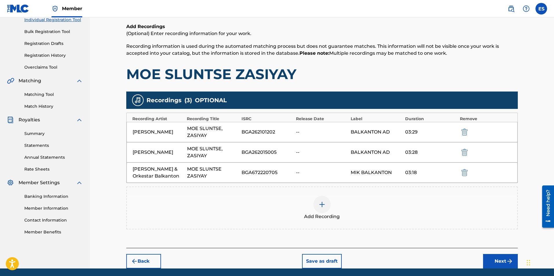
click at [306, 257] on button "Next" at bounding box center [500, 261] width 35 height 14
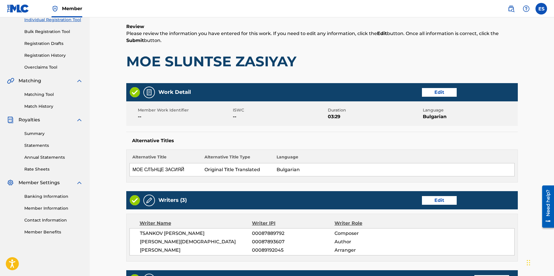
scroll to position [26, 0]
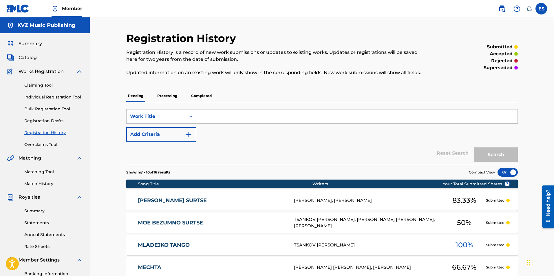
click at [46, 119] on link "Registration Drafts" at bounding box center [53, 121] width 59 height 6
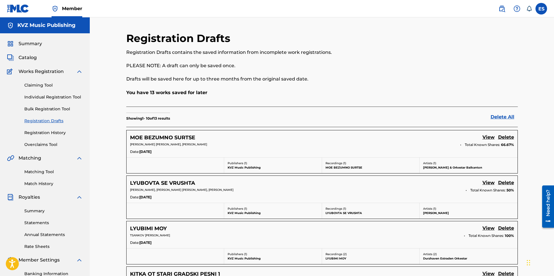
click at [65, 99] on link "Individual Registration Tool" at bounding box center [53, 97] width 59 height 6
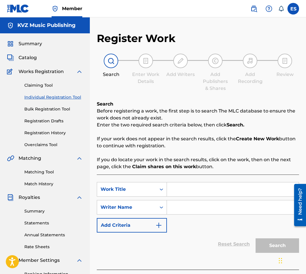
paste input "MOE SLUNTSE ZASIYAY"
click at [171, 194] on input "MOE SLUNTSE ZASIYAY" at bounding box center [233, 189] width 132 height 14
type input "MOE SLUNTSE ZASIYAY"
click at [171, 204] on input "Search Form" at bounding box center [233, 207] width 132 height 14
paste input "[PERSON_NAME]"
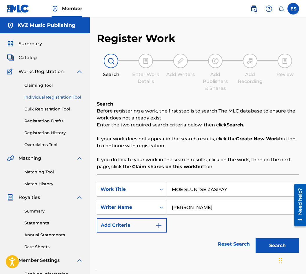
click at [168, 203] on input "[PERSON_NAME]" at bounding box center [233, 207] width 132 height 14
type input "[PERSON_NAME]"
click at [172, 186] on input "MOE SLUNTSE ZASIYAY" at bounding box center [233, 189] width 132 height 14
click at [266, 246] on button "Search" at bounding box center [276, 245] width 43 height 14
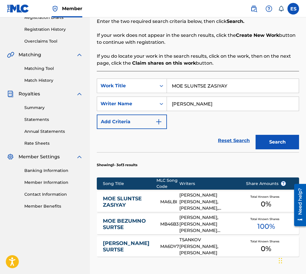
scroll to position [132, 0]
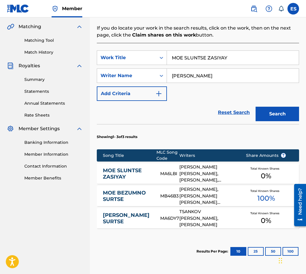
click at [122, 177] on link "MOE SLUNTSE ZASIYAY" at bounding box center [128, 173] width 50 height 13
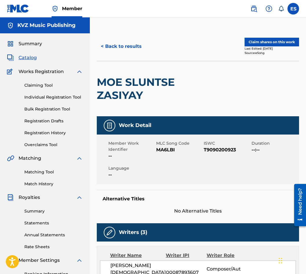
click at [114, 43] on button "< Back to results" at bounding box center [121, 46] width 49 height 14
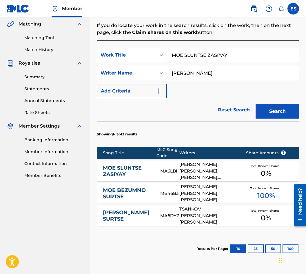
scroll to position [185, 0]
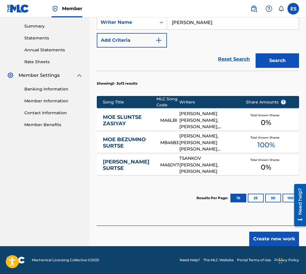
click at [270, 236] on button "Create new work" at bounding box center [274, 238] width 50 height 14
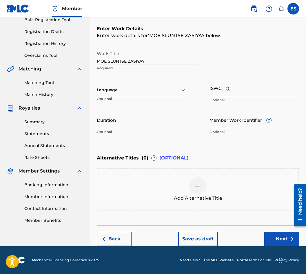
scroll to position [89, 0]
click at [118, 94] on div "Language" at bounding box center [142, 90] width 90 height 12
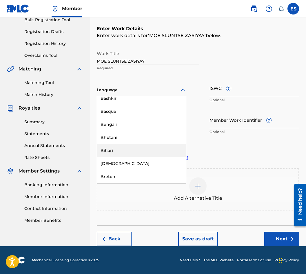
scroll to position [203, 0]
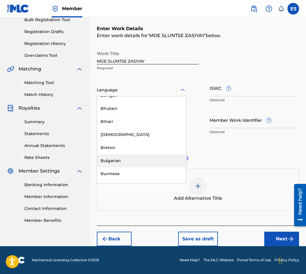
click at [125, 158] on div "Bulgarian" at bounding box center [141, 160] width 89 height 13
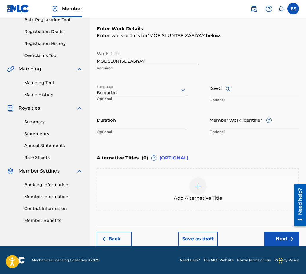
click at [137, 134] on div "Duration Optional" at bounding box center [142, 125] width 90 height 26
click at [134, 124] on input "Duration" at bounding box center [142, 120] width 90 height 17
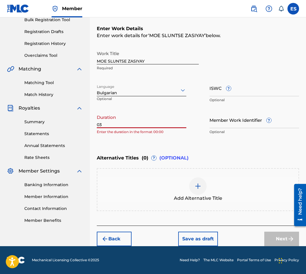
type input "0"
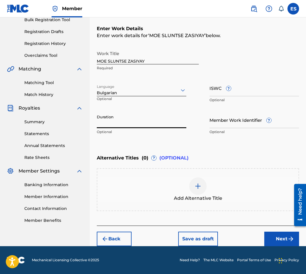
paste input "03:29"
type input "03:29"
click at [146, 197] on div "Add Alternative Title" at bounding box center [197, 189] width 201 height 24
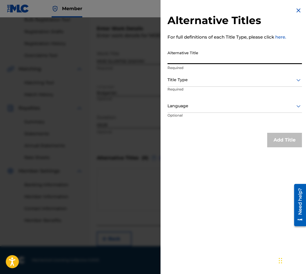
paste input "МОЕ СЛЪНЦЕ ЗАСИЯЙ"
type input "МОЕ СЛЪНЦЕ ЗАСИЯЙ"
click at [186, 71] on div "Alternative Title МОЕ СЛЪНЦЕ ЗАСИЯЙ Required" at bounding box center [234, 61] width 134 height 26
click at [185, 81] on div at bounding box center [234, 79] width 134 height 7
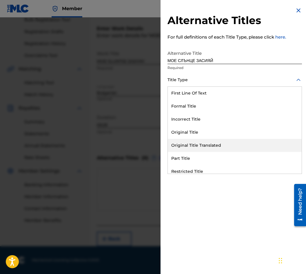
click at [199, 142] on div "Original Title Translated" at bounding box center [235, 145] width 134 height 13
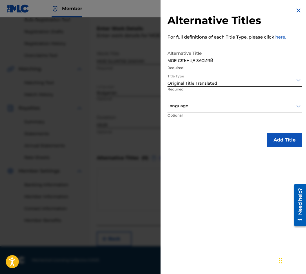
click at [195, 117] on p "Optional" at bounding box center [188, 119] width 43 height 13
click at [196, 109] on div "Language" at bounding box center [234, 106] width 134 height 13
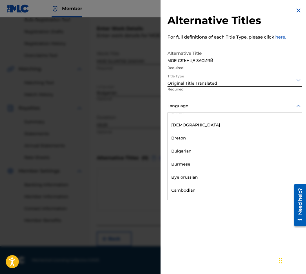
scroll to position [232, 0]
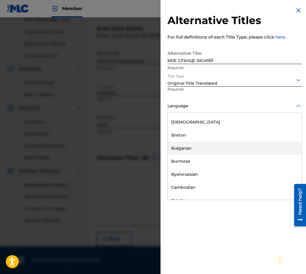
click at [200, 147] on div "Bulgarian" at bounding box center [235, 148] width 134 height 13
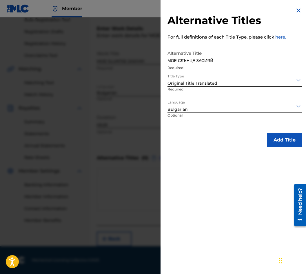
click at [272, 137] on button "Add Title" at bounding box center [284, 140] width 35 height 14
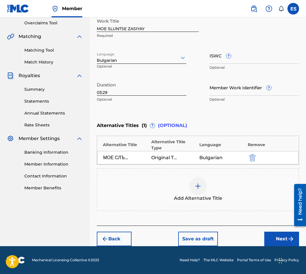
click at [264, 241] on button "Next" at bounding box center [281, 238] width 35 height 14
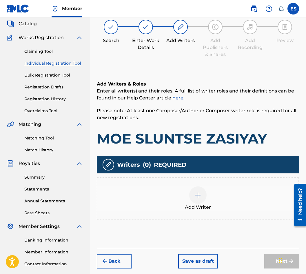
scroll to position [26, 0]
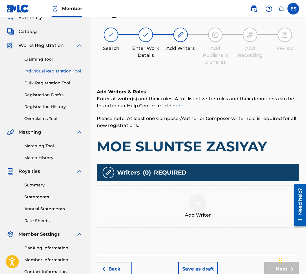
click at [201, 202] on img at bounding box center [197, 202] width 7 height 7
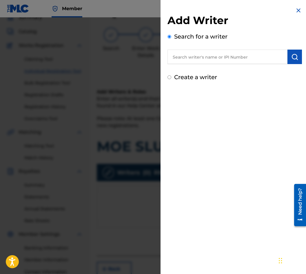
drag, startPoint x: 188, startPoint y: 65, endPoint x: 183, endPoint y: 60, distance: 7.6
paste input "00087889792"
type input "00087889792"
click at [287, 56] on button "submit" at bounding box center [294, 57] width 14 height 14
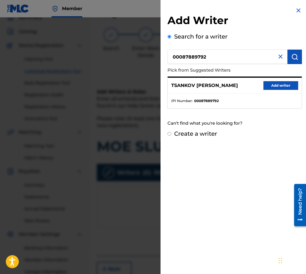
click at [277, 85] on button "Add writer" at bounding box center [280, 85] width 35 height 9
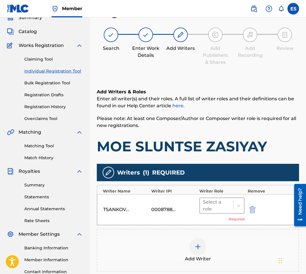
click at [209, 209] on div at bounding box center [217, 205] width 28 height 8
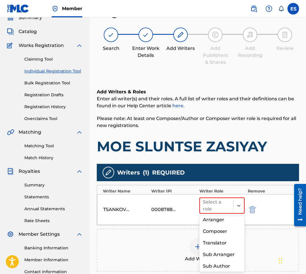
scroll to position [46, 0]
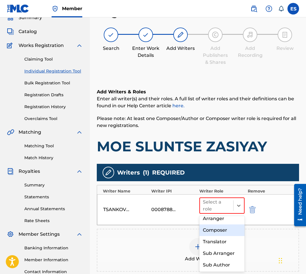
click at [216, 232] on div "Composer" at bounding box center [221, 230] width 45 height 12
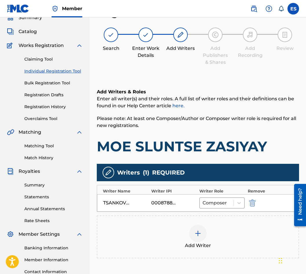
click at [206, 241] on div "Add Writer" at bounding box center [197, 236] width 201 height 24
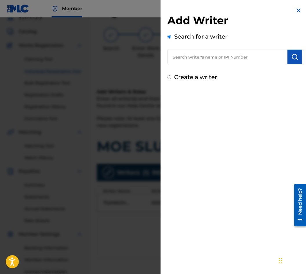
paste input "00087 89 36 07"
click at [191, 54] on input "00087 89 36 07" at bounding box center [227, 57] width 120 height 14
click at [189, 55] on input "00087 89 36 07" at bounding box center [227, 57] width 120 height 14
click at [196, 56] on input "0008789 36 07" at bounding box center [227, 57] width 120 height 14
click at [201, 55] on input "000878936 07" at bounding box center [227, 57] width 120 height 14
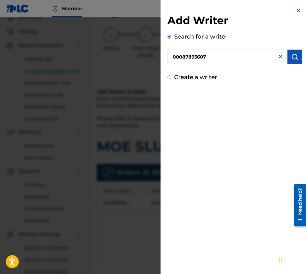
type input "00087893607"
click at [292, 58] on img "submit" at bounding box center [294, 56] width 7 height 7
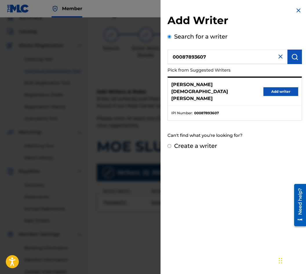
click at [281, 87] on button "Add writer" at bounding box center [280, 91] width 35 height 9
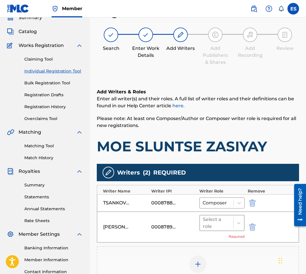
click at [213, 220] on div at bounding box center [217, 223] width 28 height 8
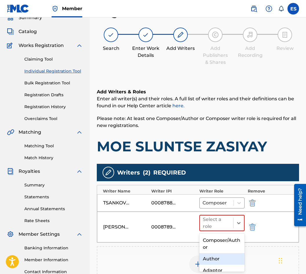
click at [207, 258] on div "Author" at bounding box center [221, 259] width 45 height 12
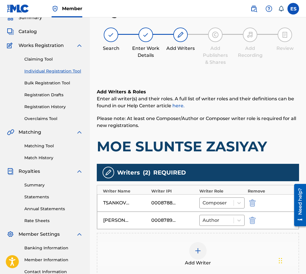
click at [192, 255] on div at bounding box center [197, 250] width 17 height 17
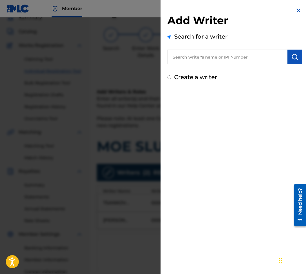
paste input "00089 19 20 45"
click at [189, 55] on input "00089 19 20 45" at bounding box center [227, 57] width 120 height 14
click at [194, 55] on input "0008919 20 45" at bounding box center [227, 57] width 120 height 14
click at [202, 59] on input "000891920 45" at bounding box center [227, 57] width 120 height 14
click at [199, 59] on input "000891920 45" at bounding box center [227, 57] width 120 height 14
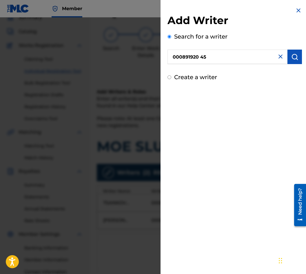
click at [200, 56] on input "000891920 45" at bounding box center [227, 57] width 120 height 14
type input "00089192045"
click at [292, 55] on img "submit" at bounding box center [294, 56] width 7 height 7
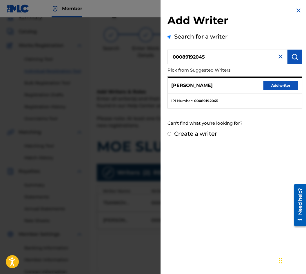
click at [281, 88] on button "Add writer" at bounding box center [280, 85] width 35 height 9
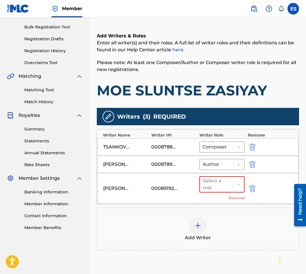
scroll to position [135, 0]
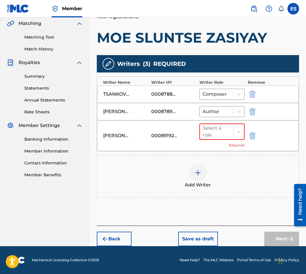
click at [207, 142] on div "Select a role Required" at bounding box center [221, 135] width 45 height 24
click at [209, 138] on div "Select a role" at bounding box center [217, 132] width 28 height 14
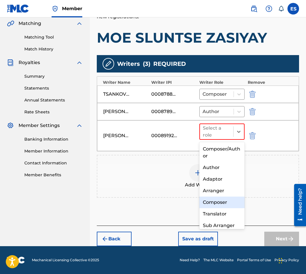
click at [218, 184] on div "Adaptor" at bounding box center [221, 179] width 45 height 12
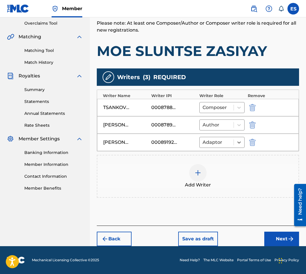
scroll to position [121, 0]
click at [221, 147] on div "Adaptor" at bounding box center [217, 142] width 34 height 10
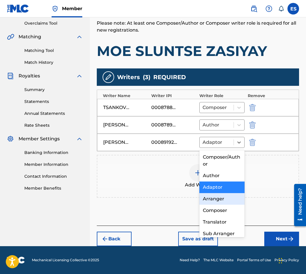
click at [219, 198] on div "Arranger" at bounding box center [221, 199] width 45 height 12
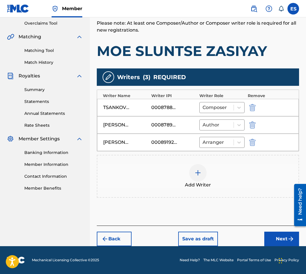
click at [282, 237] on button "Next" at bounding box center [281, 238] width 35 height 14
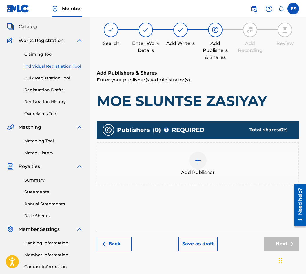
scroll to position [26, 0]
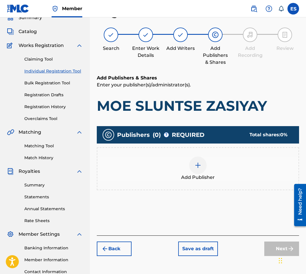
click at [195, 178] on span "Add Publisher" at bounding box center [198, 177] width 34 height 7
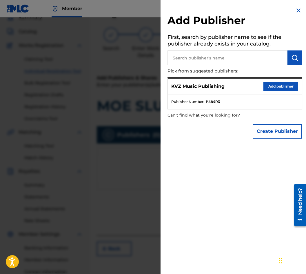
click at [273, 84] on button "Add publisher" at bounding box center [280, 86] width 35 height 9
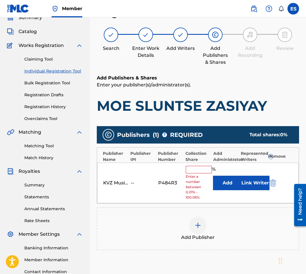
click at [211, 172] on input "text" at bounding box center [199, 170] width 26 height 8
type input "50"
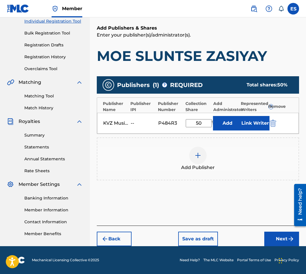
click at [291, 238] on img "submit" at bounding box center [290, 238] width 7 height 7
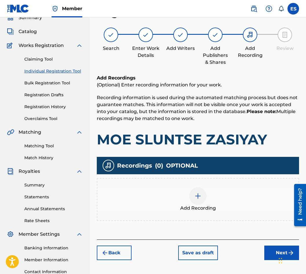
click at [180, 202] on div "Add Recording" at bounding box center [197, 199] width 201 height 24
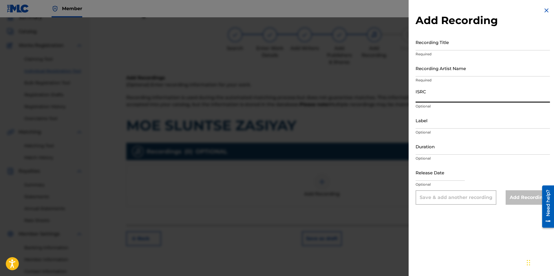
paste input "BGA262101202"
type input "BGA262101202"
drag, startPoint x: 431, startPoint y: 121, endPoint x: 435, endPoint y: 127, distance: 6.6
click at [431, 121] on input "Label" at bounding box center [483, 120] width 134 height 17
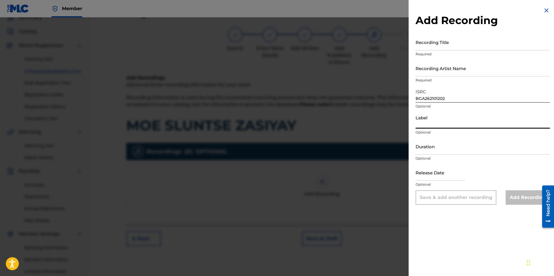
type input "BALKANTON AD"
click at [423, 141] on input "Duration" at bounding box center [483, 146] width 134 height 17
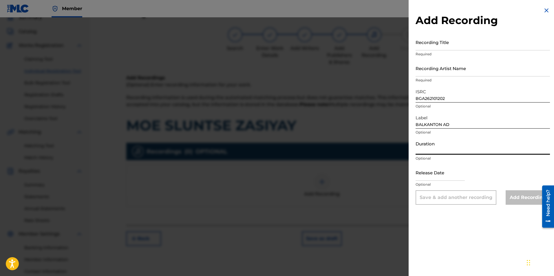
paste input "03:29"
type input "03:29"
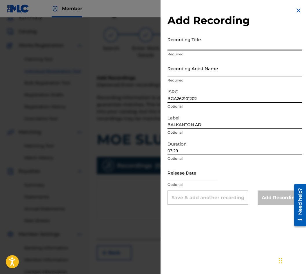
paste input "MOE SLUNTSE ZASIYAY"
click at [198, 44] on input "MOE SLUNTSE ZASIYAY" at bounding box center [234, 42] width 134 height 17
click at [197, 45] on input "MOE SLUNTSE ZASIYAY" at bounding box center [234, 42] width 134 height 17
type input "MOE SLUNTSE, ZASIYAY"
click at [235, 76] on input "Recording Artist Name" at bounding box center [234, 68] width 134 height 17
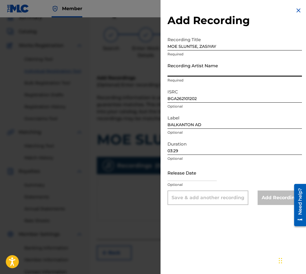
paste input "[PERSON_NAME]"
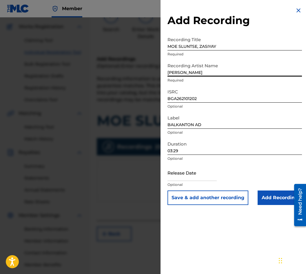
scroll to position [55, 0]
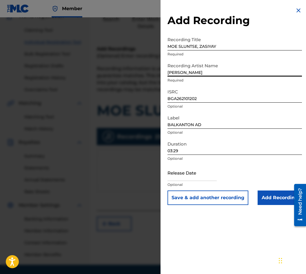
type input "[PERSON_NAME]"
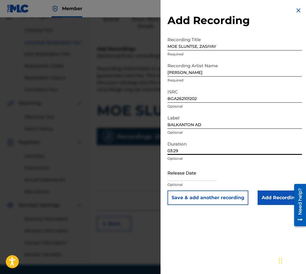
click at [201, 153] on input "03:29" at bounding box center [234, 146] width 134 height 17
click at [268, 198] on input "Add Recording" at bounding box center [280, 197] width 44 height 14
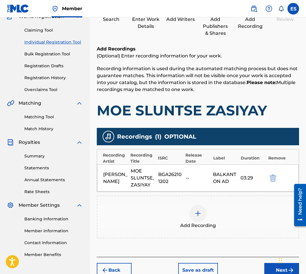
click at [197, 222] on div at bounding box center [197, 213] width 17 height 17
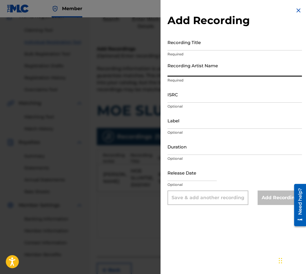
drag, startPoint x: 213, startPoint y: 72, endPoint x: 182, endPoint y: 41, distance: 44.0
click at [182, 41] on input "Recording Title" at bounding box center [234, 42] width 134 height 17
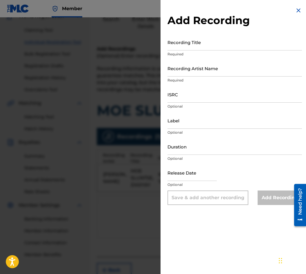
click at [110, 136] on div at bounding box center [153, 154] width 306 height 274
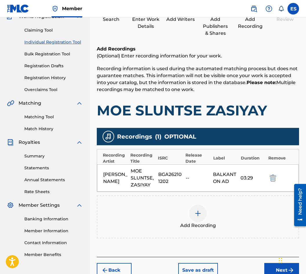
click at [179, 211] on div "Add Recording" at bounding box center [198, 216] width 202 height 43
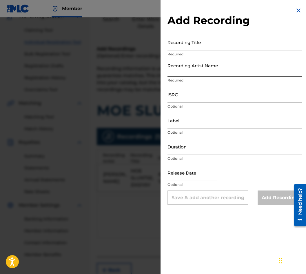
paste input "[PERSON_NAME]"
type input "[PERSON_NAME]"
drag, startPoint x: 218, startPoint y: 53, endPoint x: 214, endPoint y: 49, distance: 5.9
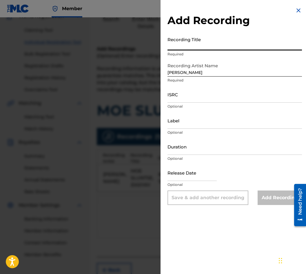
paste input "MOE SLUNTSE ZASIYAY"
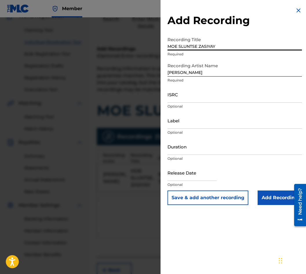
click at [198, 45] on input "MOE SLUNTSE ZASIYAY" at bounding box center [234, 42] width 134 height 17
click at [196, 45] on input "MOE SLUNTSE ZASIYAY" at bounding box center [234, 42] width 134 height 17
type input "MOE SLUNTSE, ZASIYAY"
click at [185, 145] on input "Duration" at bounding box center [234, 146] width 134 height 17
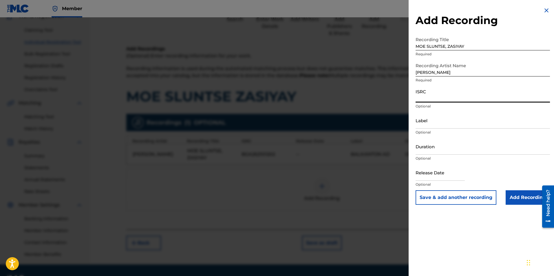
paste input "BGA262015005"
type input "BGA262015005"
click at [430, 123] on input "Label" at bounding box center [483, 120] width 134 height 17
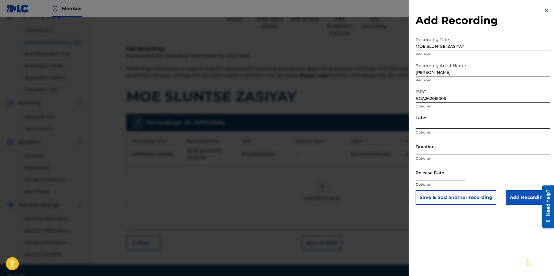
type input "BALKANTON AD"
click at [447, 144] on input "Duration" at bounding box center [483, 146] width 134 height 17
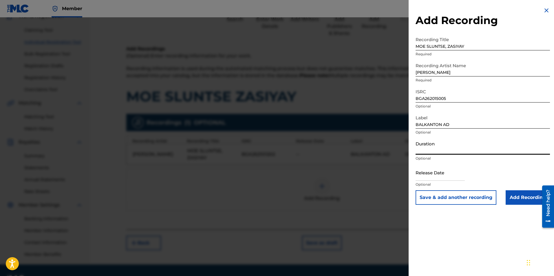
drag, startPoint x: 442, startPoint y: 142, endPoint x: 439, endPoint y: 144, distance: 3.8
drag, startPoint x: 439, startPoint y: 144, endPoint x: 434, endPoint y: 148, distance: 6.6
paste input "03:29"
type input "03:28"
click at [516, 196] on input "Add Recording" at bounding box center [528, 197] width 44 height 14
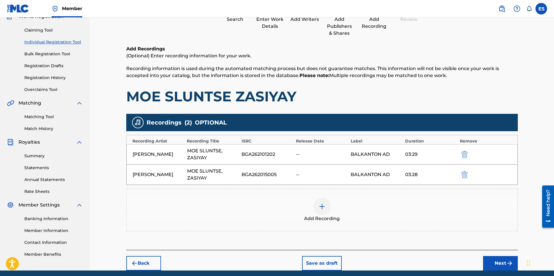
click at [319, 202] on div at bounding box center [321, 206] width 17 height 17
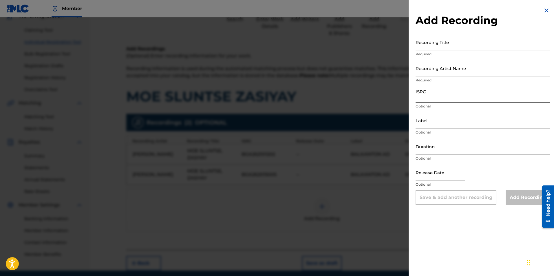
paste input "BGA672220705"
type input "BGA672220705"
drag, startPoint x: 450, startPoint y: 109, endPoint x: 461, endPoint y: 123, distance: 17.3
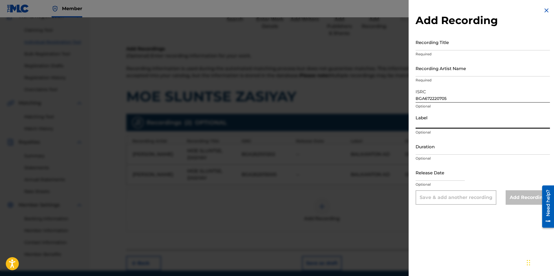
paste input "MIK BALKANTON"
type input "MIK BALKANTON"
click at [426, 149] on input "Duration" at bounding box center [483, 146] width 134 height 17
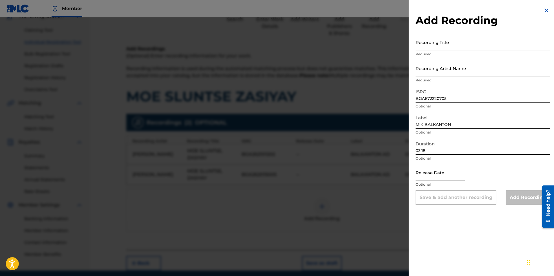
type input "03:18"
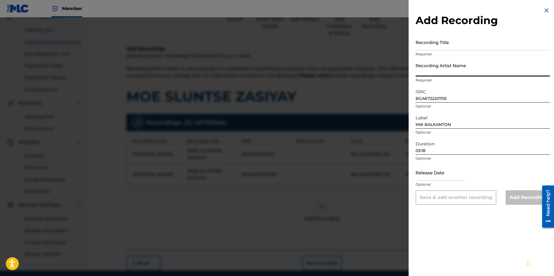
paste input "[PERSON_NAME]/Orkestar Balkanton"
click at [457, 72] on input "[PERSON_NAME]/Orkestar Balkanton" at bounding box center [483, 68] width 134 height 17
click at [458, 72] on input "[PERSON_NAME] & Orkestar Balkanton" at bounding box center [483, 68] width 134 height 17
type input "[PERSON_NAME] & Orkestar Balkanton"
click at [464, 52] on p "Required" at bounding box center [483, 54] width 134 height 5
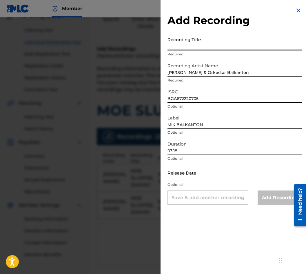
paste input "MOE SLUNTSE ZASIYAY"
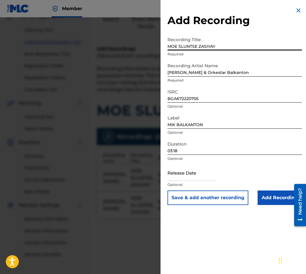
type input "MOE SLUNTSE ZASIYAY"
click at [268, 201] on input "Add Recording" at bounding box center [280, 197] width 44 height 14
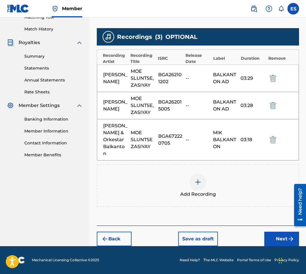
click at [266, 240] on button "Next" at bounding box center [281, 238] width 35 height 14
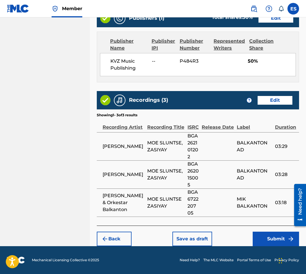
scroll to position [392, 0]
click at [256, 235] on button "Submit" at bounding box center [276, 238] width 46 height 14
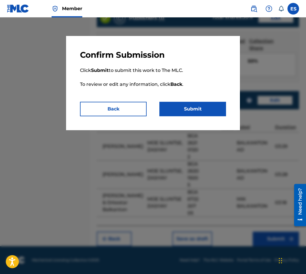
click at [116, 113] on button "Back" at bounding box center [113, 109] width 67 height 14
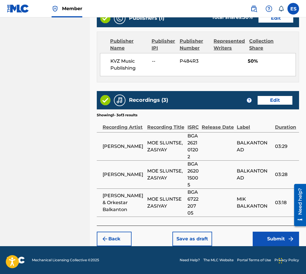
click at [190, 236] on button "Save as draft" at bounding box center [192, 238] width 40 height 14
